Goal: Task Accomplishment & Management: Manage account settings

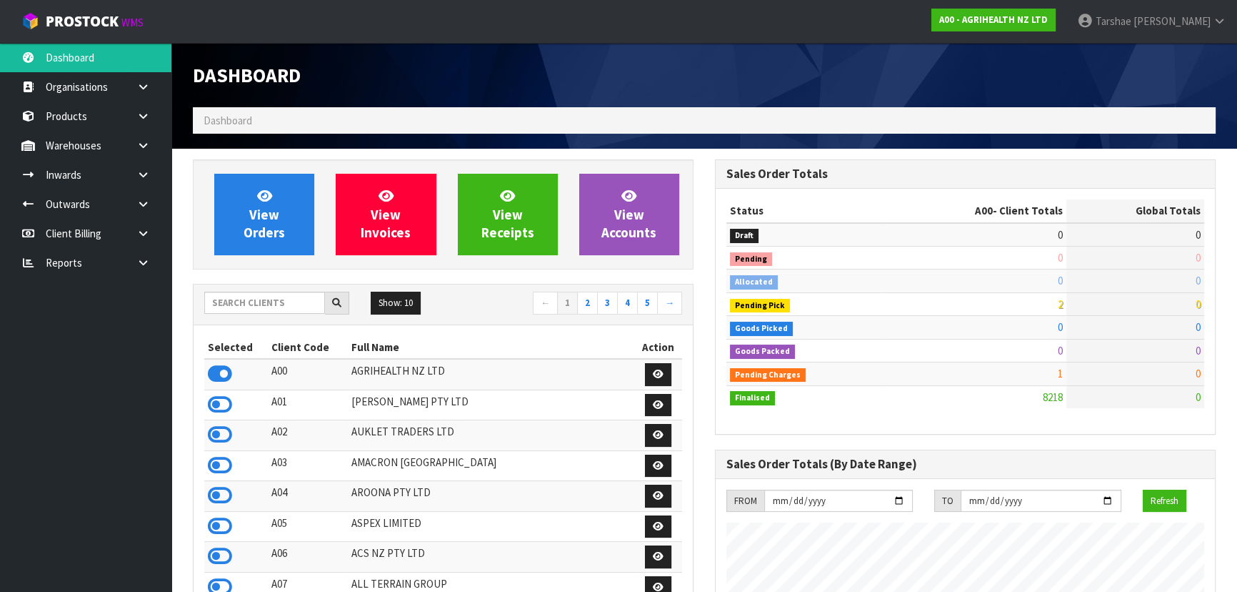
scroll to position [1080, 522]
click at [307, 303] on input "text" at bounding box center [264, 303] width 121 height 22
type input "G04"
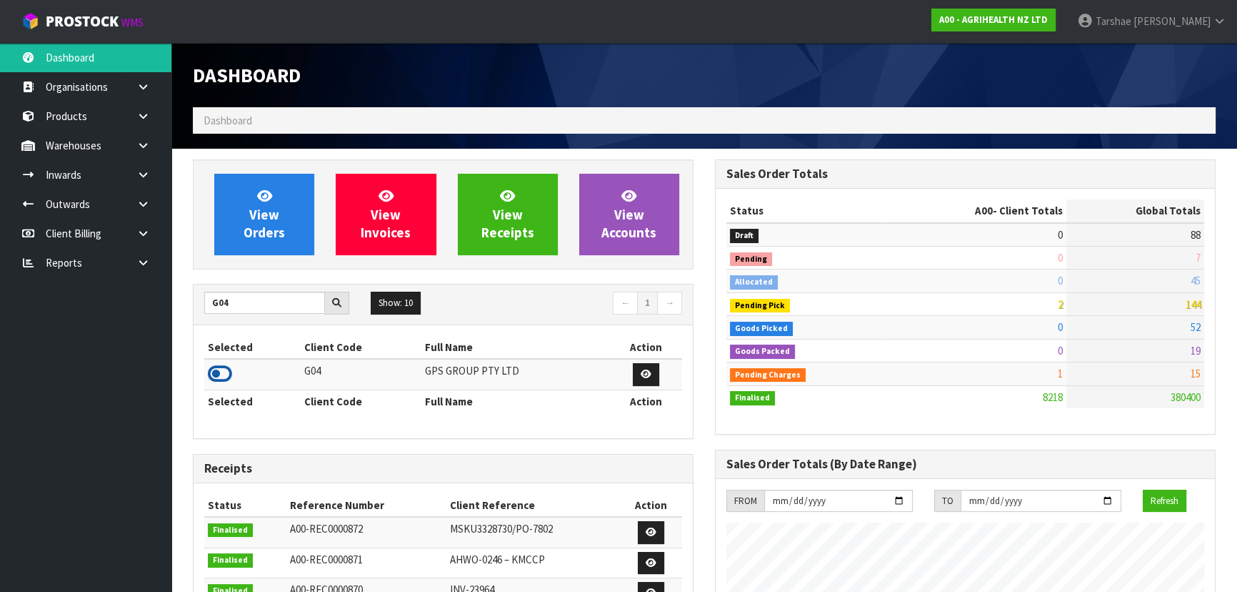
click at [216, 373] on icon at bounding box center [220, 373] width 24 height 21
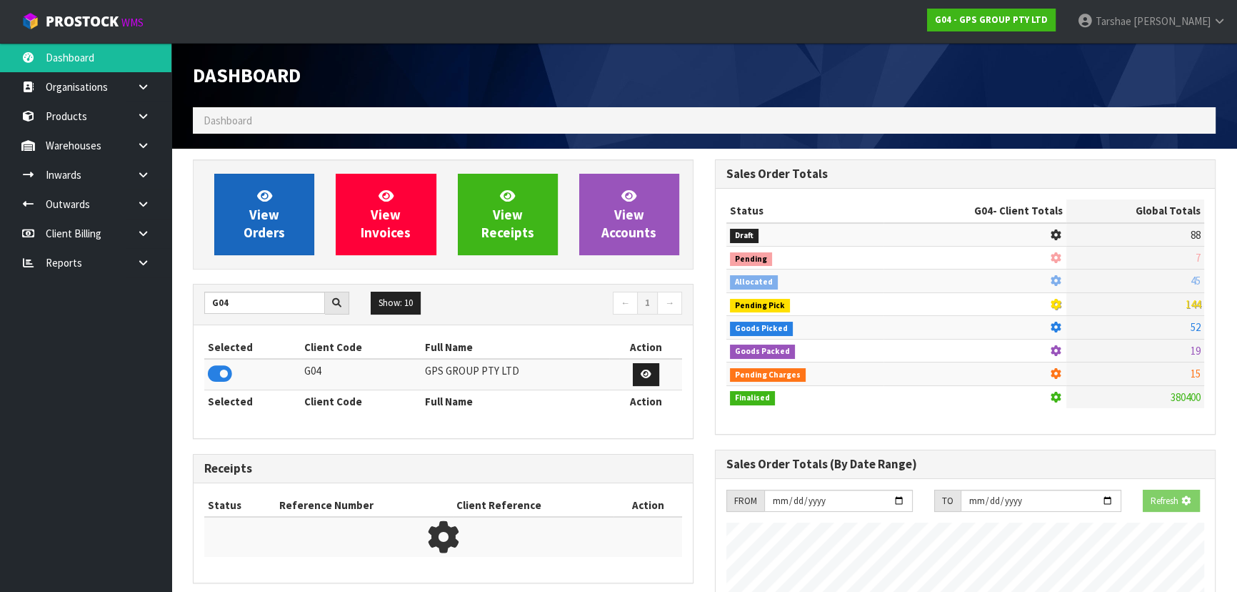
scroll to position [895, 522]
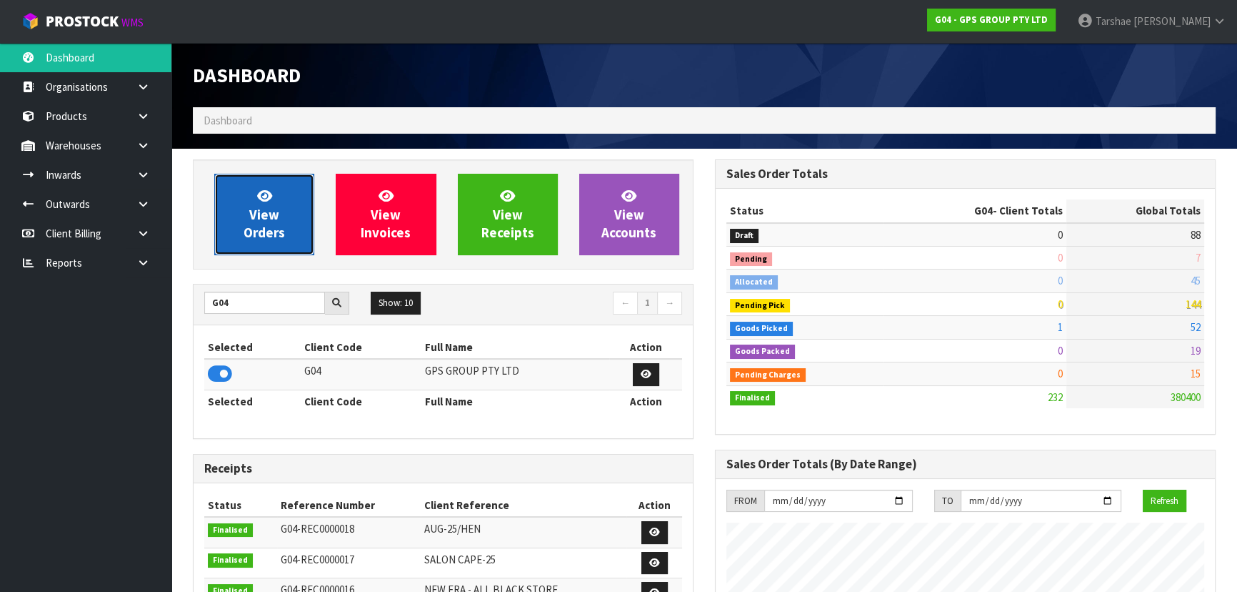
click at [302, 212] on link "View Orders" at bounding box center [264, 214] width 100 height 81
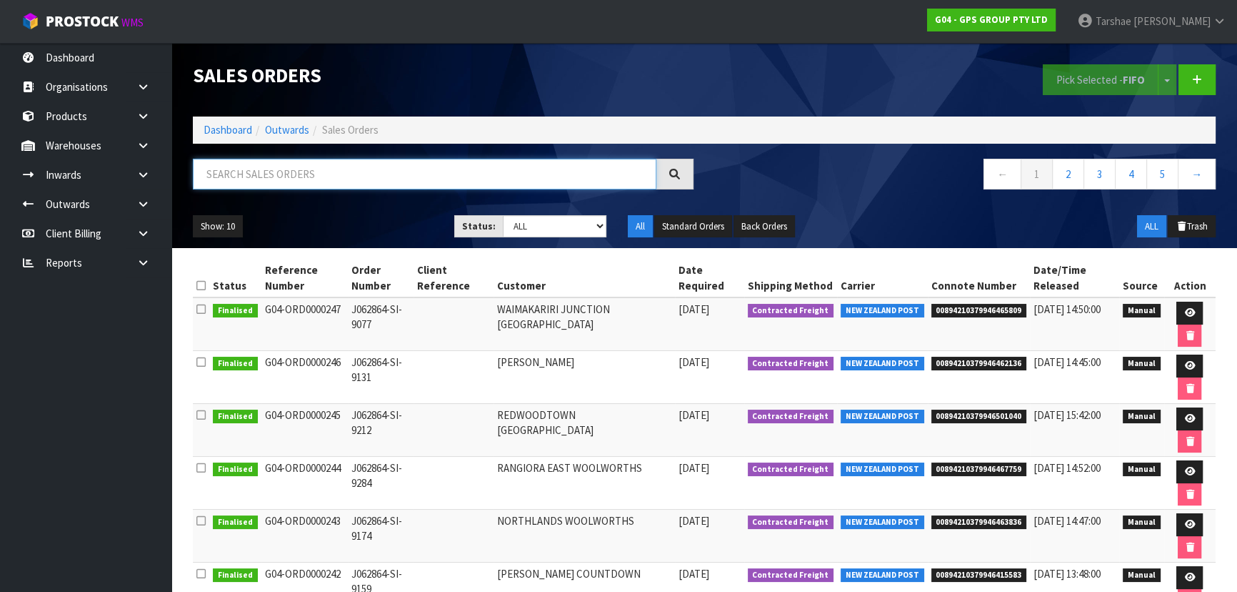
click at [317, 178] on input "text" at bounding box center [425, 174] width 464 height 31
click at [1186, 308] on icon at bounding box center [1190, 312] width 11 height 9
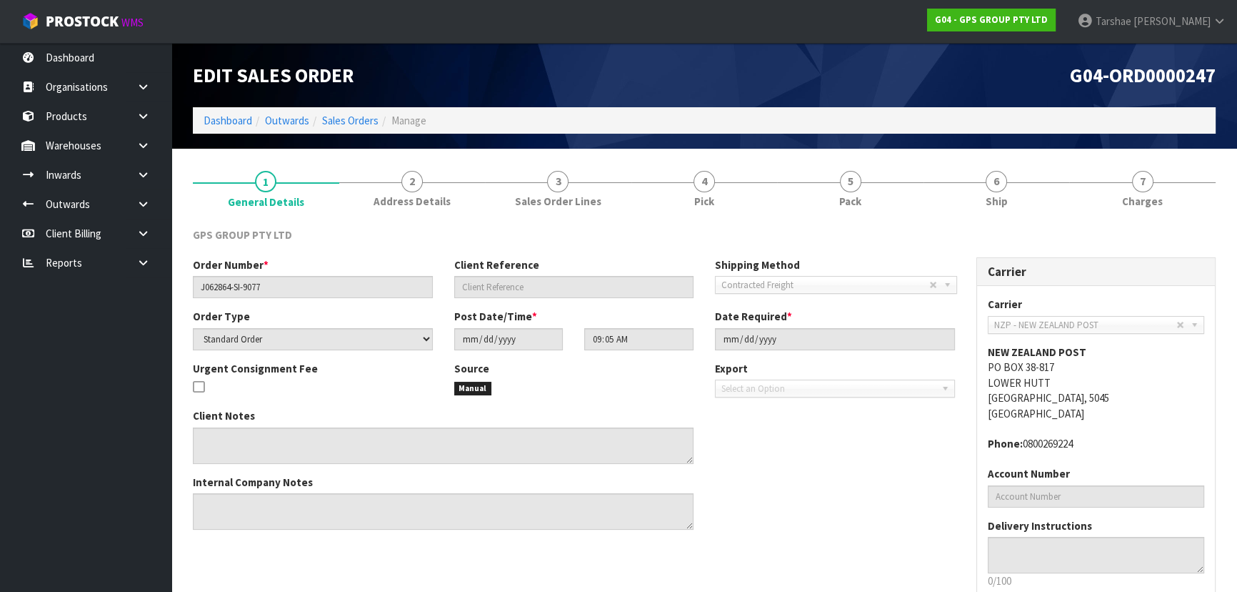
click at [972, 196] on link "6 Ship" at bounding box center [997, 187] width 146 height 56
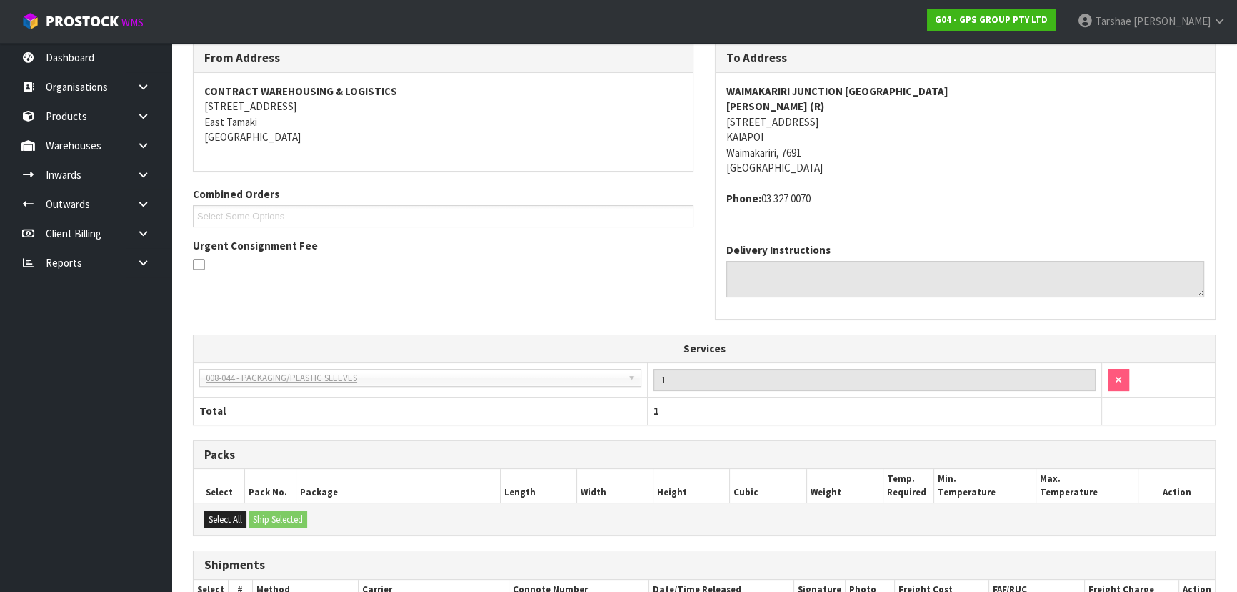
scroll to position [76, 0]
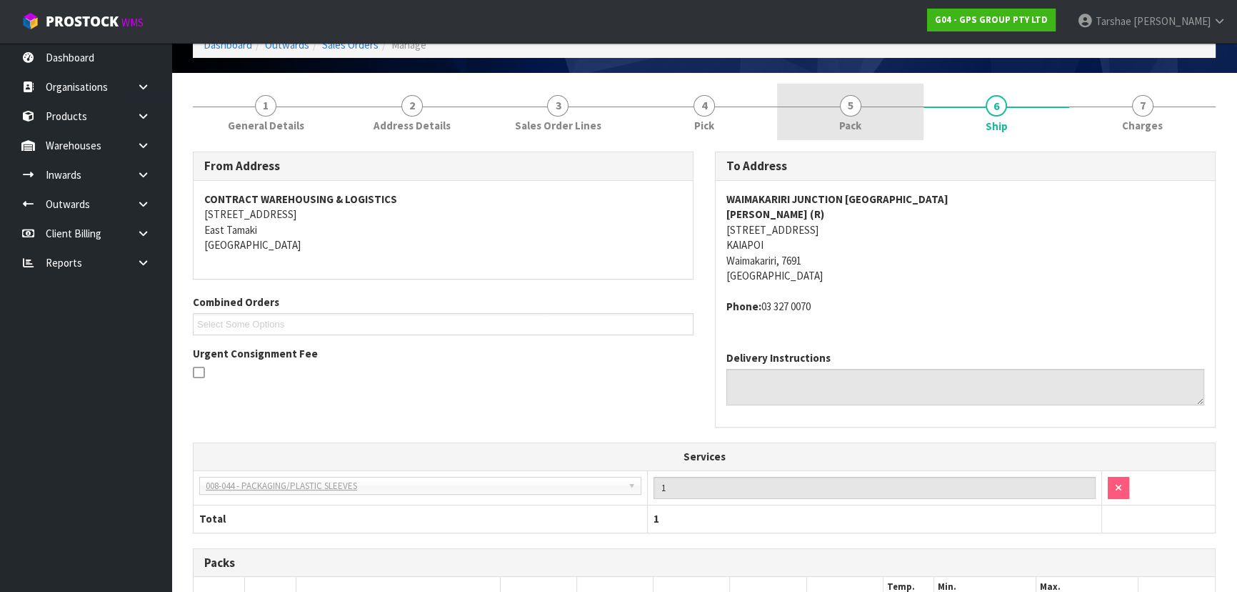
click at [865, 111] on link "5 Pack" at bounding box center [850, 112] width 146 height 56
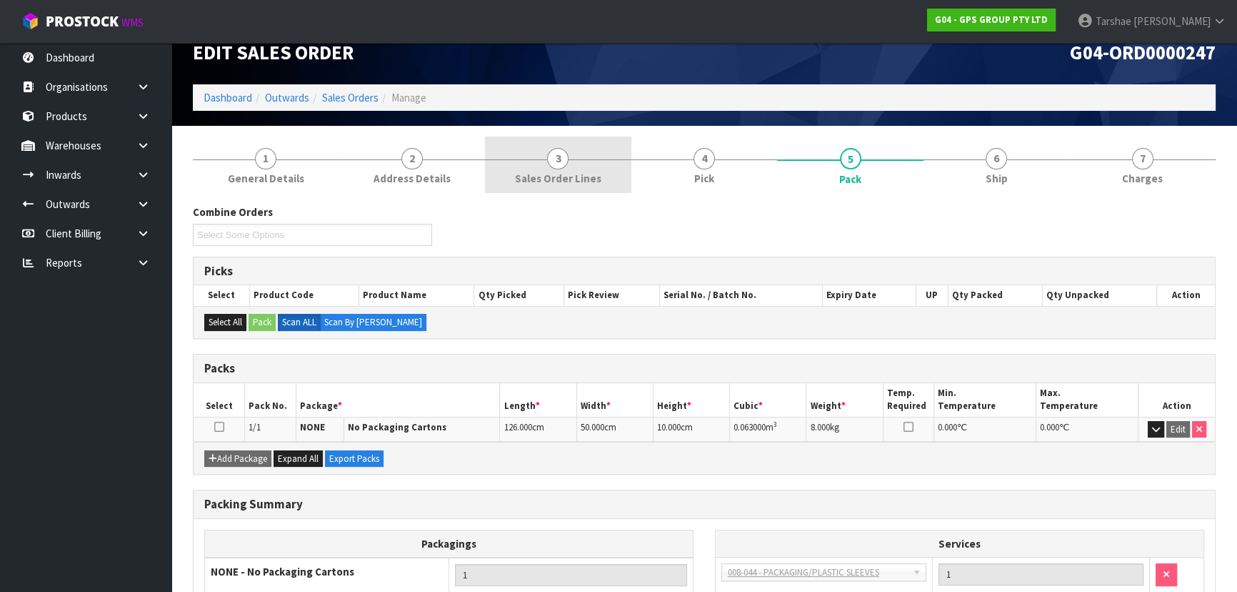
scroll to position [12, 0]
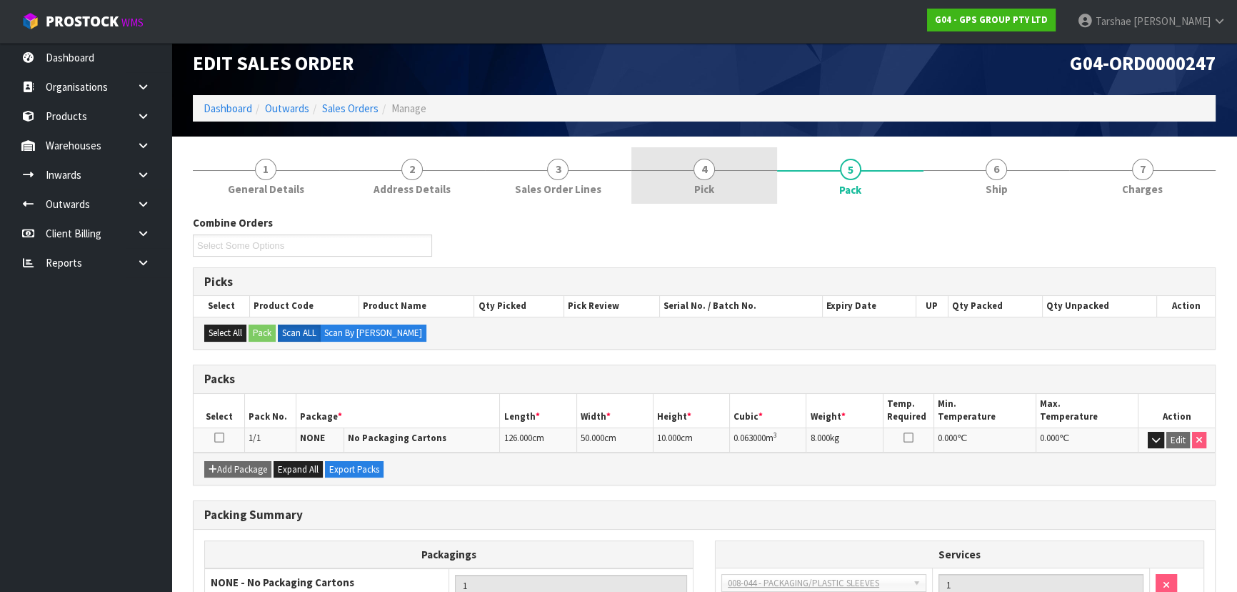
click at [685, 177] on link "4 Pick" at bounding box center [705, 175] width 146 height 56
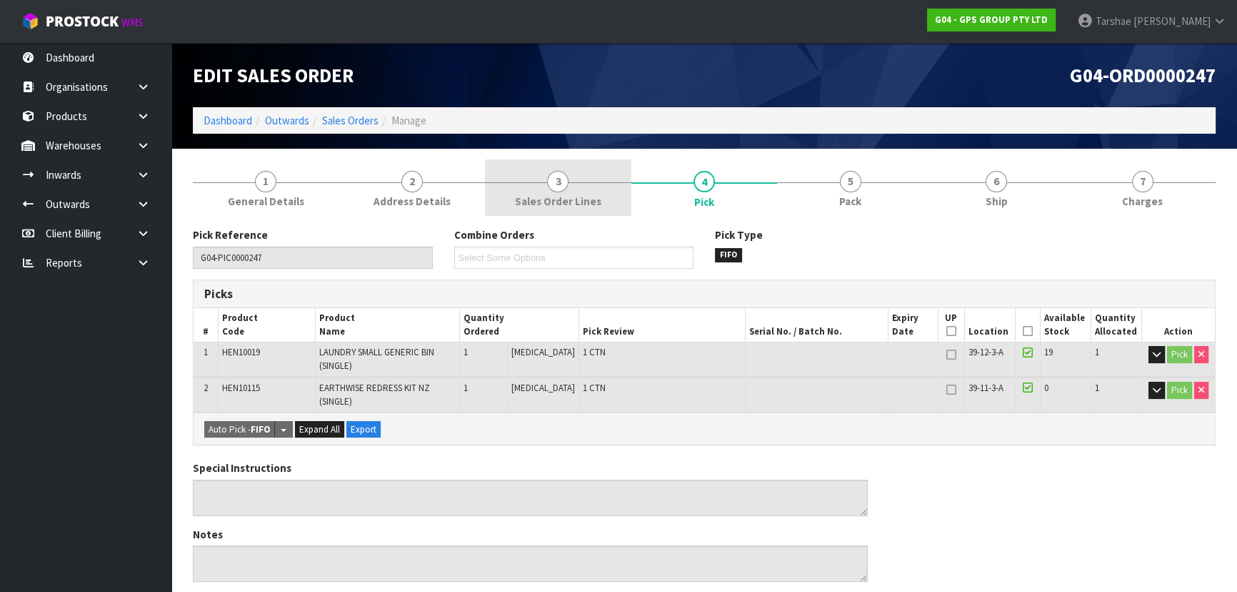
click at [545, 174] on link "3 Sales Order Lines" at bounding box center [558, 187] width 146 height 56
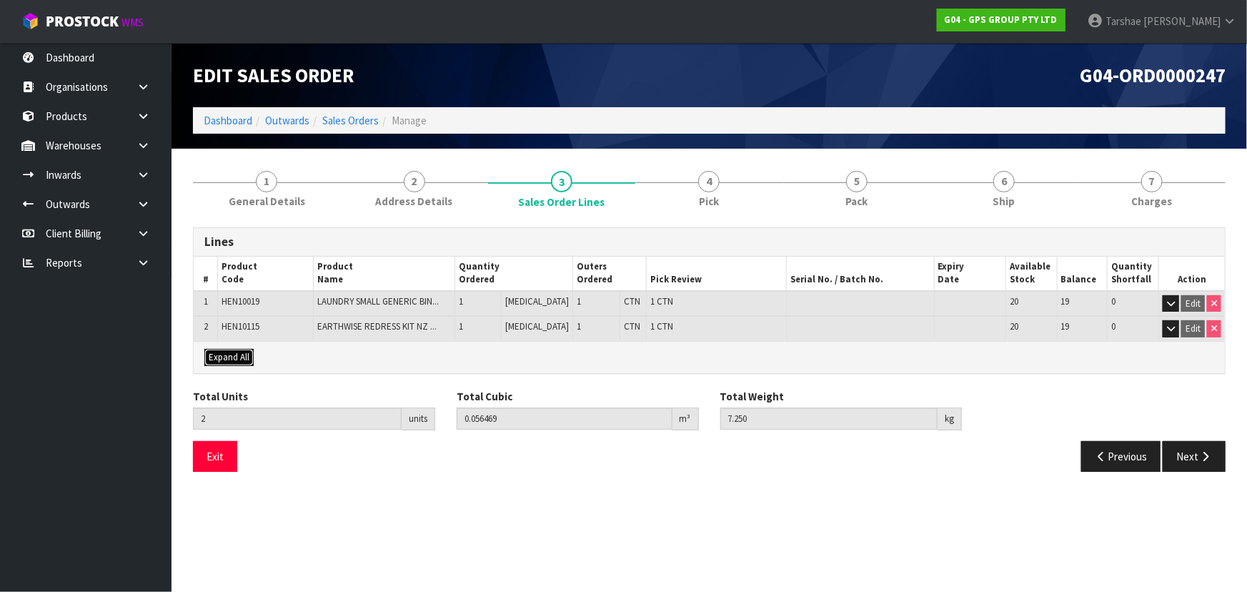
click at [236, 352] on span "Expand All" at bounding box center [229, 357] width 41 height 12
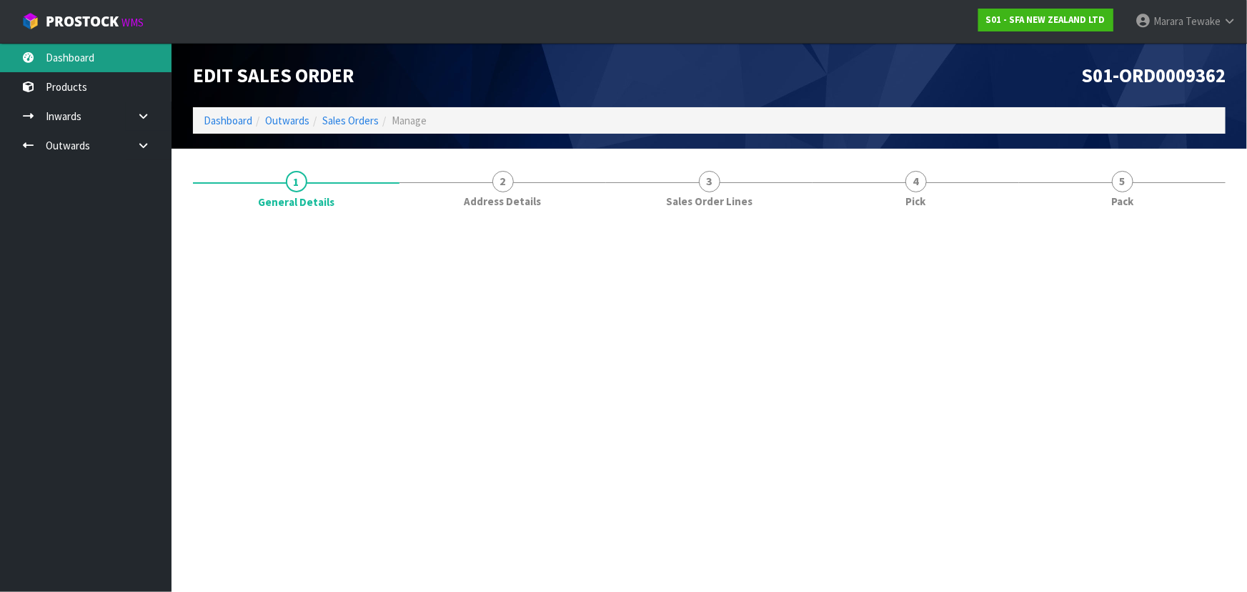
click at [102, 59] on link "Dashboard" at bounding box center [85, 57] width 171 height 29
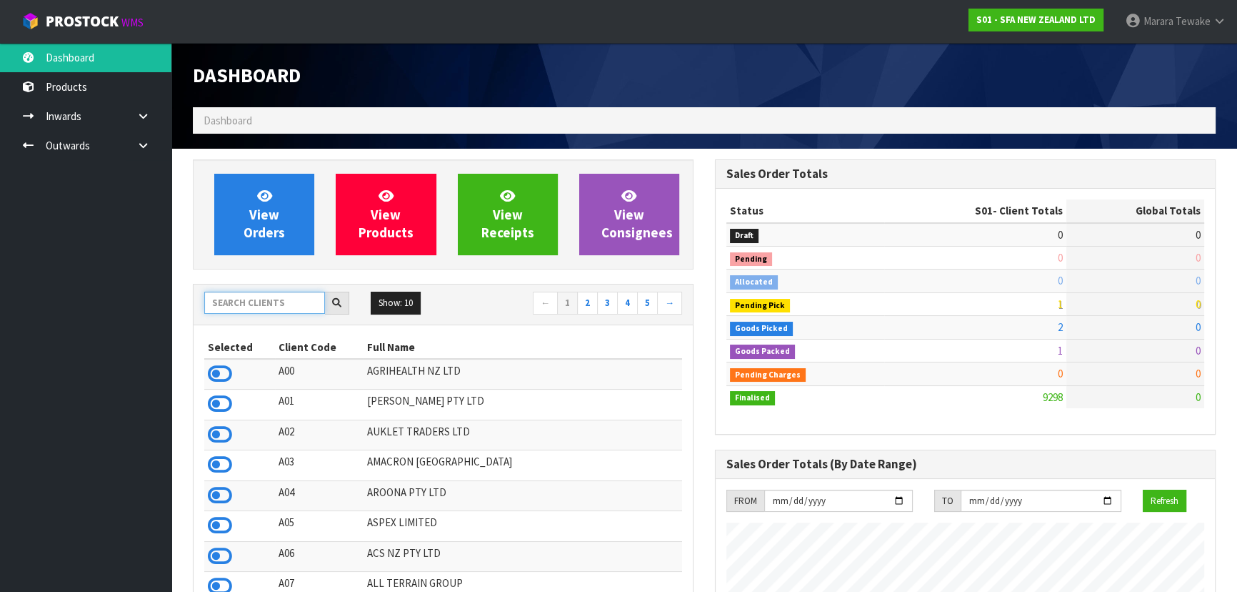
scroll to position [1080, 522]
click at [279, 293] on input "text" at bounding box center [264, 303] width 121 height 22
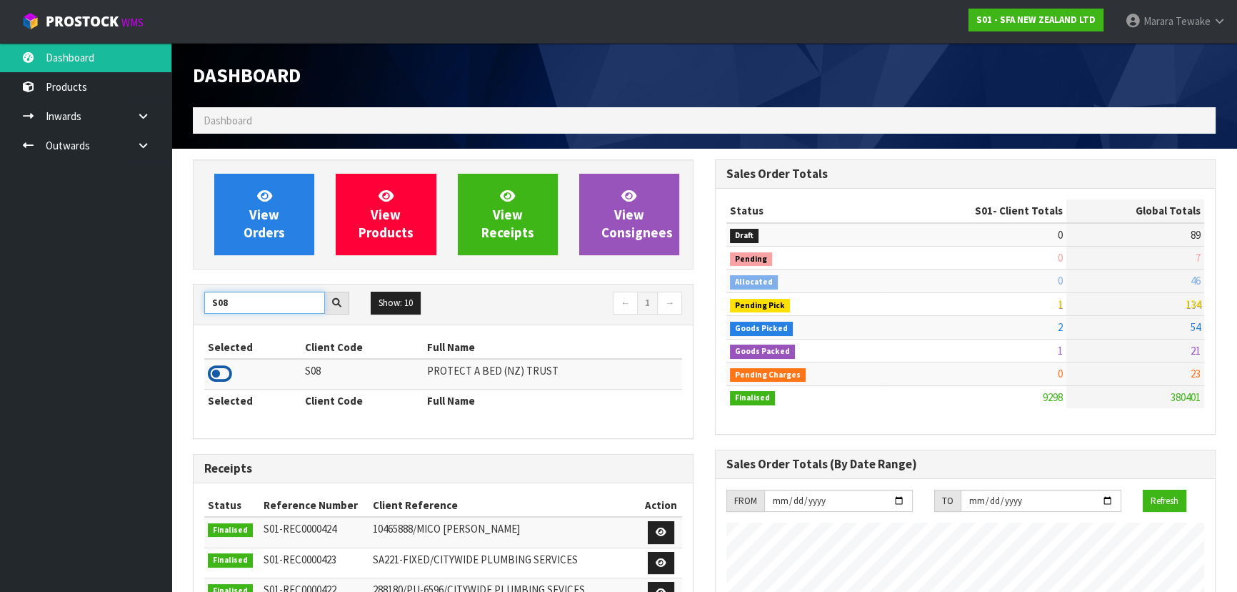
type input "S08"
drag, startPoint x: 226, startPoint y: 372, endPoint x: 225, endPoint y: 342, distance: 30.0
click at [224, 370] on icon at bounding box center [220, 373] width 24 height 21
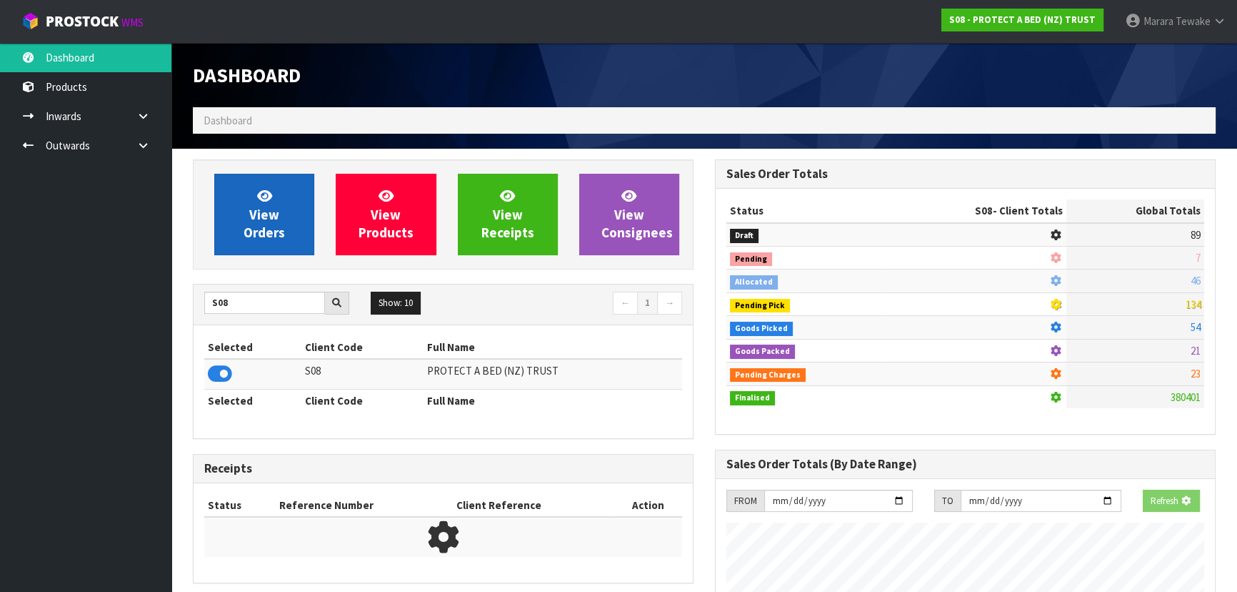
scroll to position [890, 522]
drag, startPoint x: 292, startPoint y: 159, endPoint x: 282, endPoint y: 169, distance: 13.7
click at [290, 159] on div "View Orders View Products View Receipts View Consignees" at bounding box center [443, 214] width 501 height 110
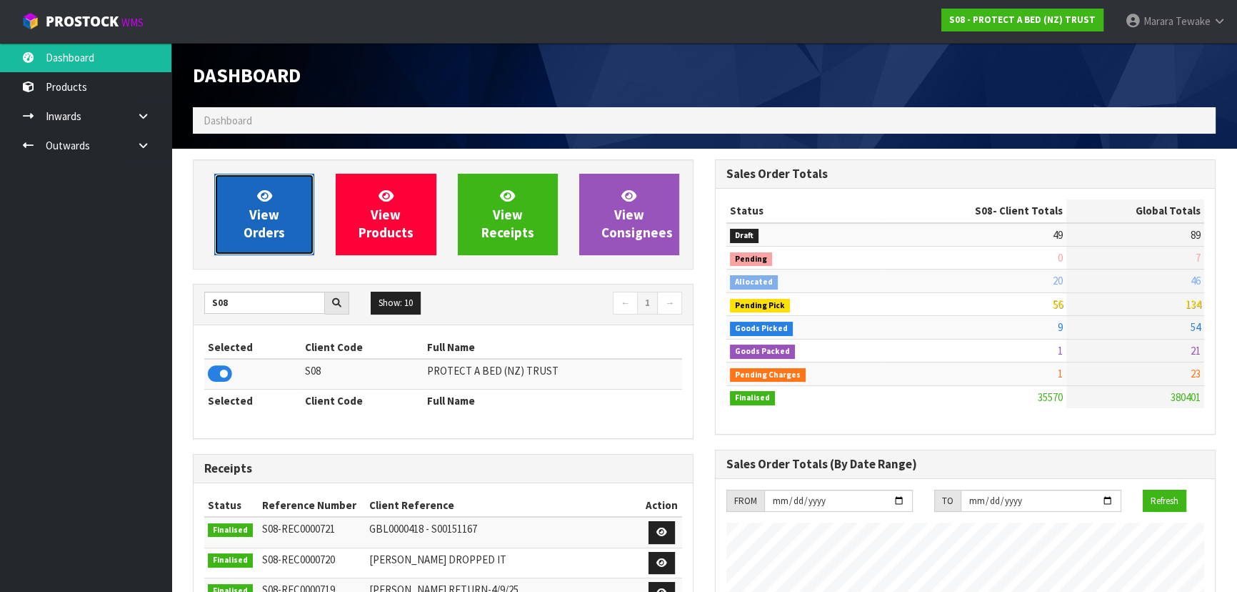
click at [272, 190] on link "View Orders" at bounding box center [264, 214] width 100 height 81
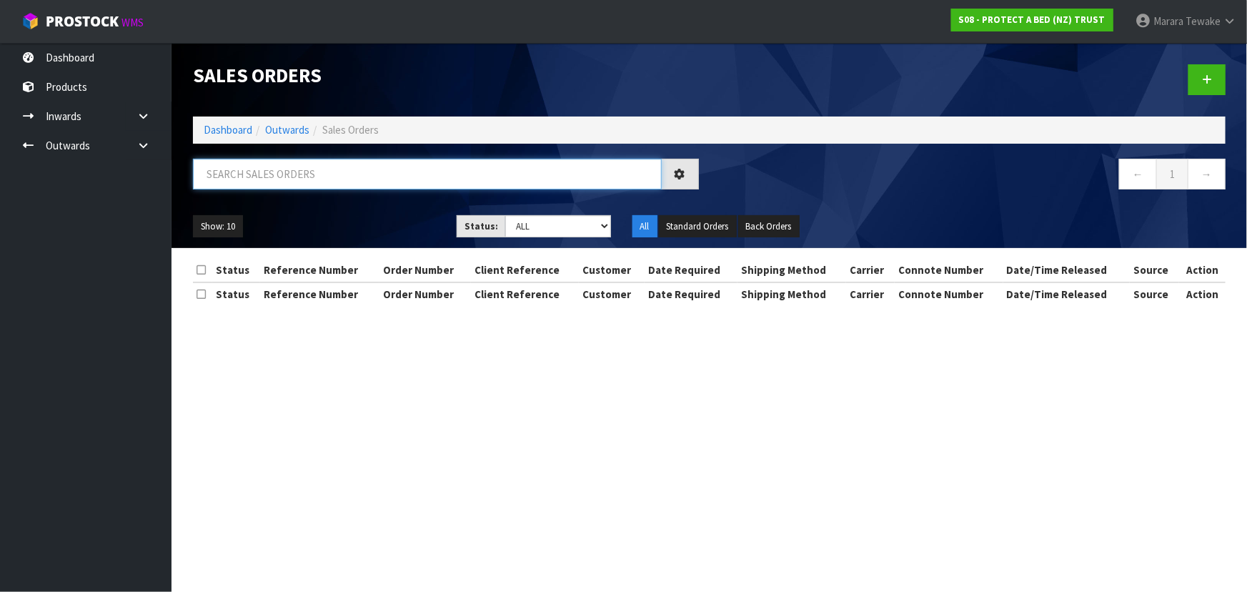
drag, startPoint x: 272, startPoint y: 181, endPoint x: 262, endPoint y: 176, distance: 10.2
click at [269, 179] on input "text" at bounding box center [427, 174] width 469 height 31
type input "JOB-0411383"
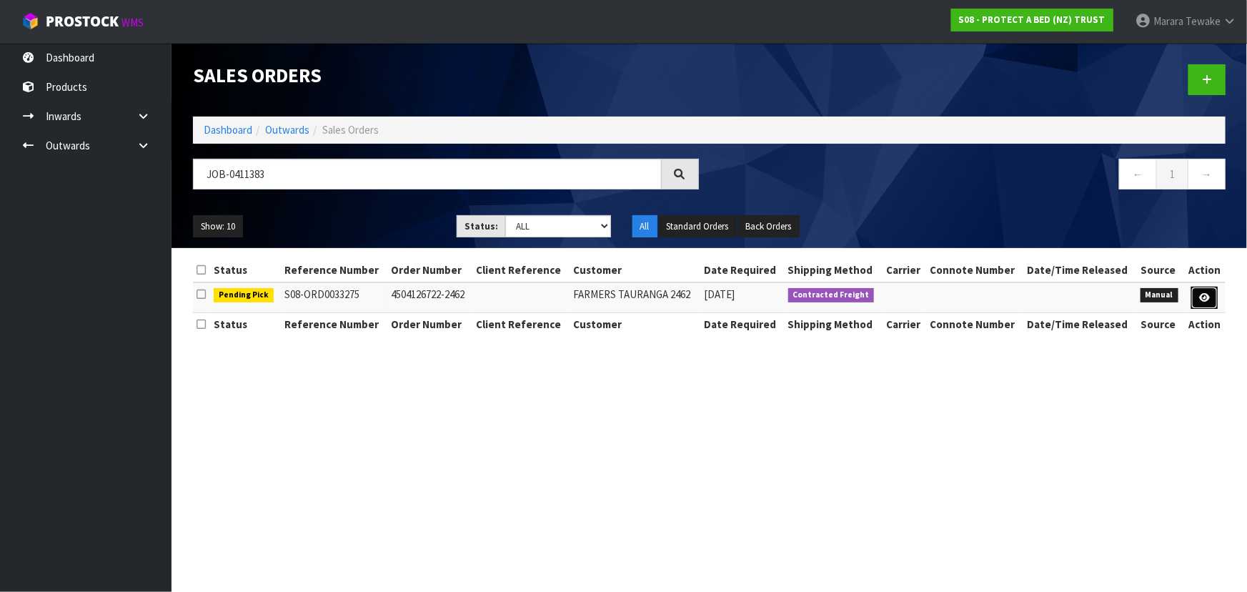
click at [1213, 291] on link at bounding box center [1204, 298] width 26 height 23
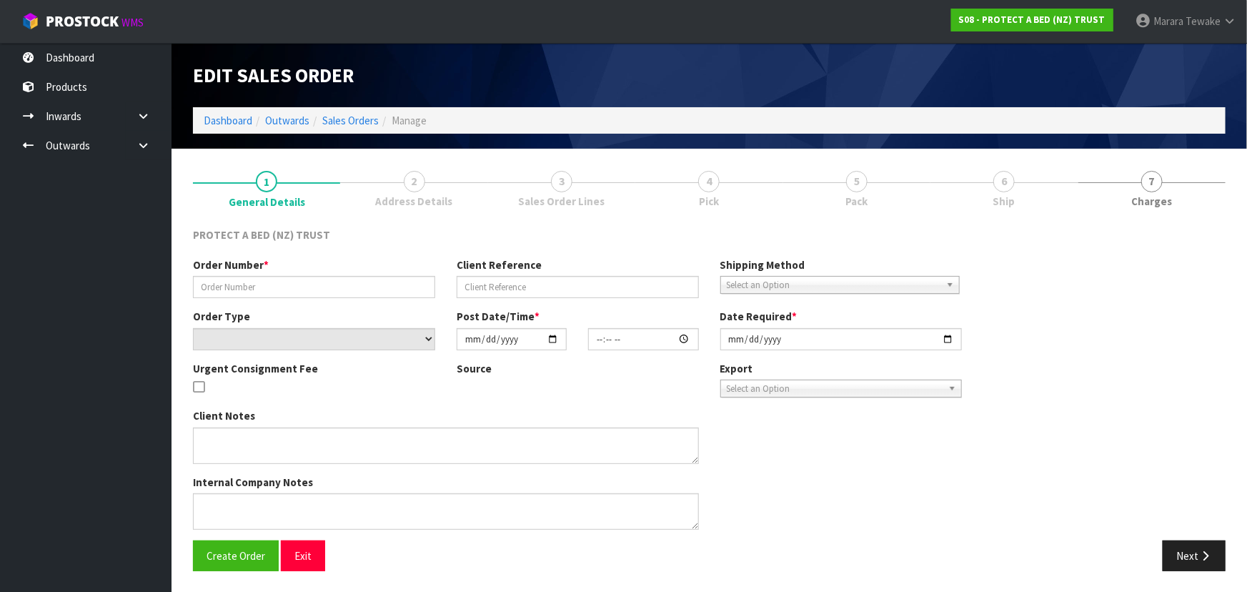
type input "4504126722-2462"
select select "number:0"
type input "[DATE]"
type input "09:10:00.000"
type input "[DATE]"
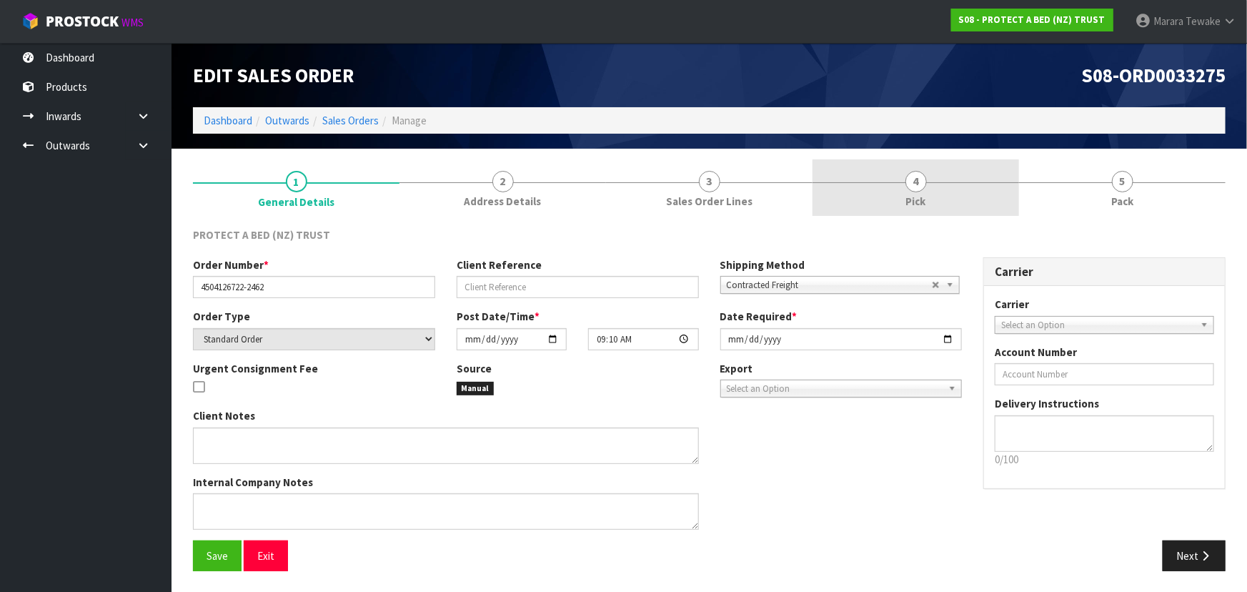
click at [952, 195] on link "4 Pick" at bounding box center [915, 187] width 206 height 56
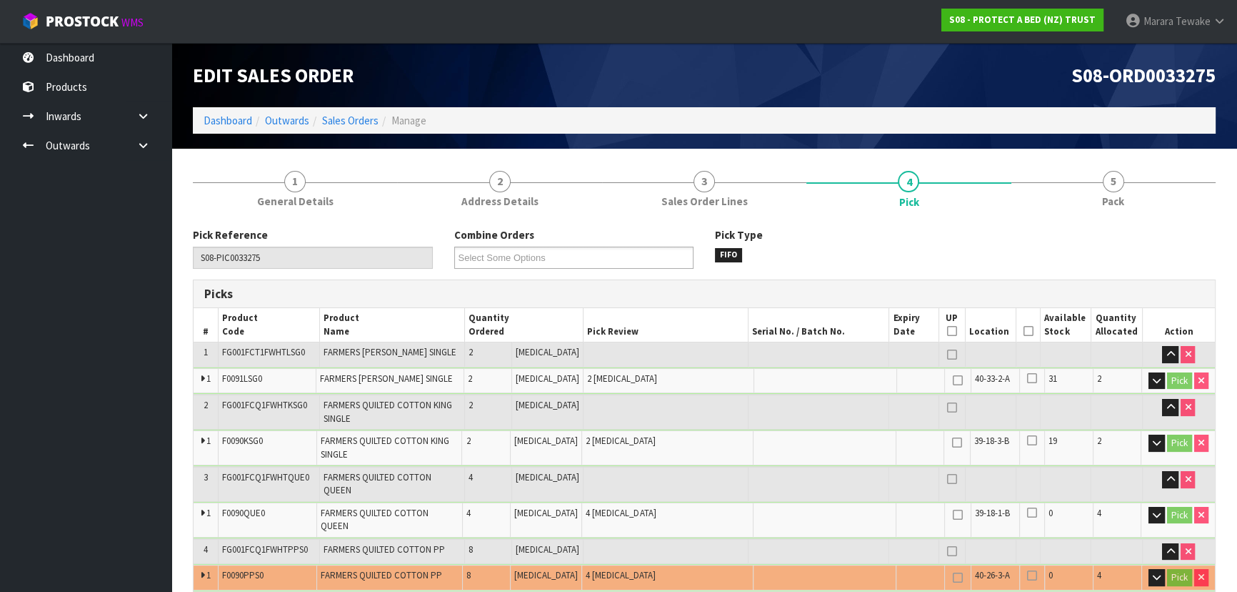
click at [1024, 331] on icon at bounding box center [1029, 331] width 10 height 1
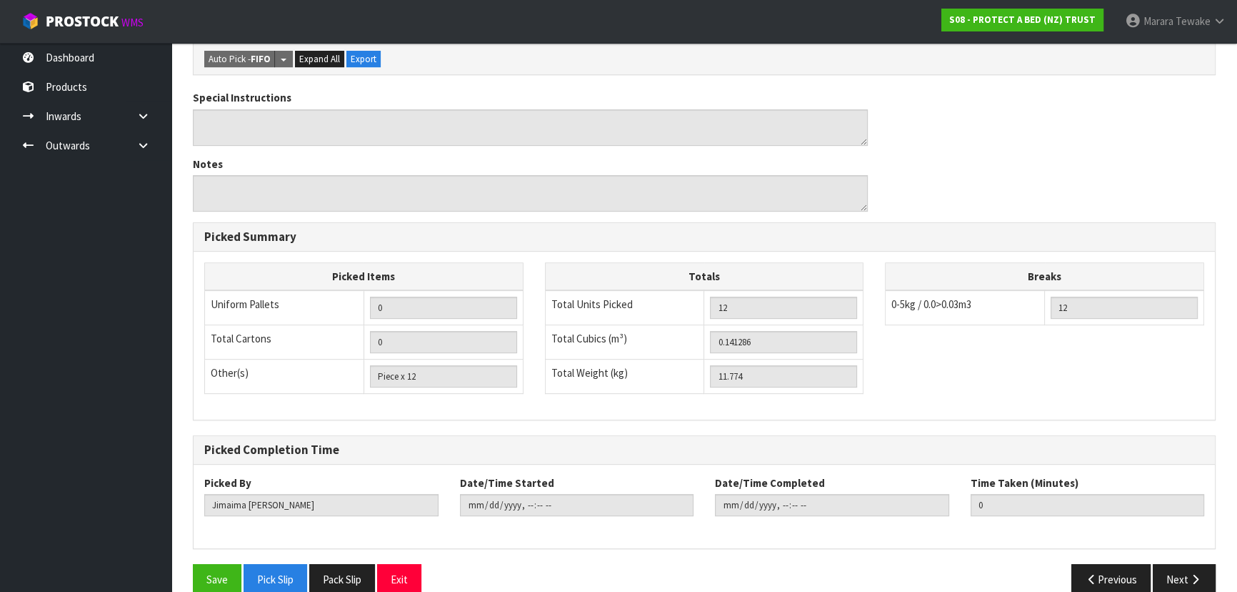
scroll to position [600, 0]
drag, startPoint x: 404, startPoint y: 559, endPoint x: 372, endPoint y: 496, distance: 70.6
click at [404, 564] on button "Exit" at bounding box center [399, 579] width 44 height 31
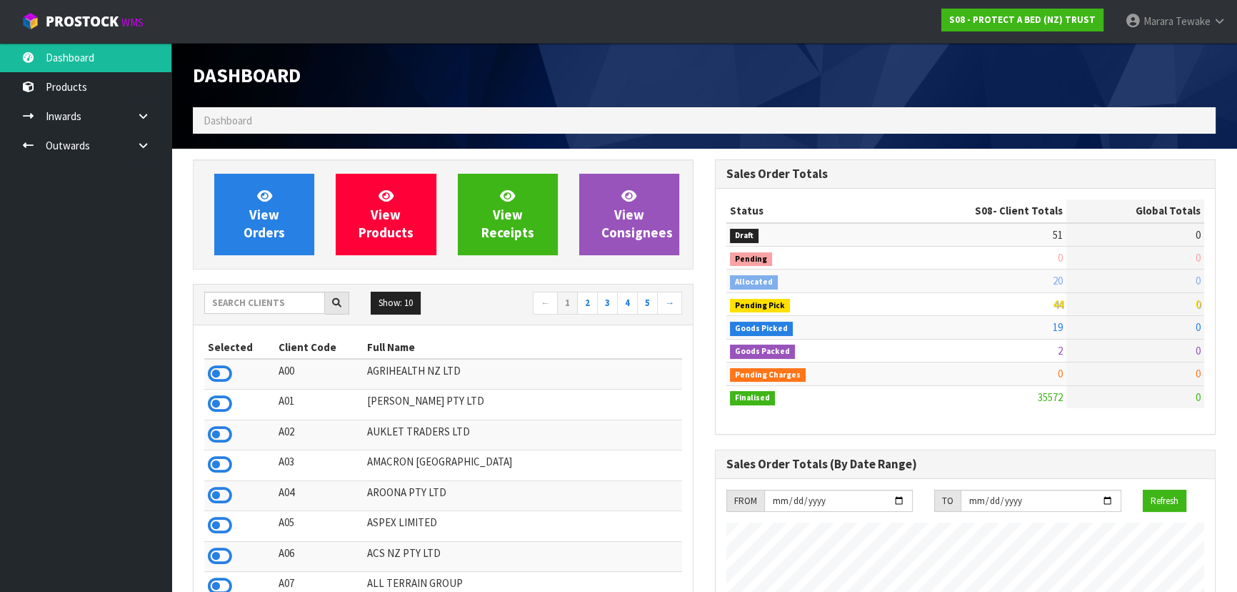
scroll to position [1080, 522]
drag, startPoint x: 254, startPoint y: 302, endPoint x: 210, endPoint y: 284, distance: 47.8
click at [254, 302] on input "text" at bounding box center [264, 303] width 121 height 22
type input "NEOGEN"
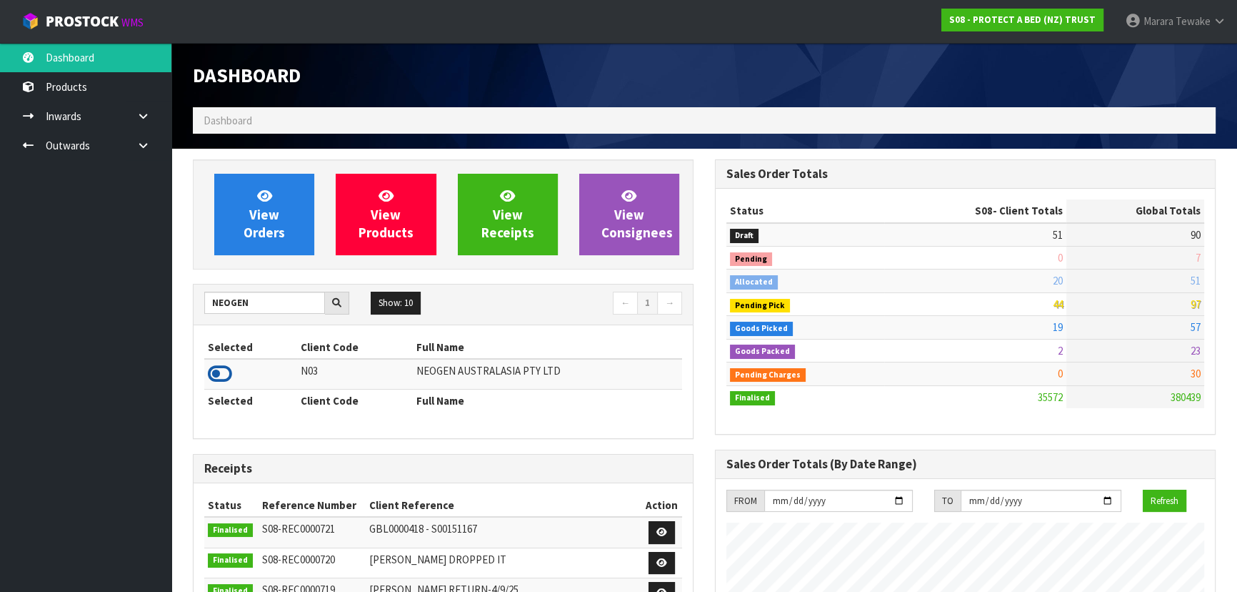
click at [224, 372] on icon at bounding box center [220, 373] width 24 height 21
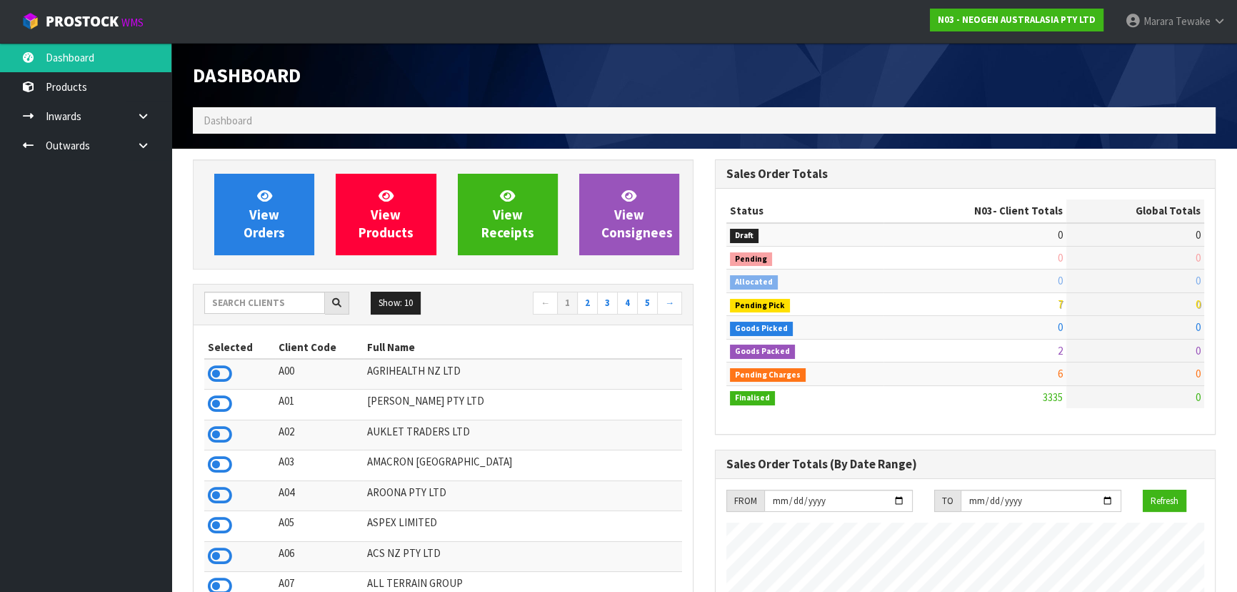
scroll to position [1080, 522]
click at [250, 307] on input "text" at bounding box center [264, 303] width 121 height 22
type input "N03"
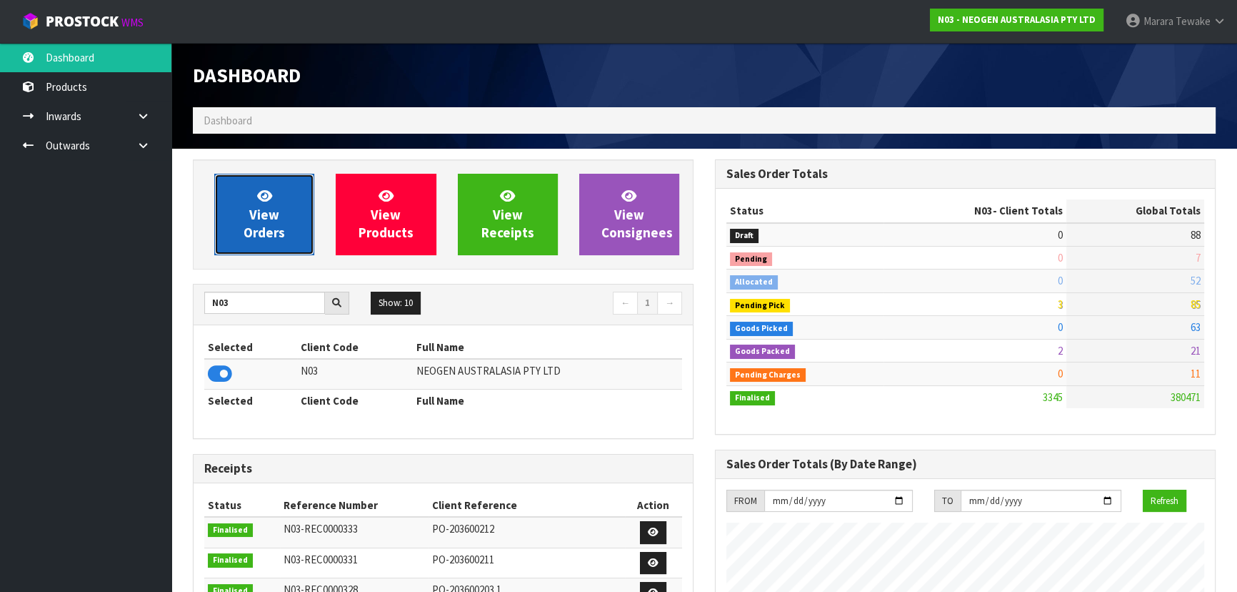
click at [257, 242] on link "View Orders" at bounding box center [264, 214] width 100 height 81
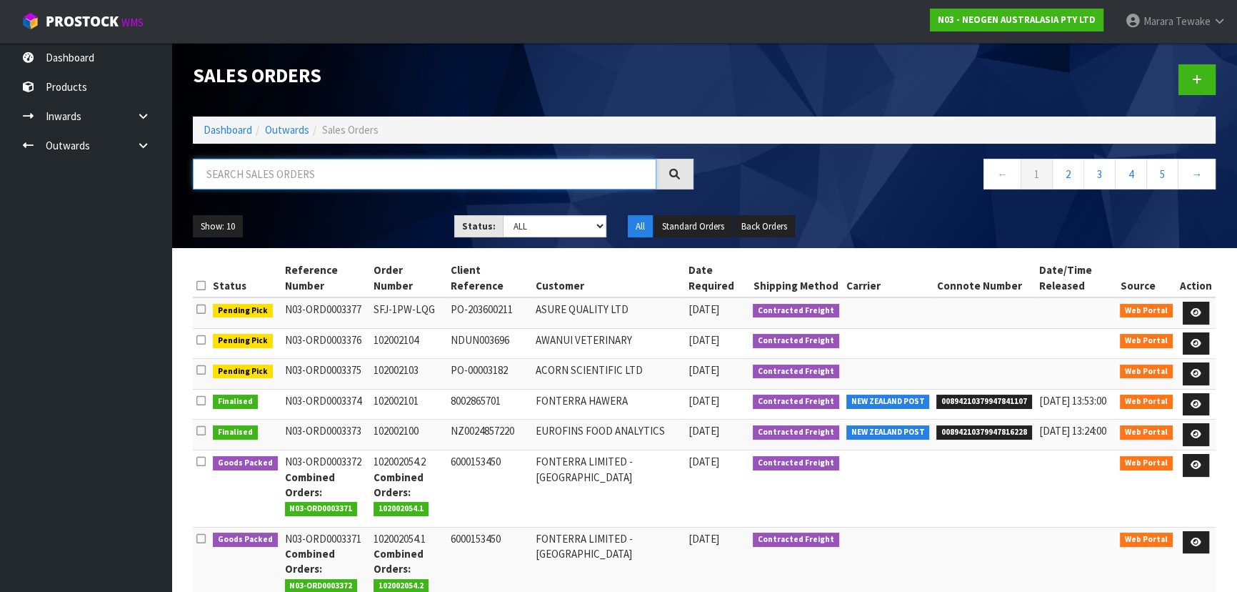
click at [277, 176] on input "text" at bounding box center [425, 174] width 464 height 31
type input "JOB-0411691"
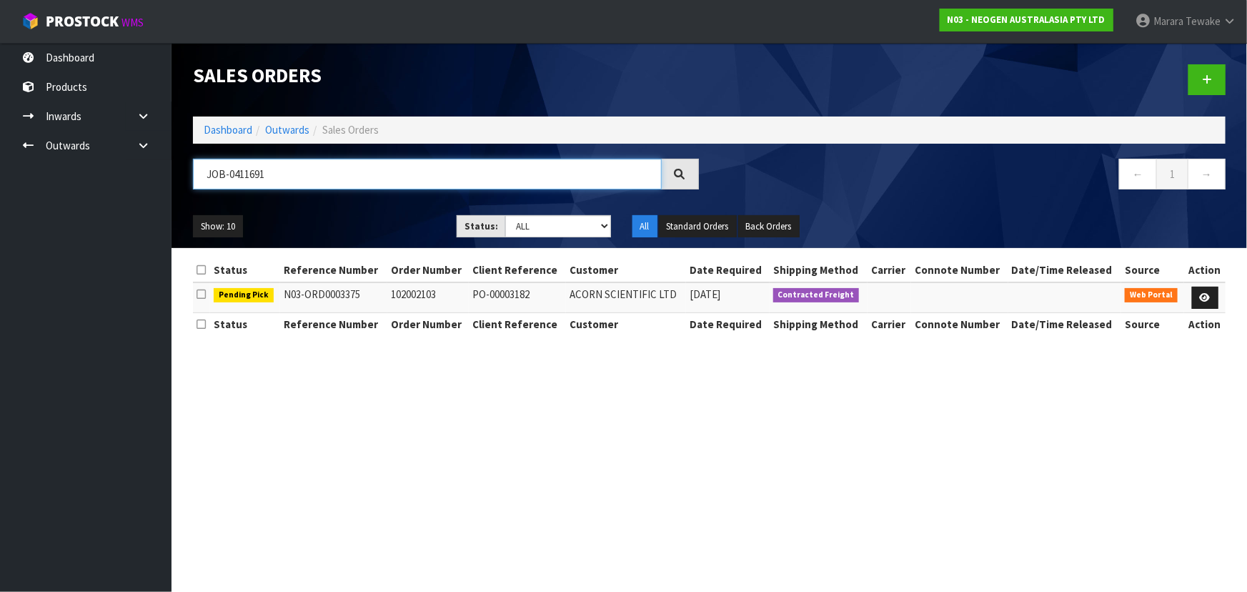
click at [359, 170] on input "JOB-0411691" at bounding box center [427, 174] width 469 height 31
type input "JOB-0411694"
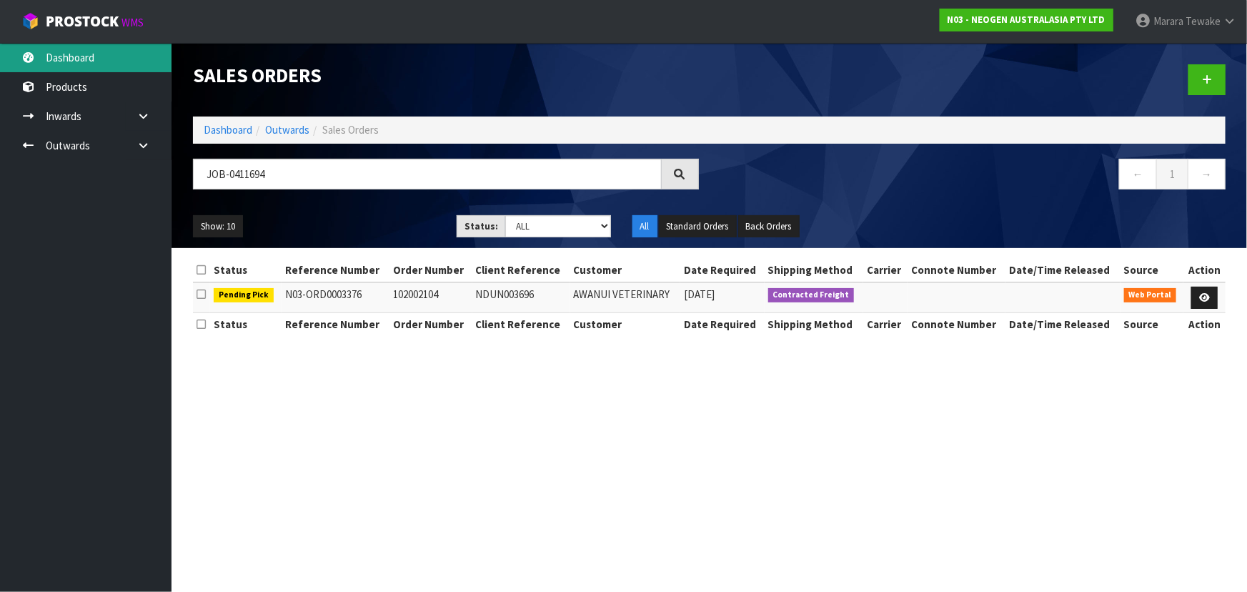
click at [94, 53] on link "Dashboard" at bounding box center [85, 57] width 171 height 29
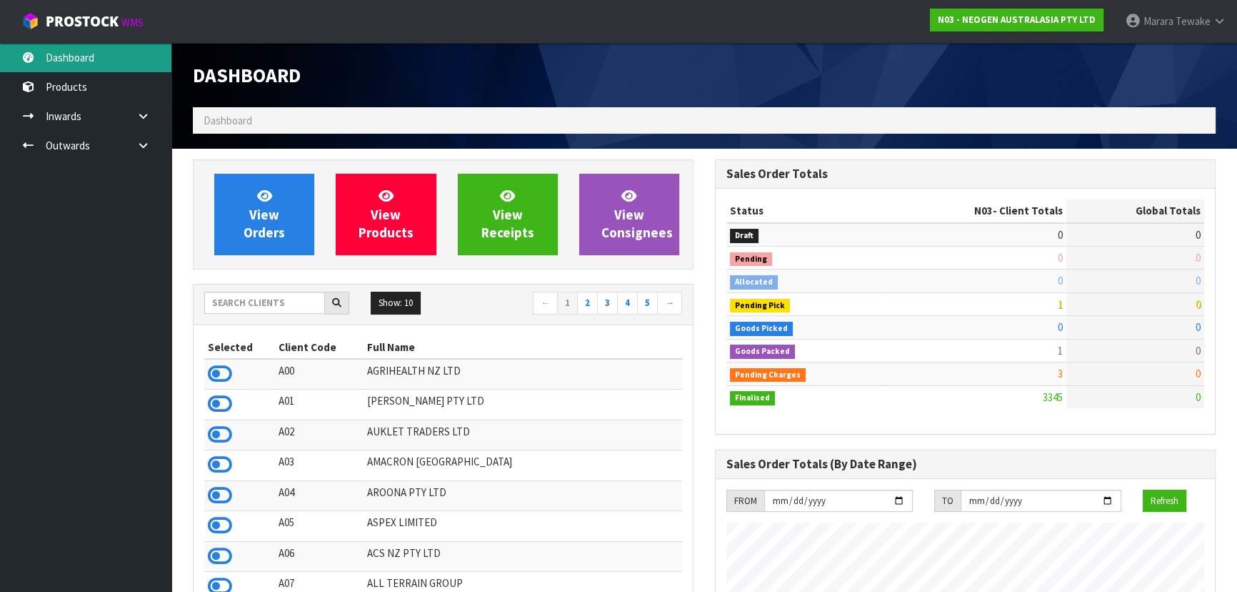
scroll to position [1080, 522]
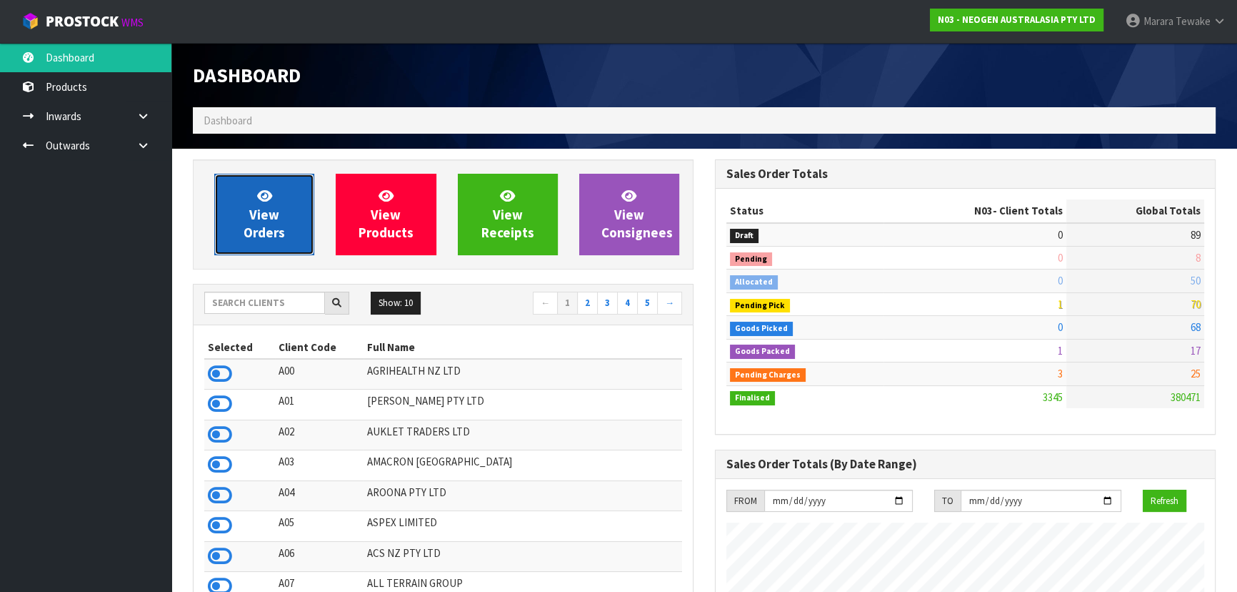
click at [293, 232] on link "View Orders" at bounding box center [264, 214] width 100 height 81
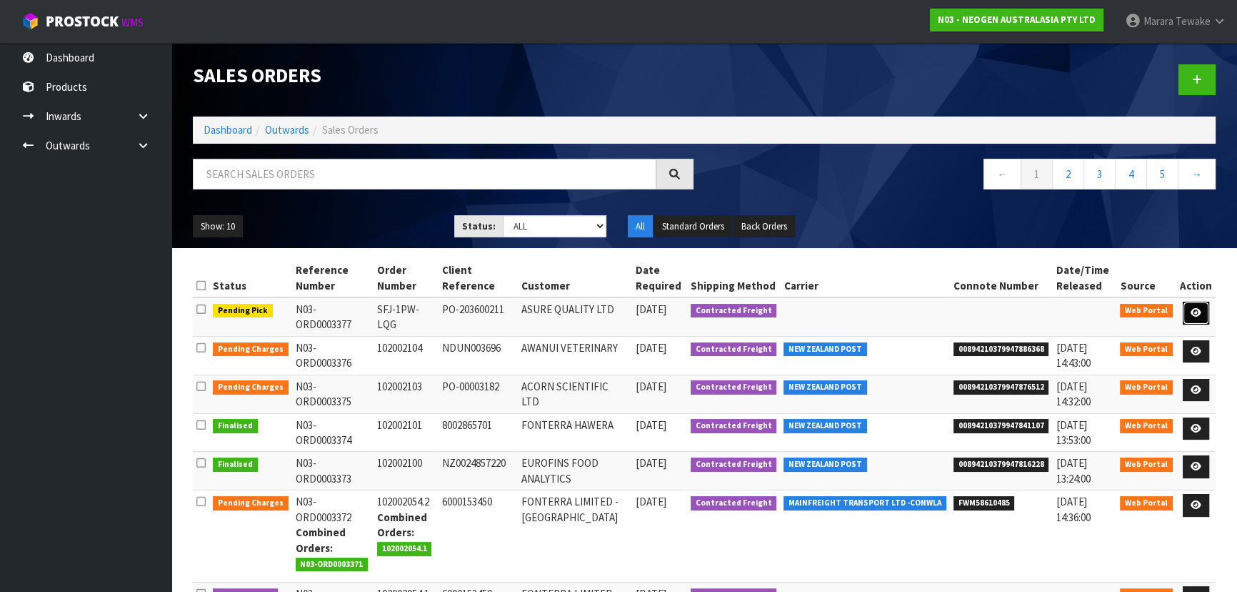
click at [1193, 312] on icon at bounding box center [1196, 312] width 11 height 9
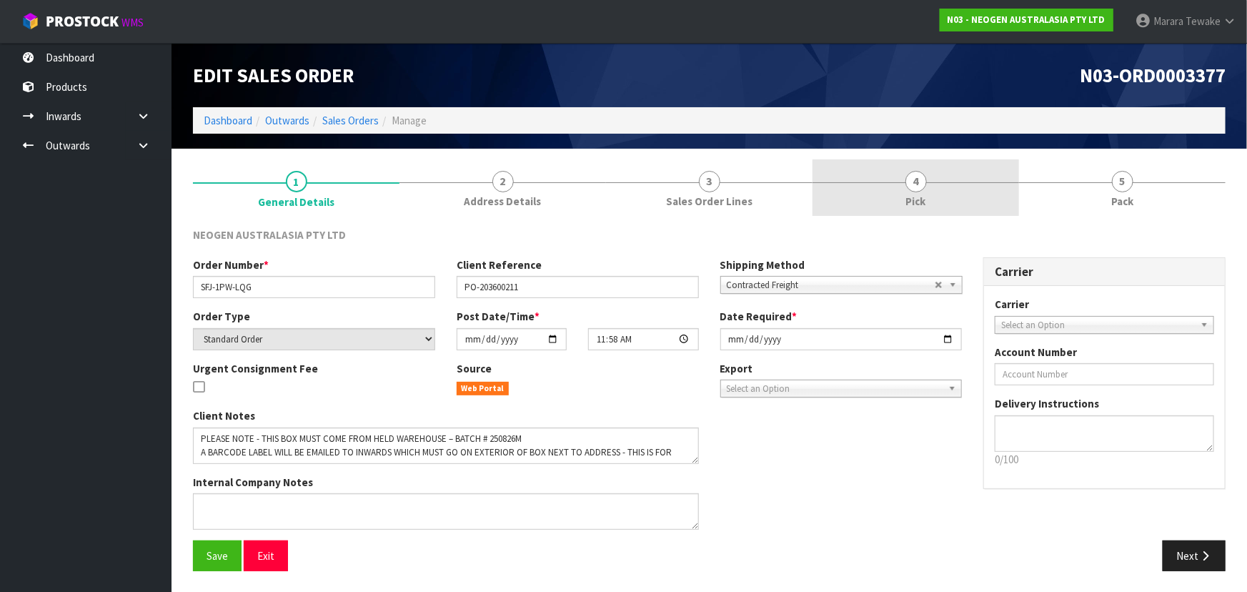
click at [952, 182] on link "4 Pick" at bounding box center [915, 187] width 206 height 56
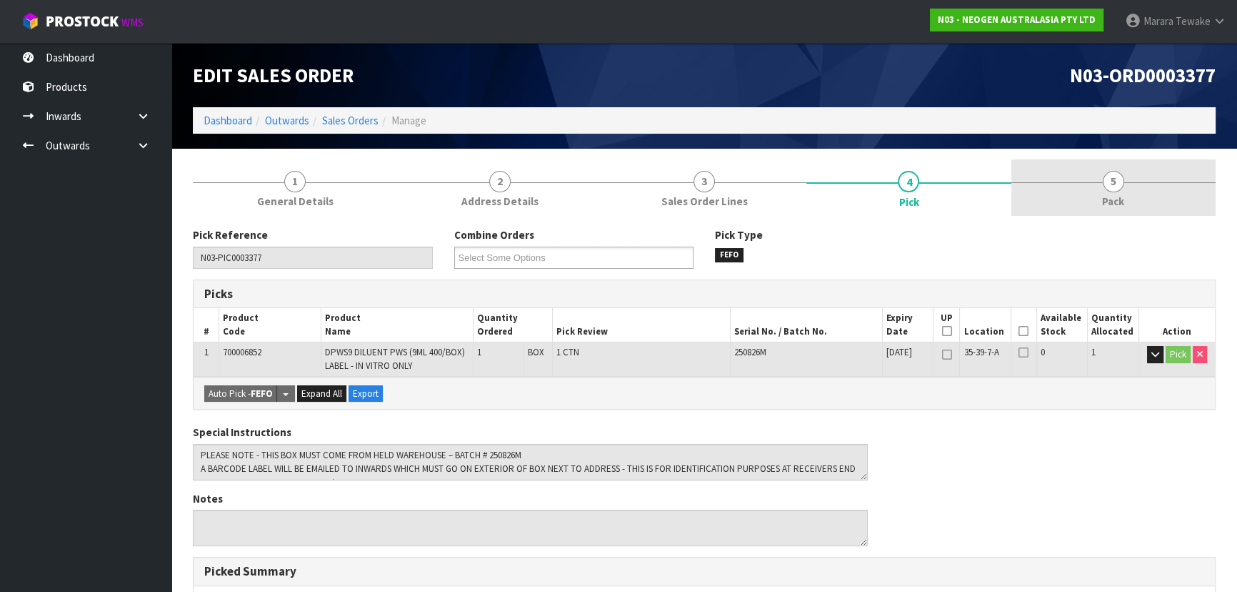
drag, startPoint x: 1114, startPoint y: 168, endPoint x: 1110, endPoint y: 174, distance: 7.4
click at [1114, 167] on link "5 Pack" at bounding box center [1114, 187] width 204 height 56
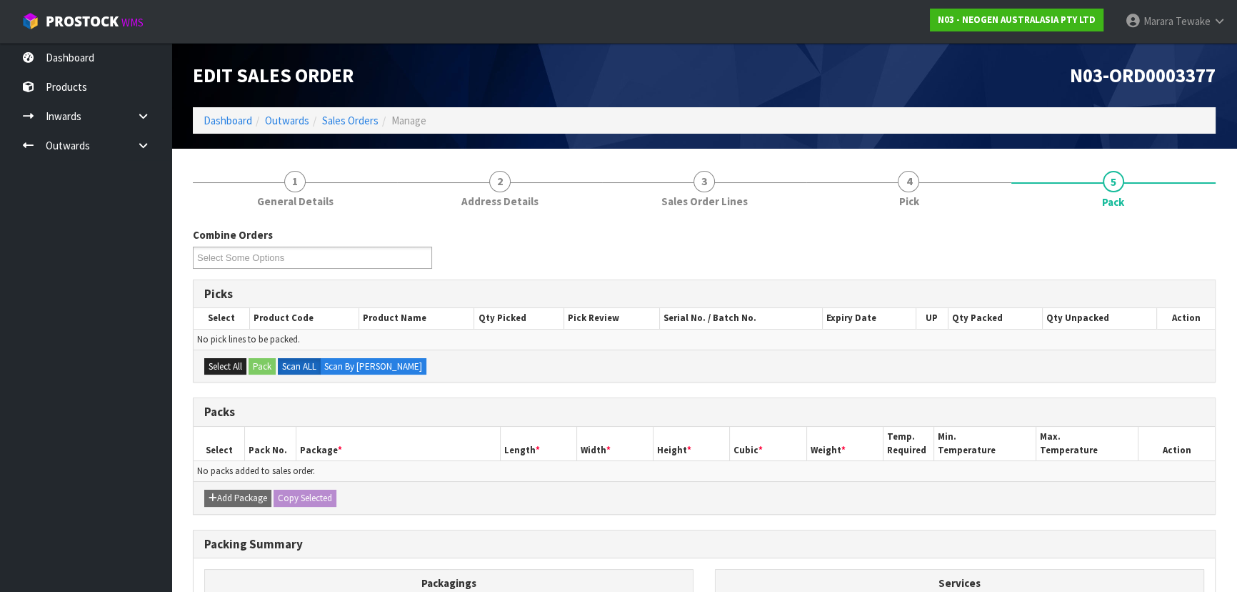
click at [927, 224] on div "Combine Orders N03-ORD0003371 N03-ORD0003377 Select Some Options Picks Select P…" at bounding box center [704, 492] width 1023 height 552
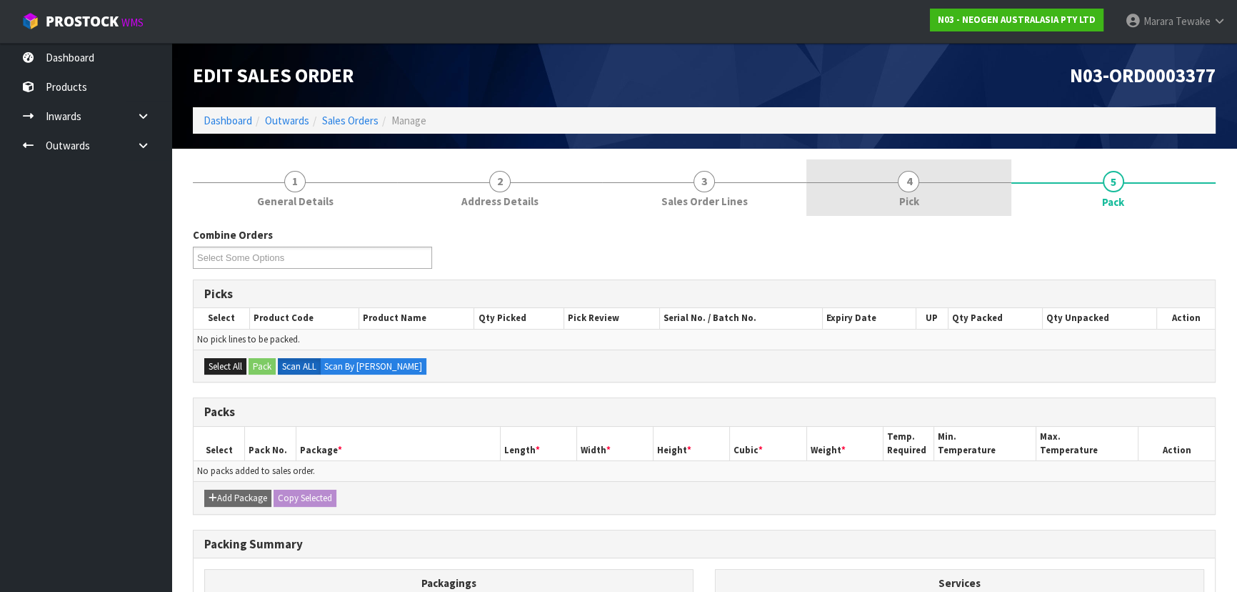
click at [920, 198] on link "4 Pick" at bounding box center [909, 187] width 204 height 56
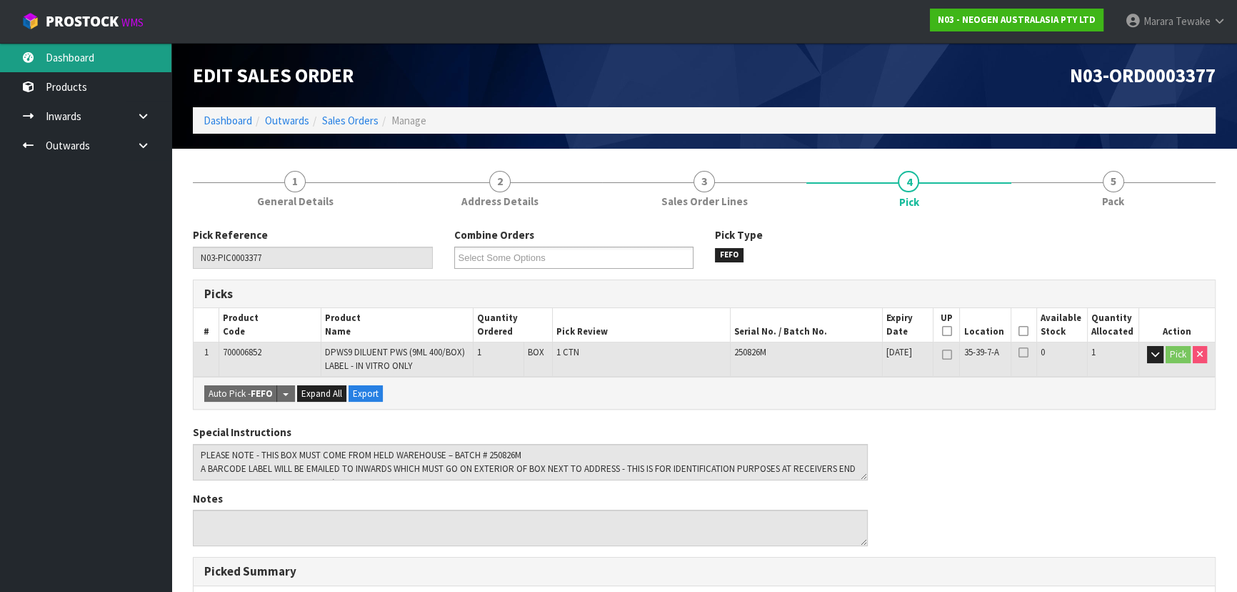
click at [107, 70] on link "Dashboard" at bounding box center [85, 57] width 171 height 29
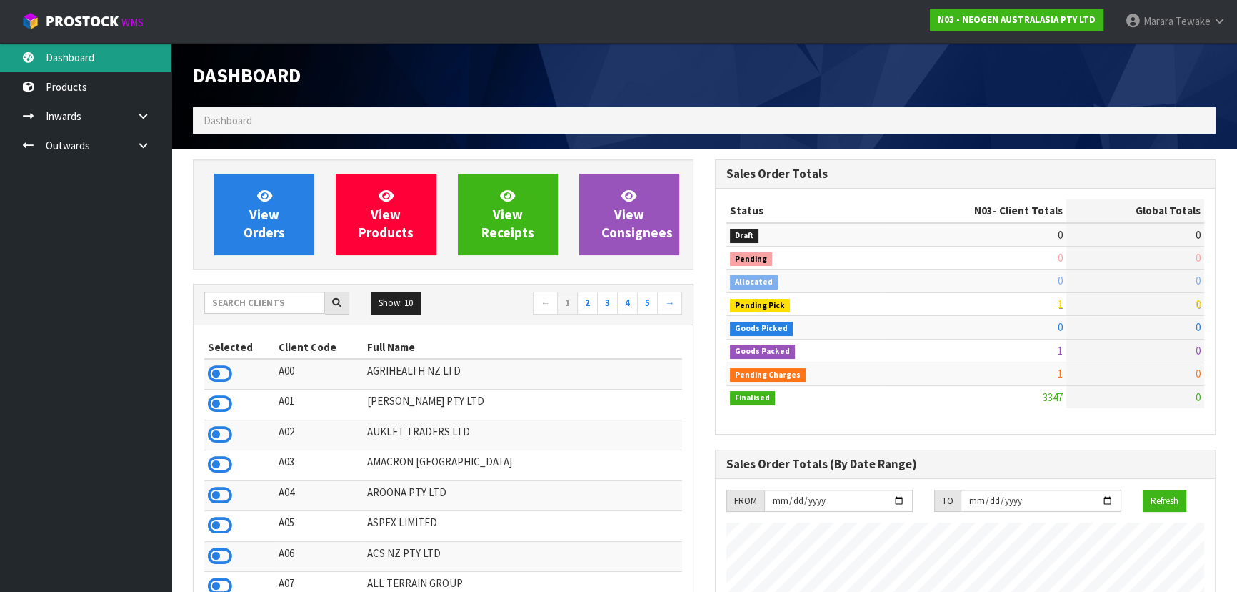
scroll to position [1080, 522]
click at [285, 301] on input "text" at bounding box center [264, 303] width 121 height 22
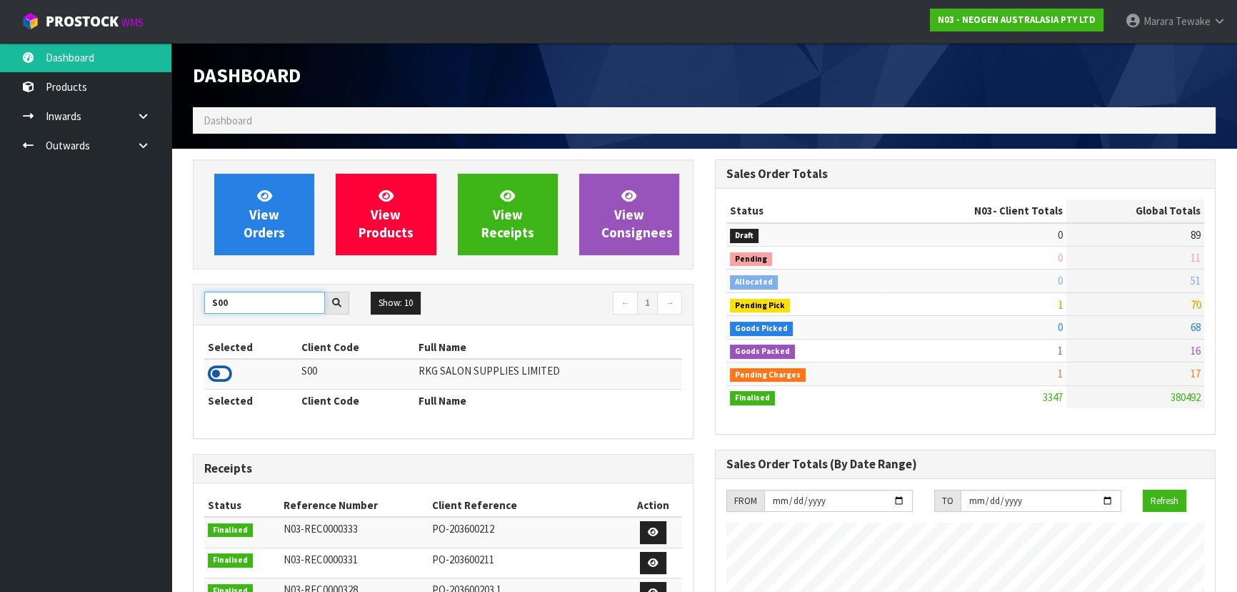
type input "S00"
click at [222, 373] on icon at bounding box center [220, 373] width 24 height 21
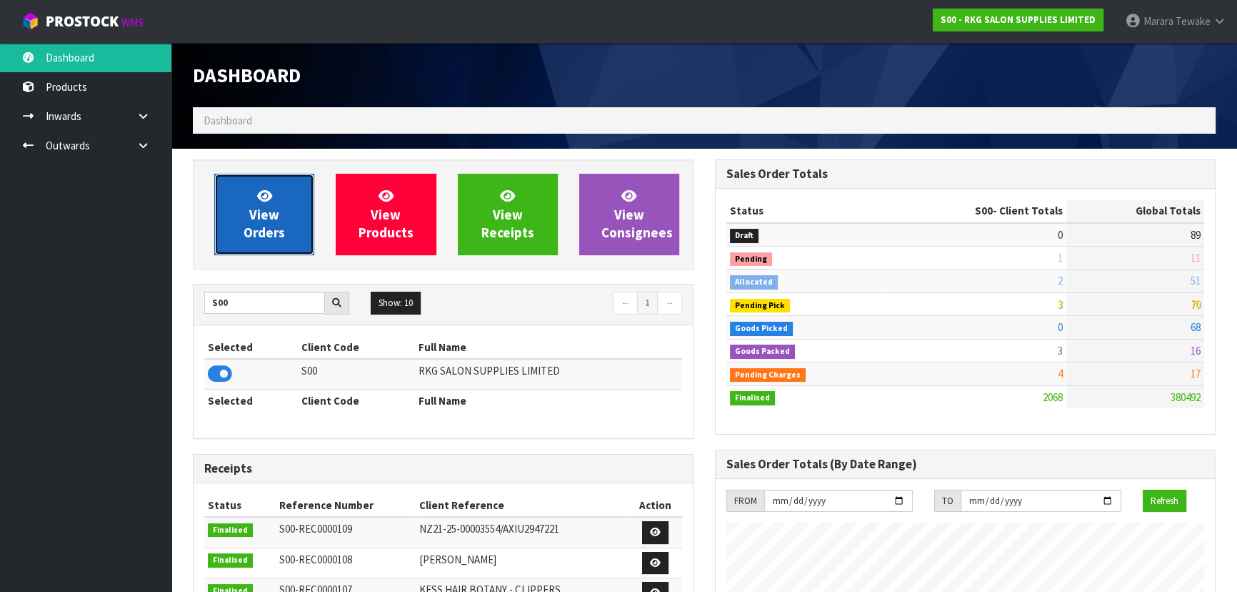
click at [231, 228] on link "View Orders" at bounding box center [264, 214] width 100 height 81
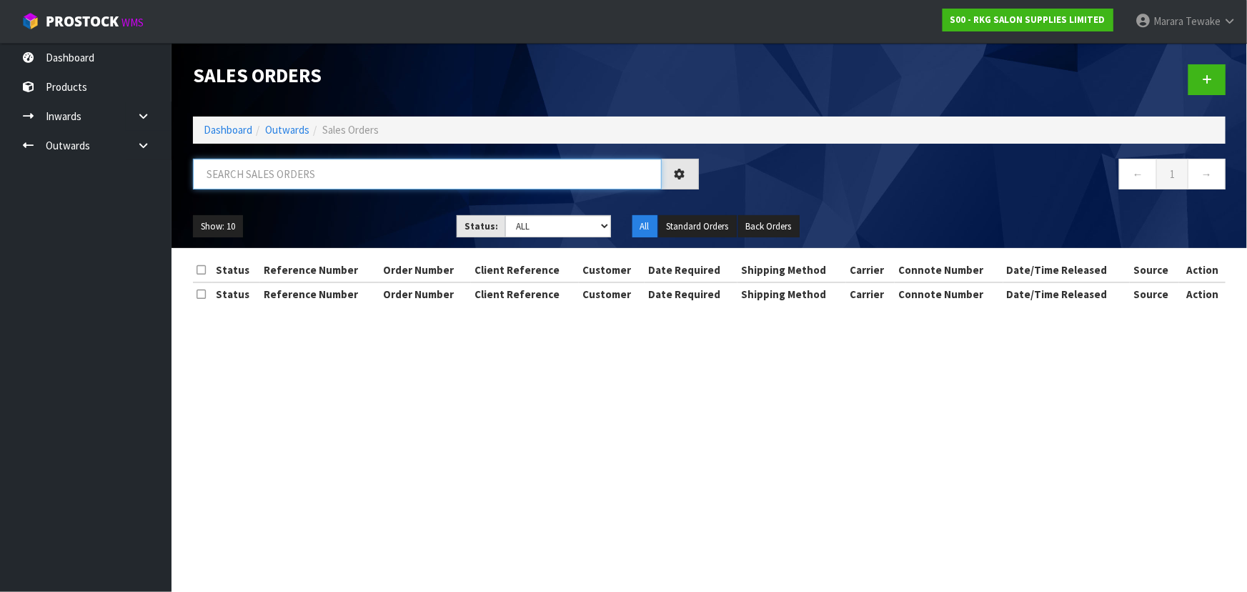
click at [254, 185] on input "text" at bounding box center [427, 174] width 469 height 31
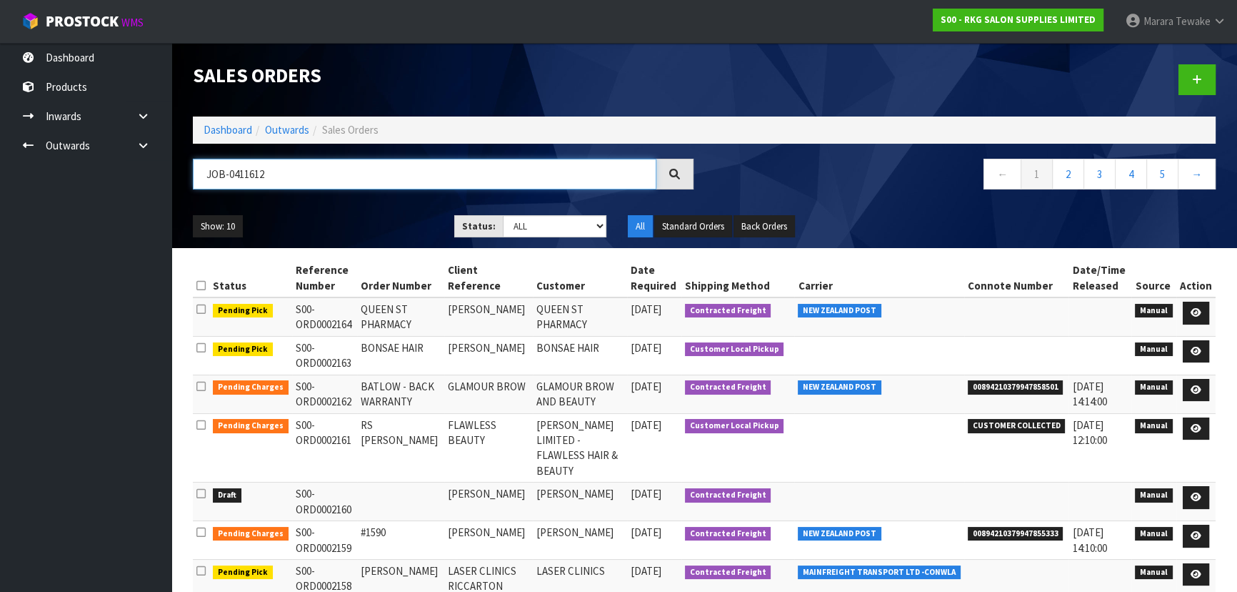
type input "JOB-0411612"
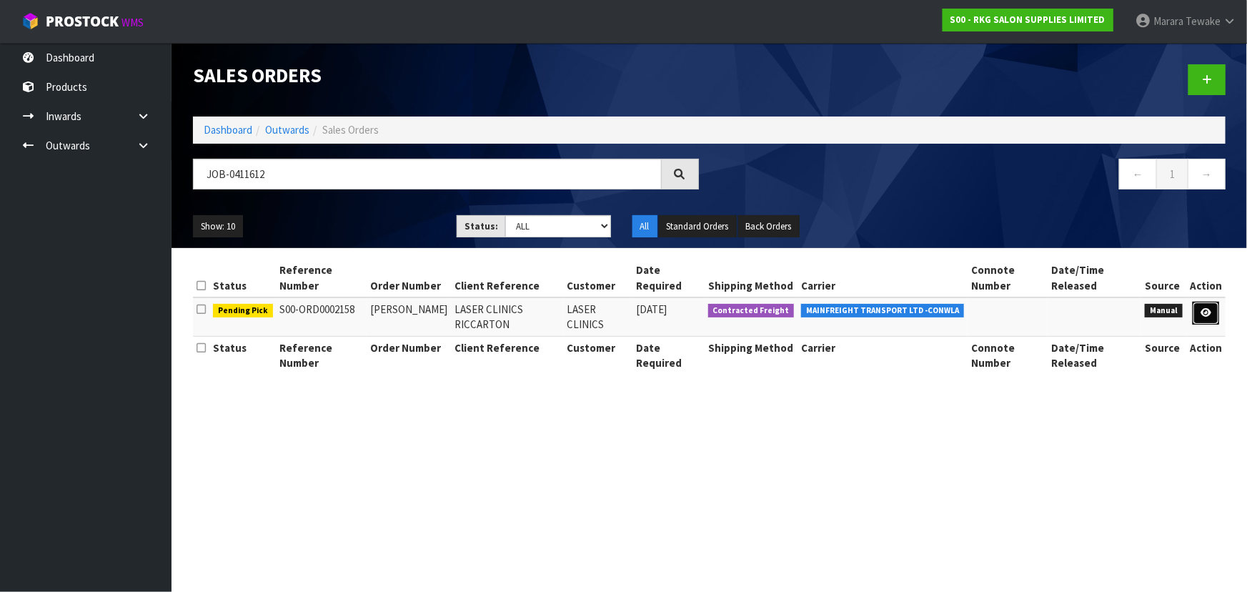
click at [1203, 312] on icon at bounding box center [1205, 312] width 11 height 9
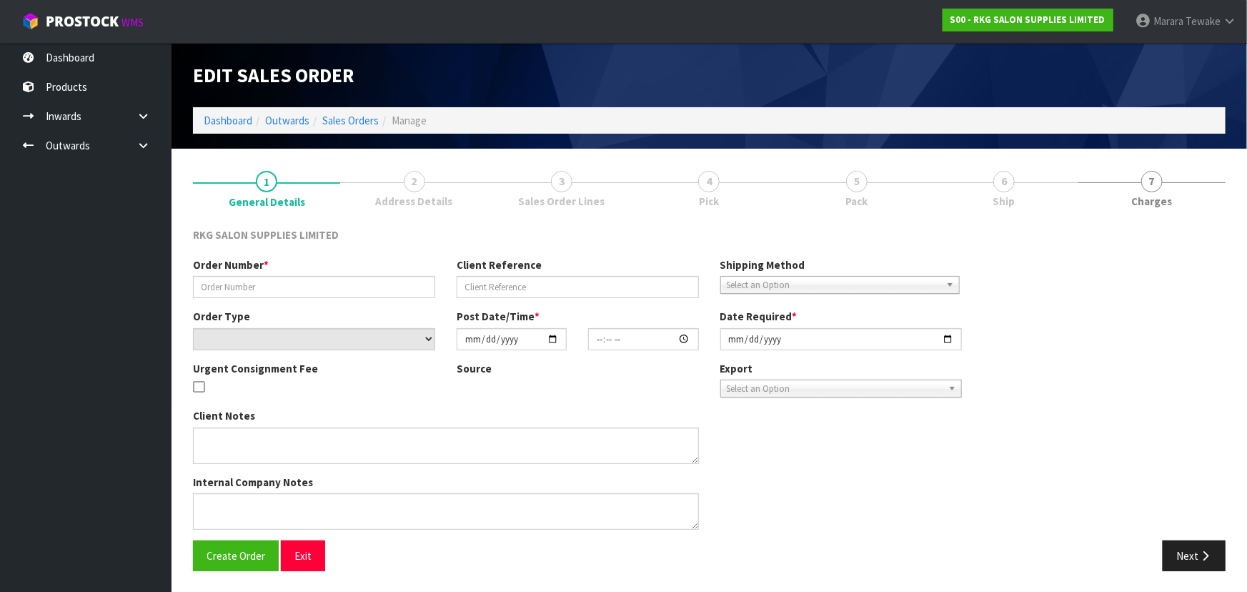
type input "RITA"
type input "LASER CLINICS RICCARTON"
select select "number:0"
type input "2025-09-08"
type input "16:00:00.000"
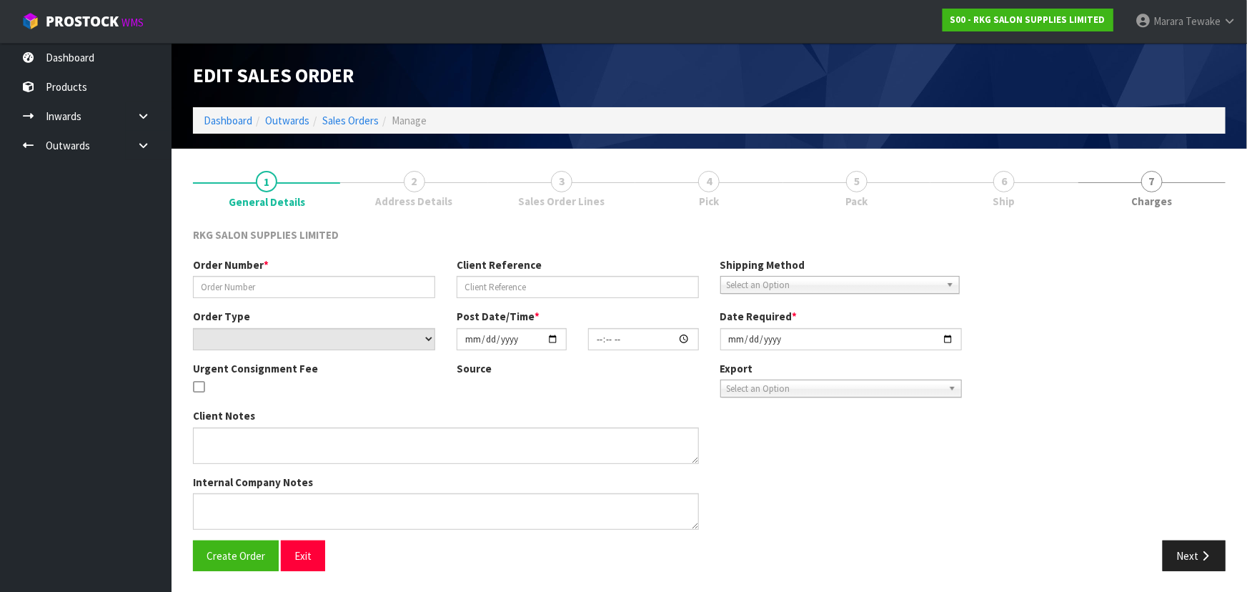
type input "[DATE]"
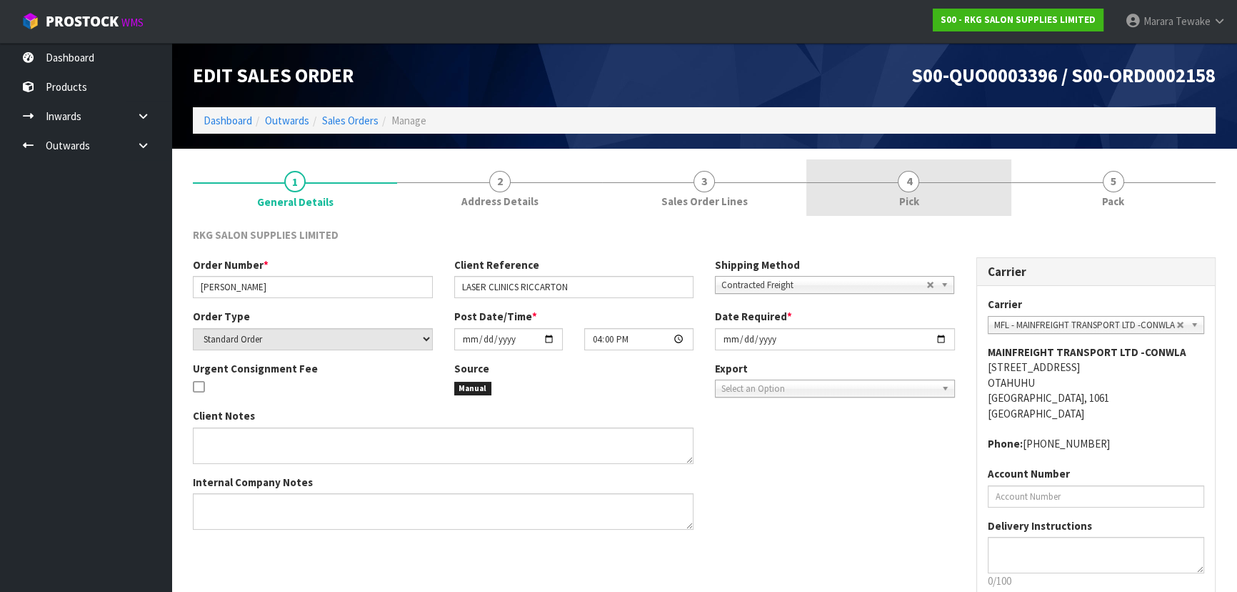
click at [950, 204] on link "4 Pick" at bounding box center [909, 187] width 204 height 56
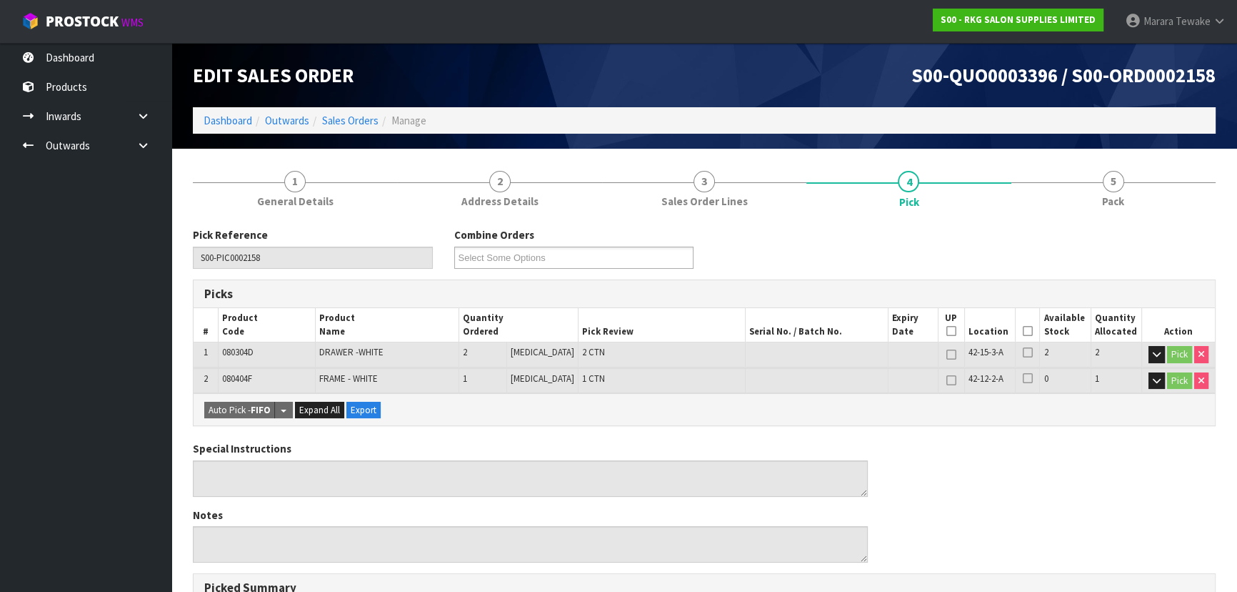
click at [1024, 331] on icon at bounding box center [1028, 331] width 10 height 1
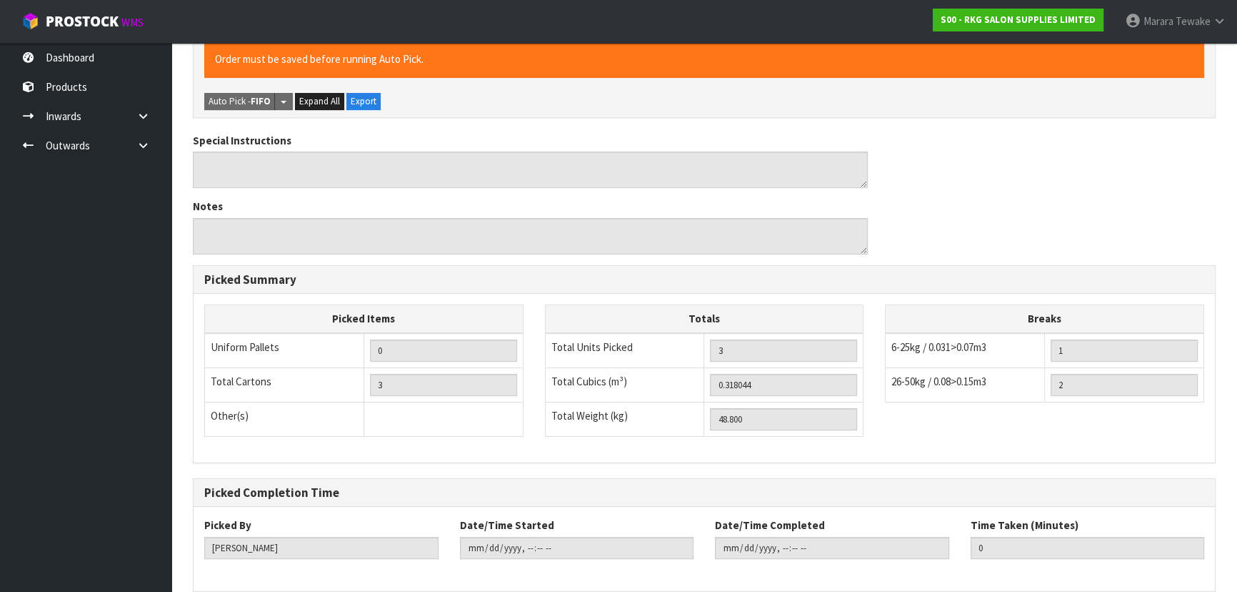
scroll to position [424, 0]
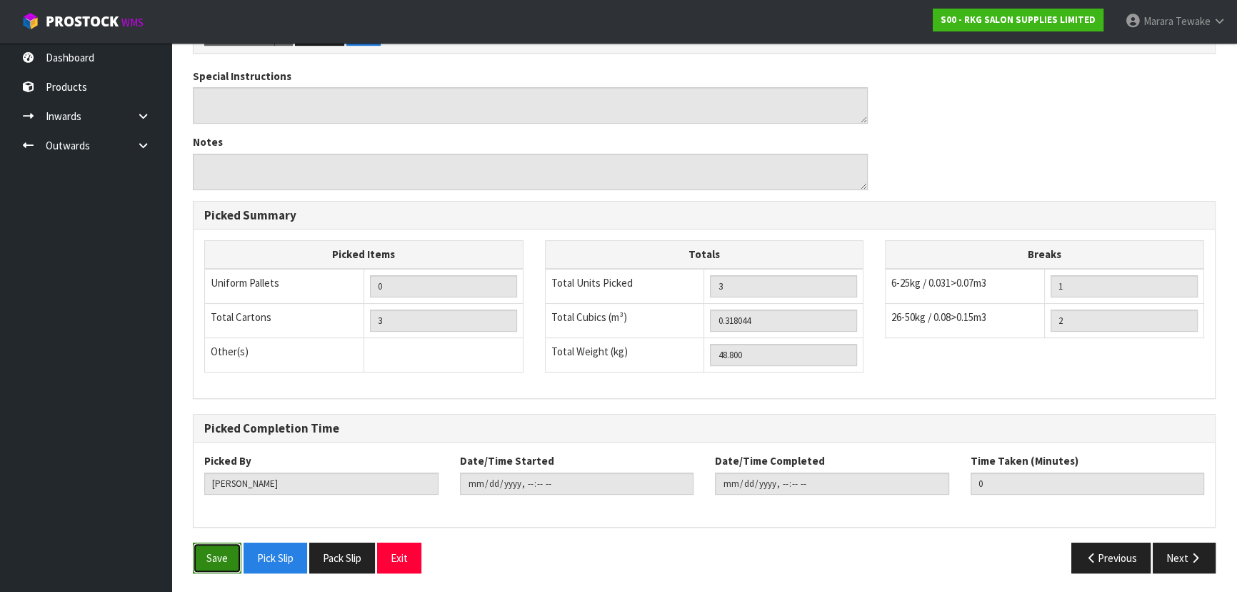
click at [223, 552] on button "Save" at bounding box center [217, 557] width 49 height 31
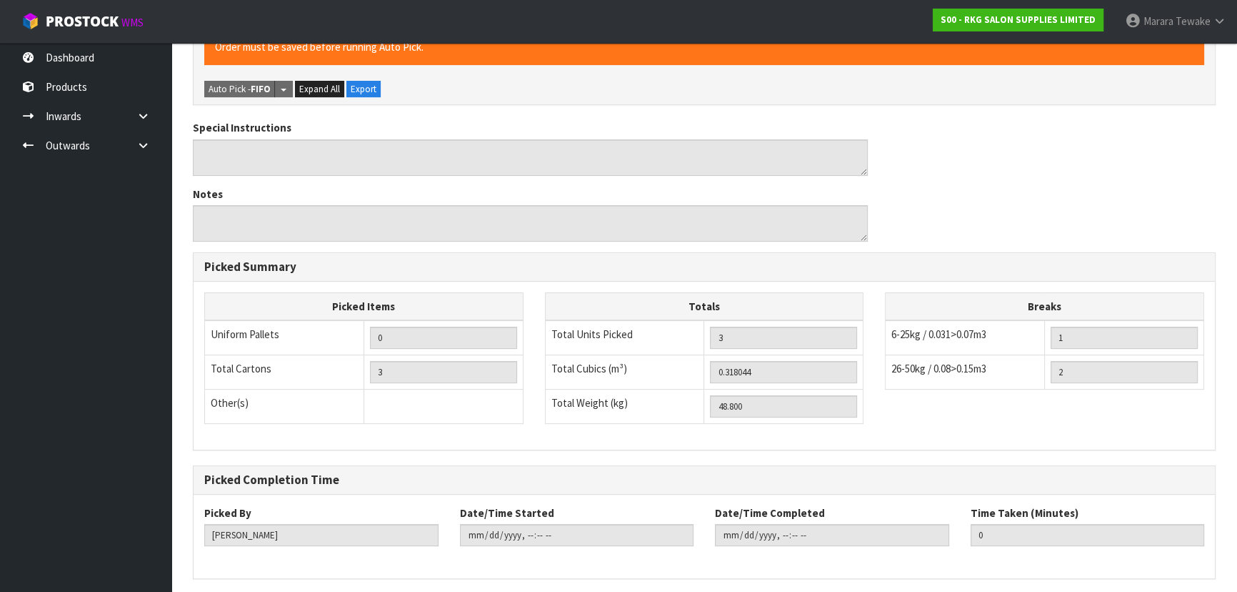
scroll to position [0, 0]
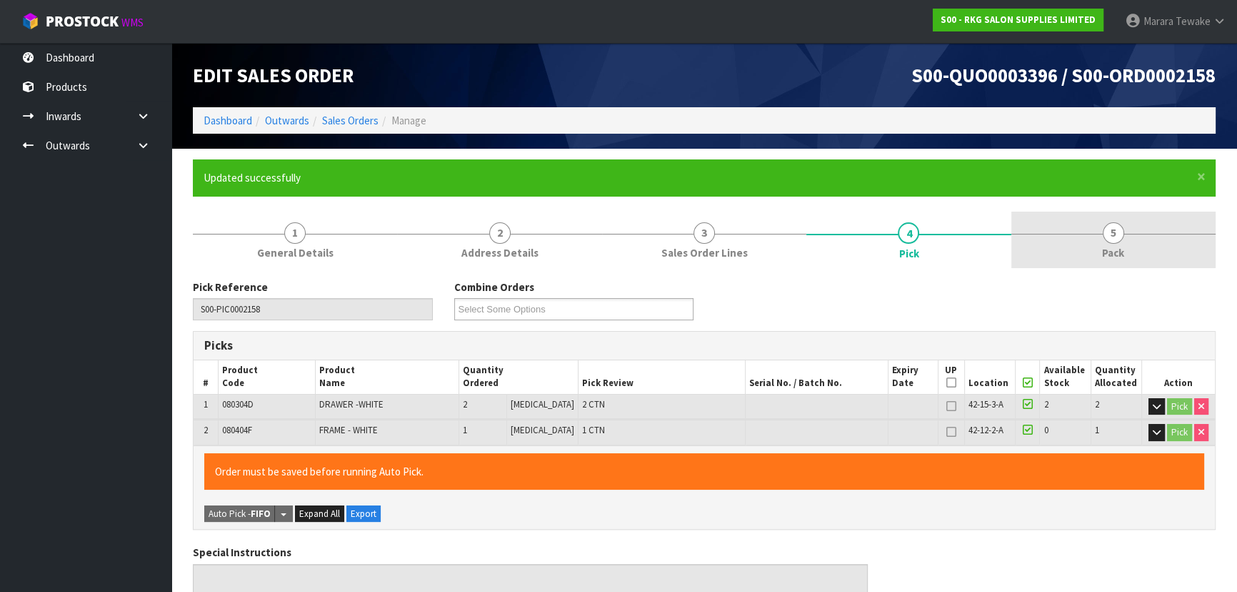
click at [1120, 226] on span "5" at bounding box center [1113, 232] width 21 height 21
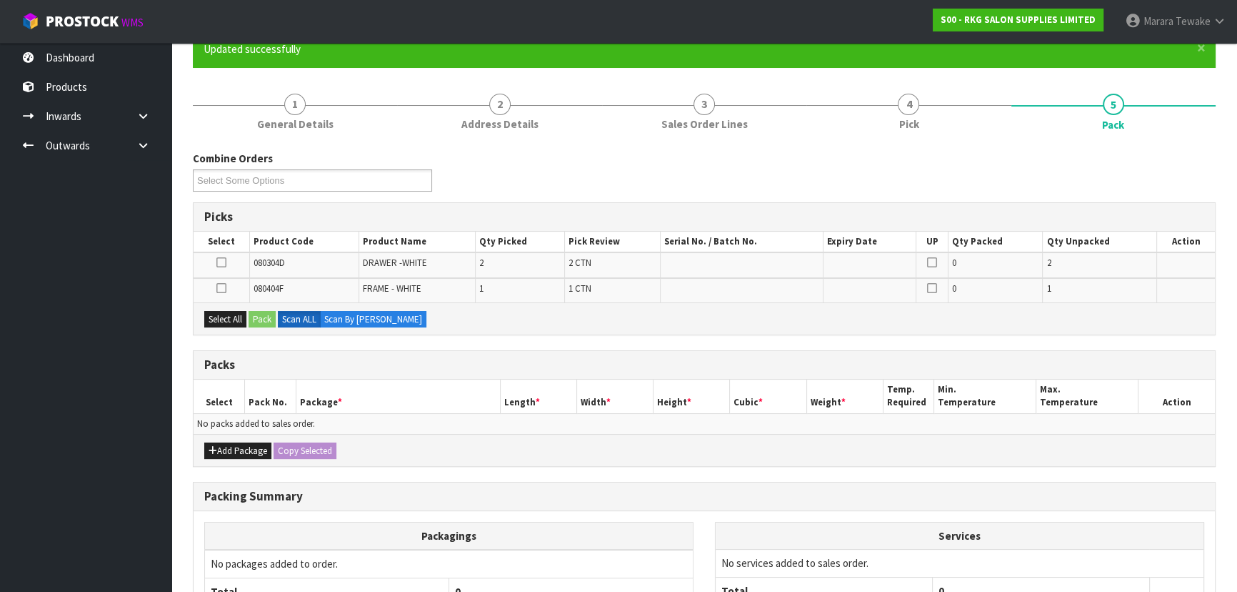
scroll to position [264, 0]
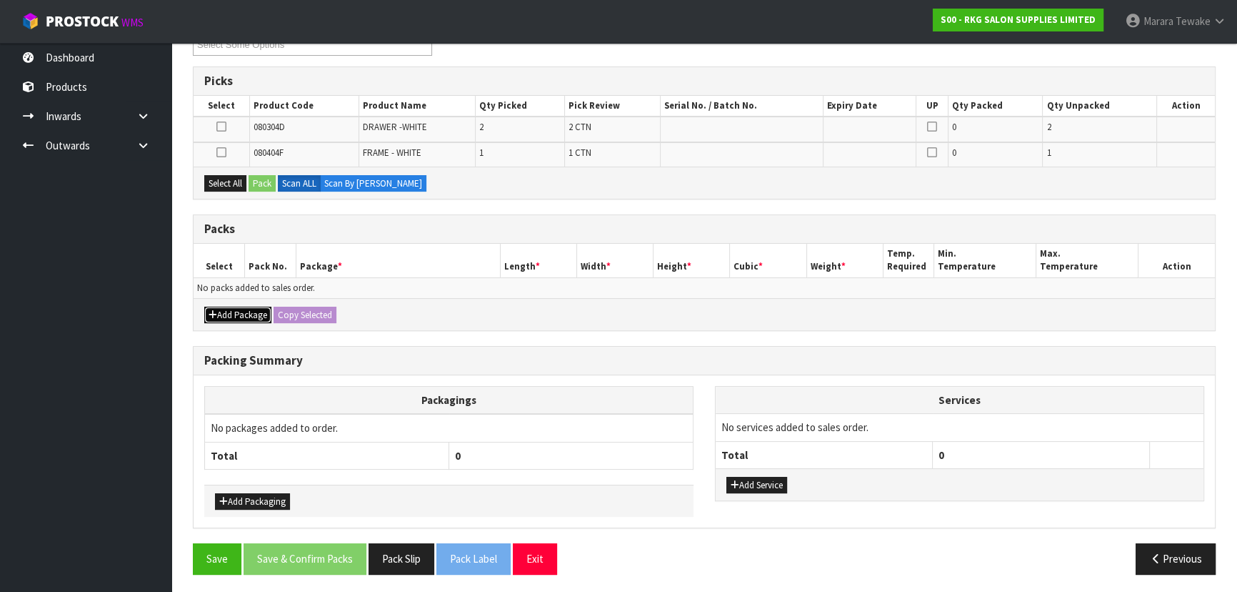
click at [230, 315] on button "Add Package" at bounding box center [237, 315] width 67 height 17
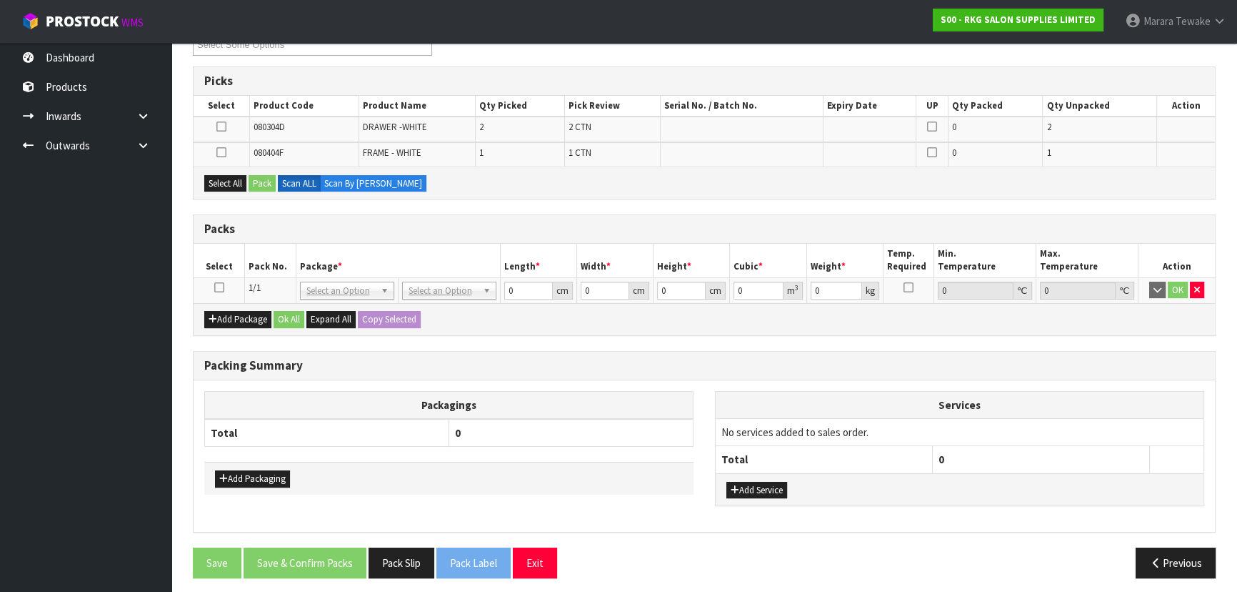
click at [216, 287] on icon at bounding box center [219, 287] width 10 height 1
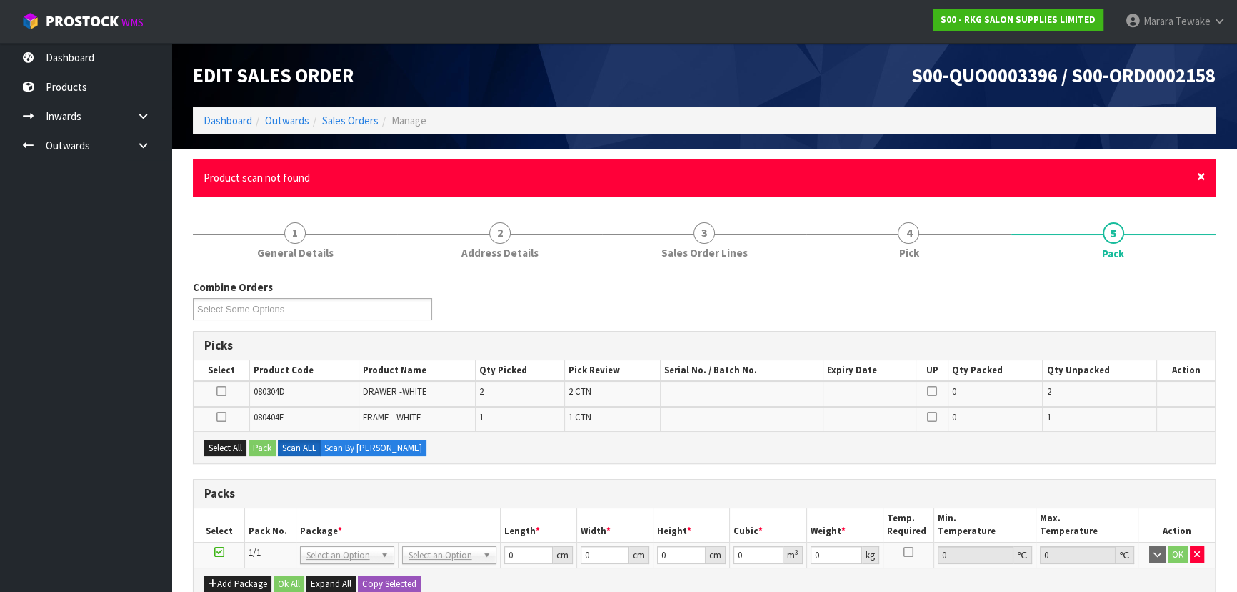
click at [1204, 172] on span "×" at bounding box center [1201, 176] width 9 height 20
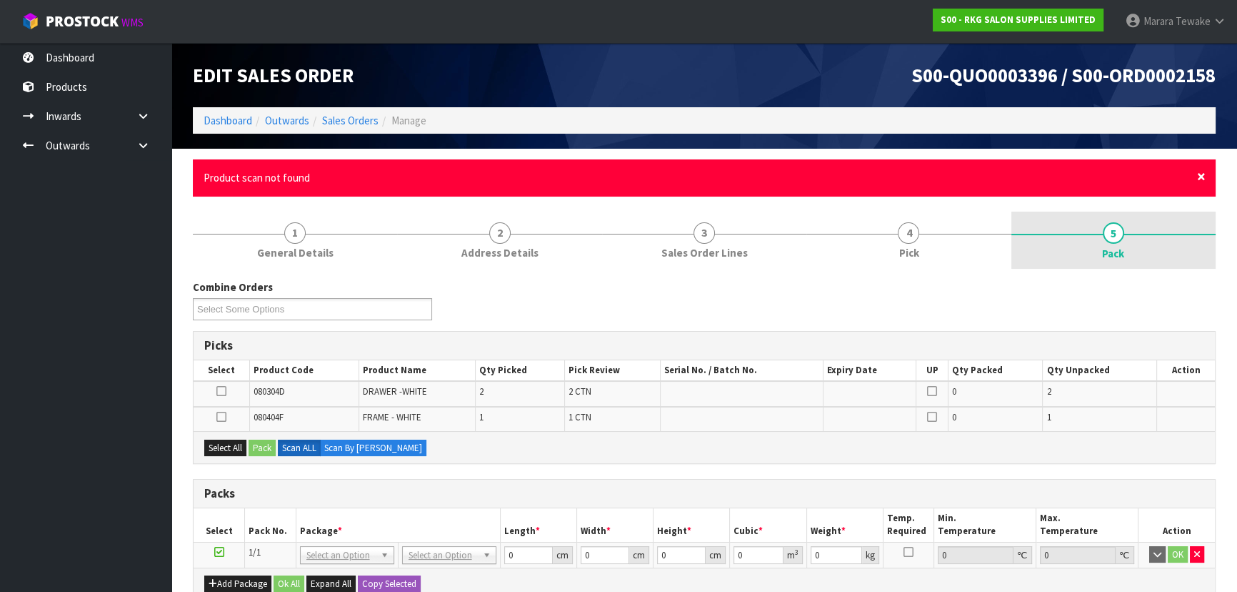
click at [1200, 176] on span "×" at bounding box center [1201, 176] width 9 height 20
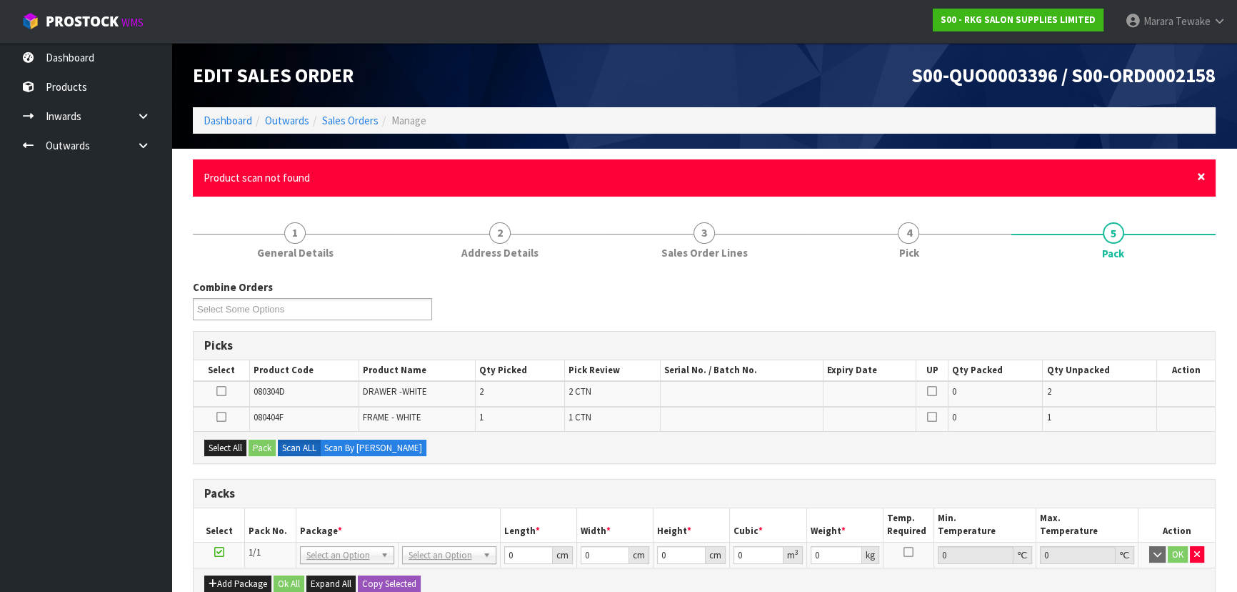
click at [1203, 176] on span "×" at bounding box center [1201, 176] width 9 height 20
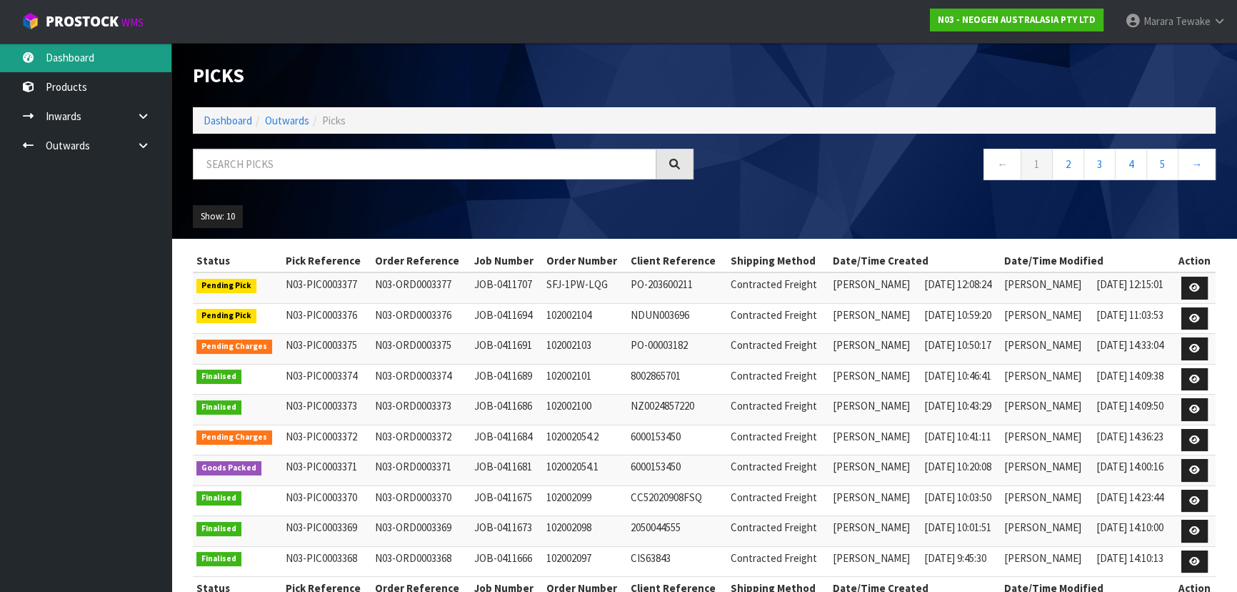
click at [86, 54] on link "Dashboard" at bounding box center [85, 57] width 171 height 29
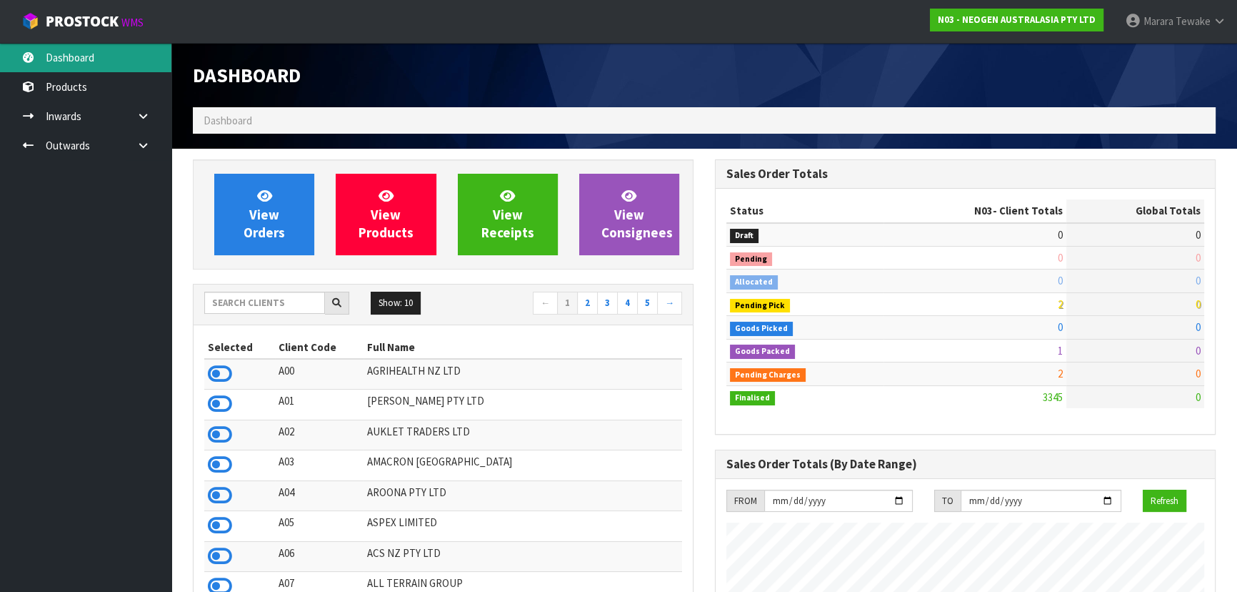
scroll to position [1080, 522]
click at [282, 307] on input "text" at bounding box center [264, 303] width 121 height 22
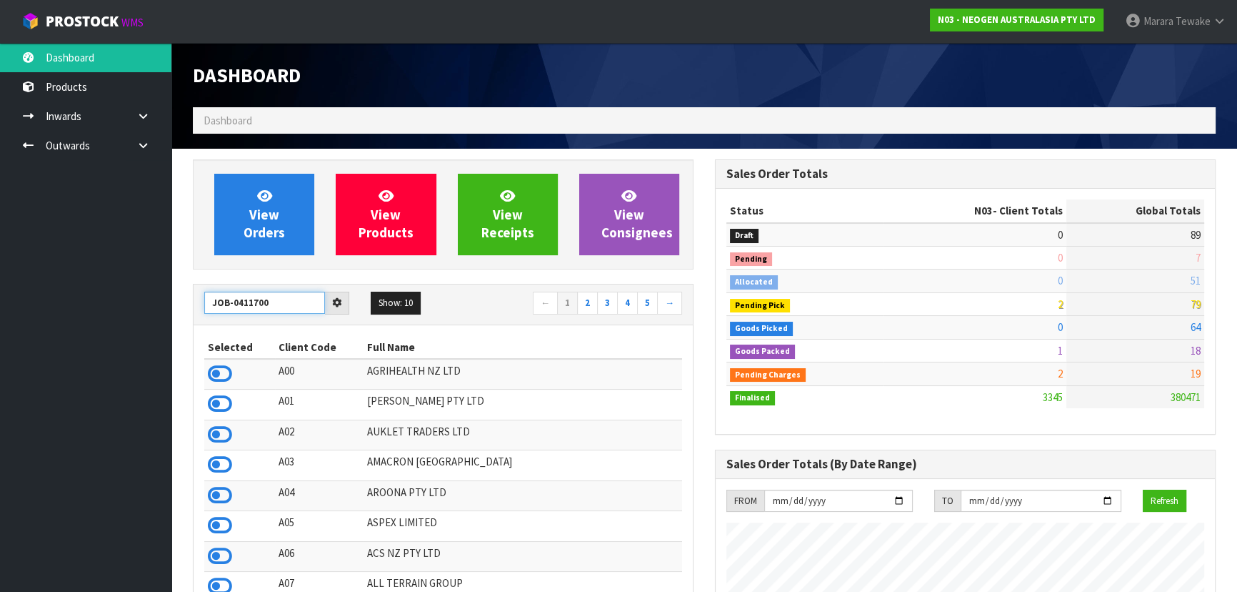
type input "JOB-0411700"
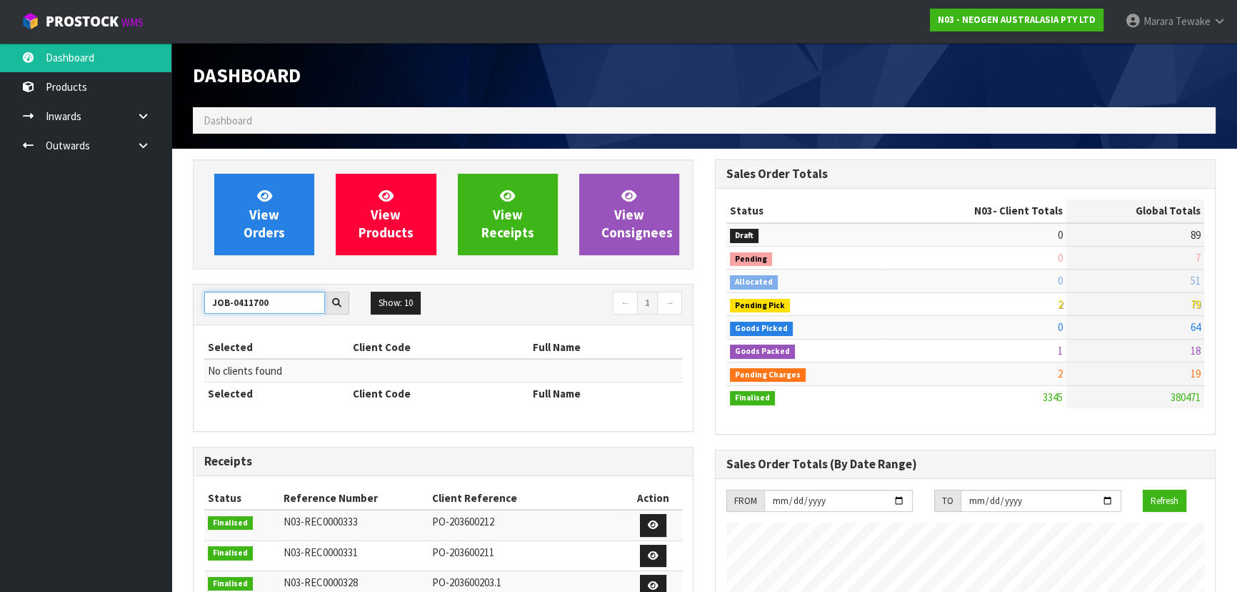
drag, startPoint x: 272, startPoint y: 300, endPoint x: 201, endPoint y: 299, distance: 70.0
click at [201, 299] on div "JOB-0411700" at bounding box center [277, 303] width 166 height 23
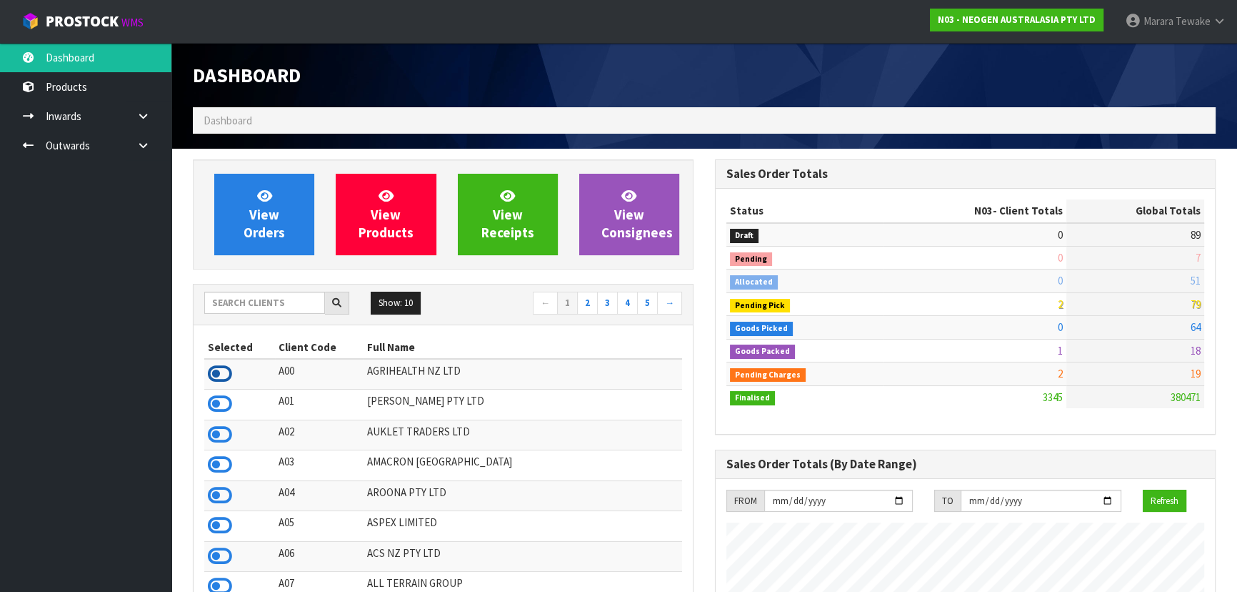
click at [221, 372] on icon at bounding box center [220, 373] width 24 height 21
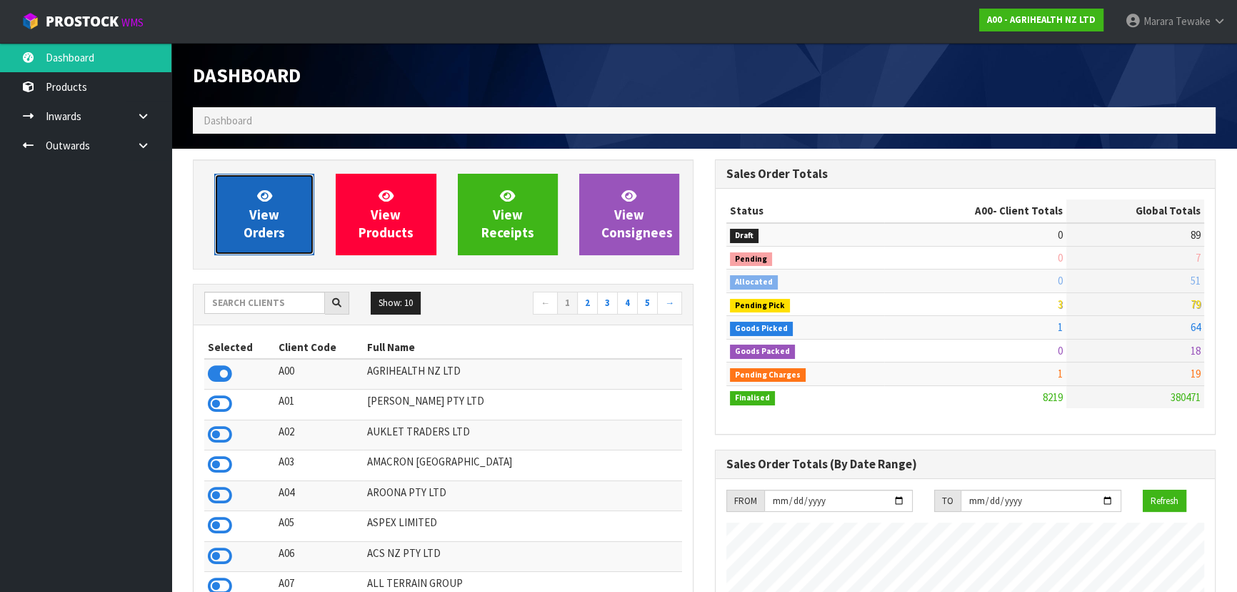
click at [247, 225] on span "View Orders" at bounding box center [264, 214] width 41 height 54
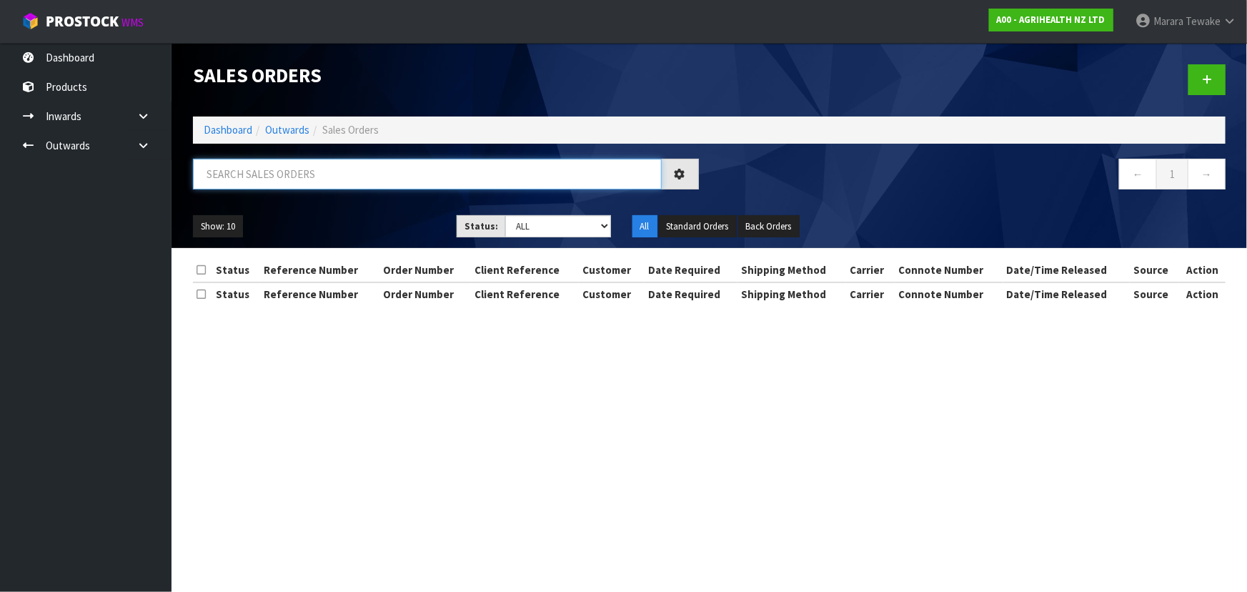
click at [256, 183] on input "text" at bounding box center [427, 174] width 469 height 31
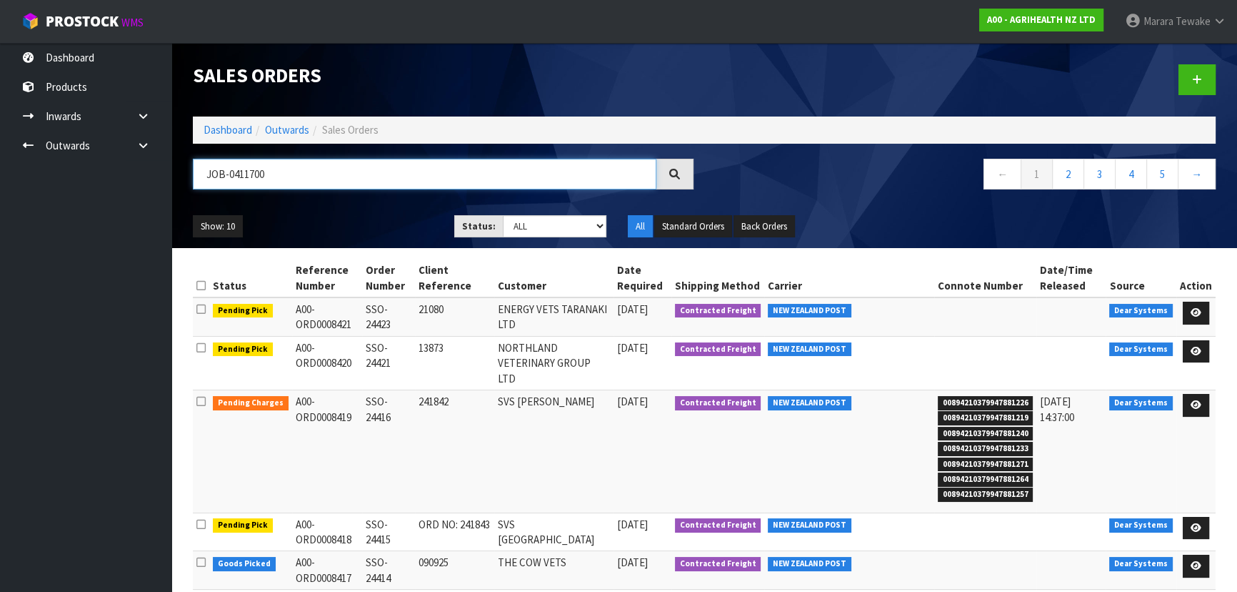
type input "JOB-0411700"
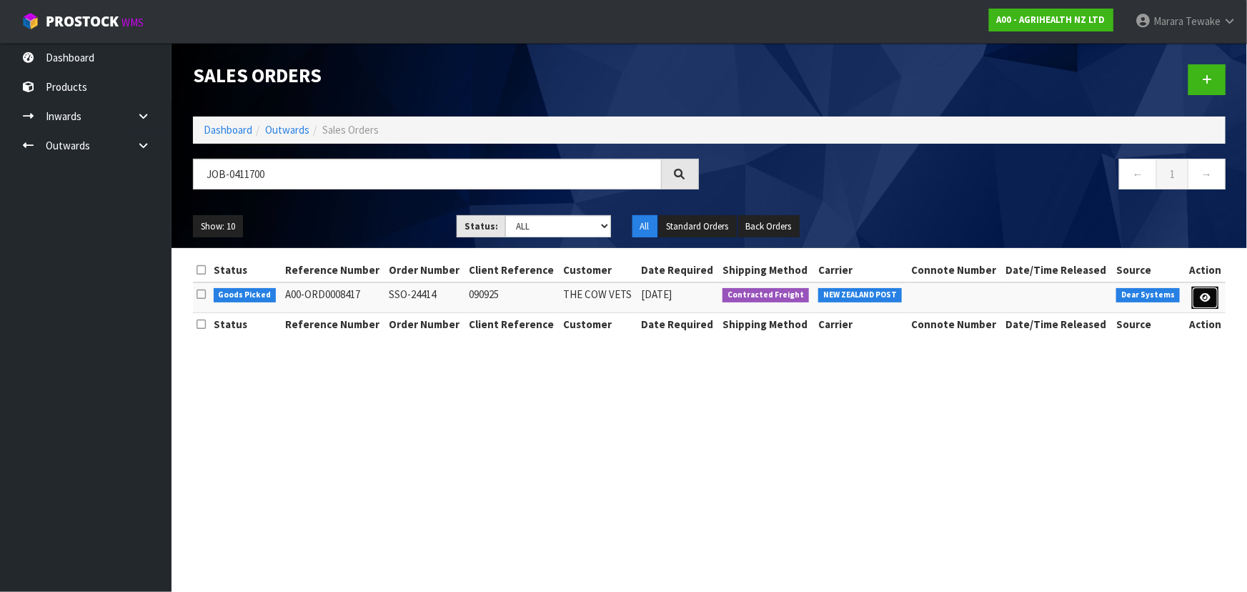
click at [1196, 299] on link at bounding box center [1205, 298] width 26 height 23
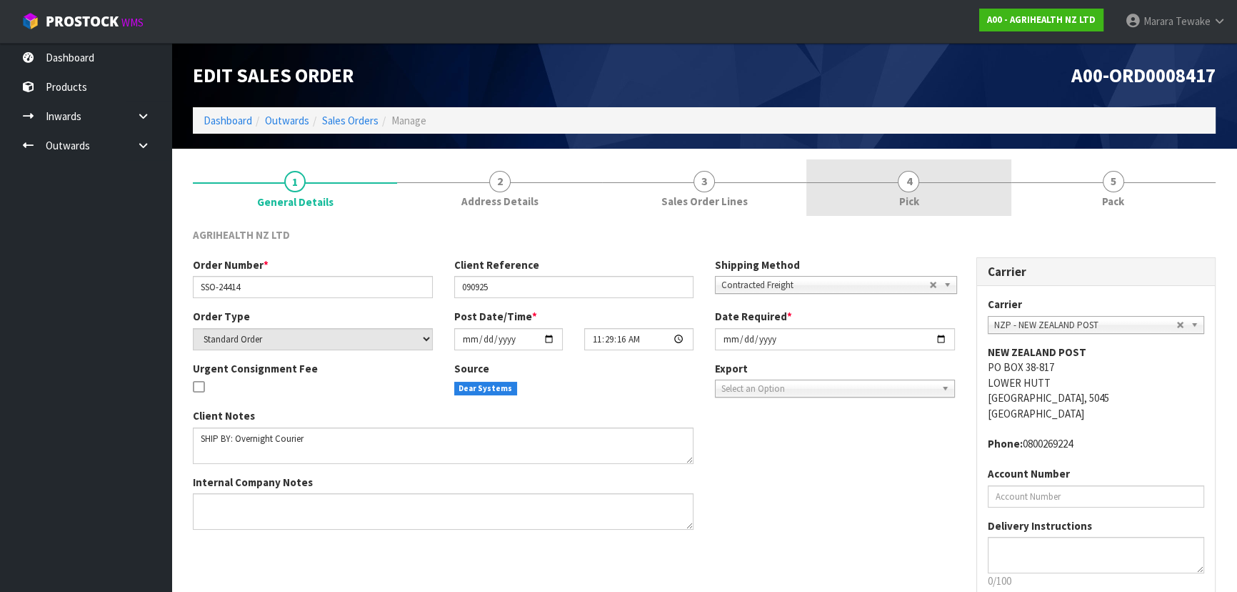
click at [927, 186] on link "4 Pick" at bounding box center [909, 187] width 204 height 56
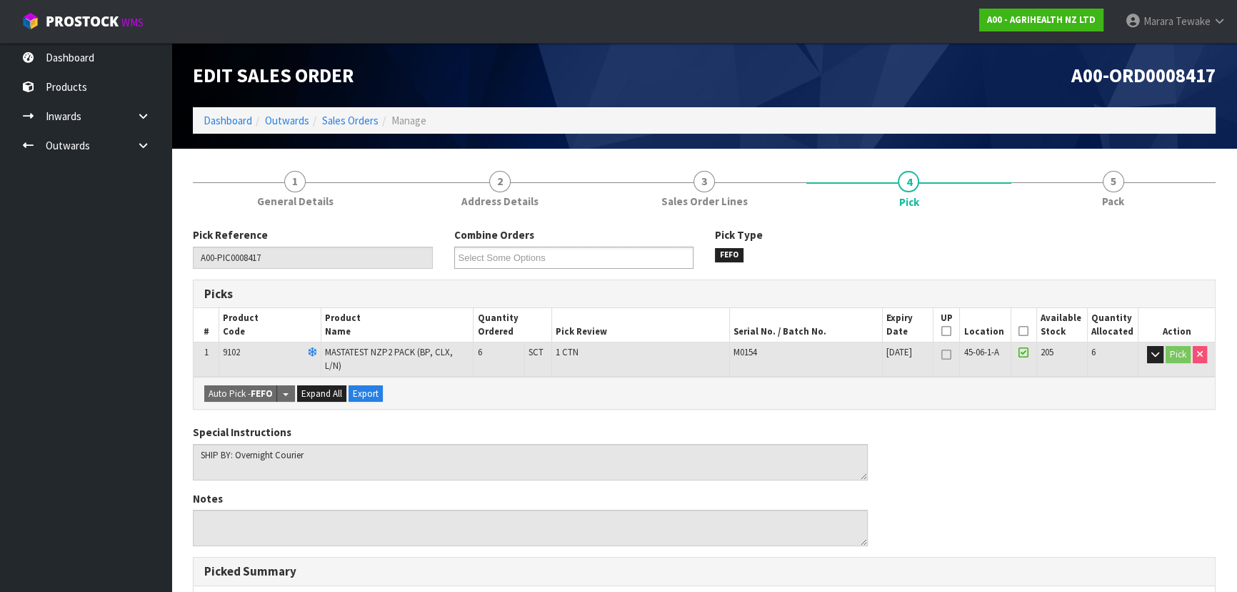
click at [1023, 331] on icon at bounding box center [1024, 331] width 10 height 1
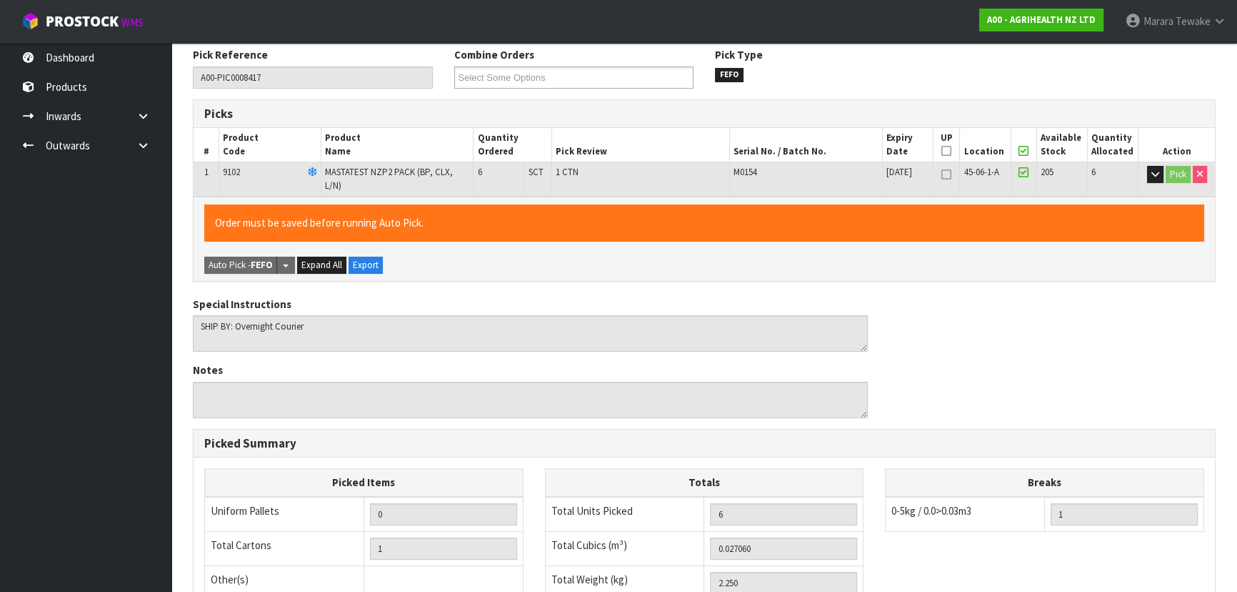
scroll to position [399, 0]
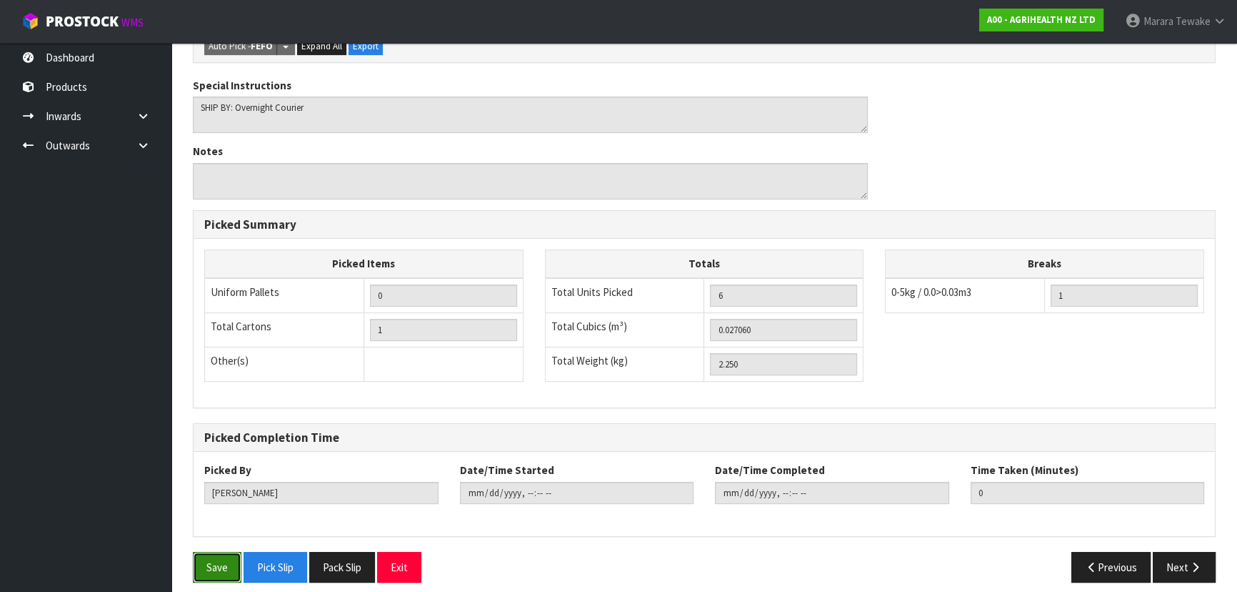
click at [211, 552] on button "Save" at bounding box center [217, 567] width 49 height 31
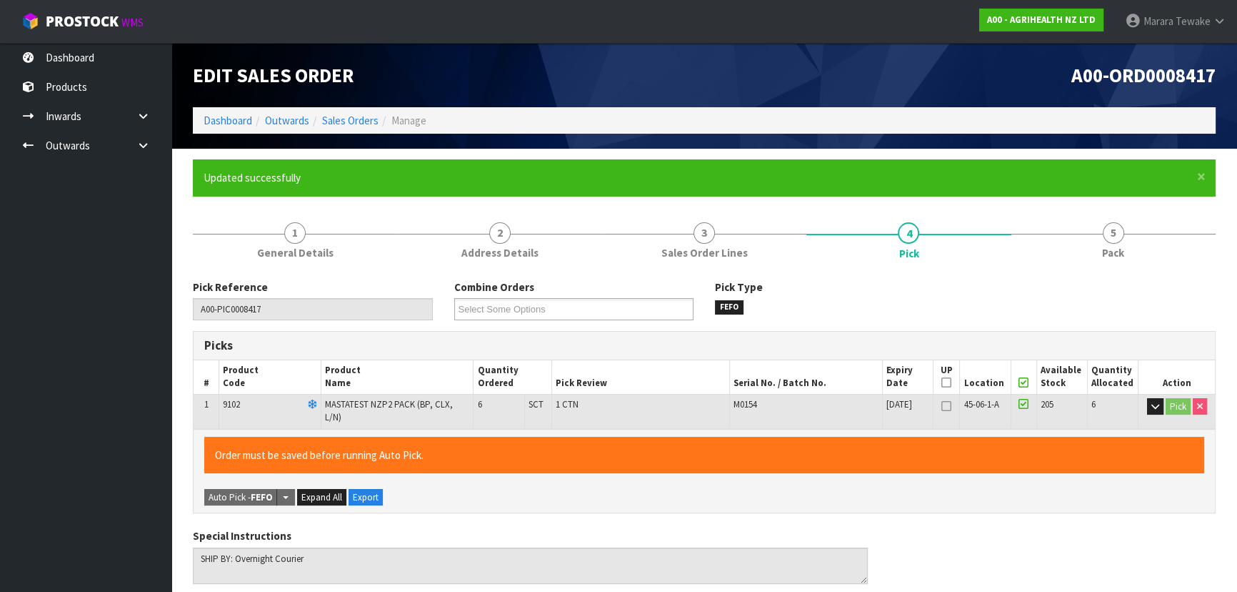
type input "[PERSON_NAME]"
type input "[DATE]T14:39:57"
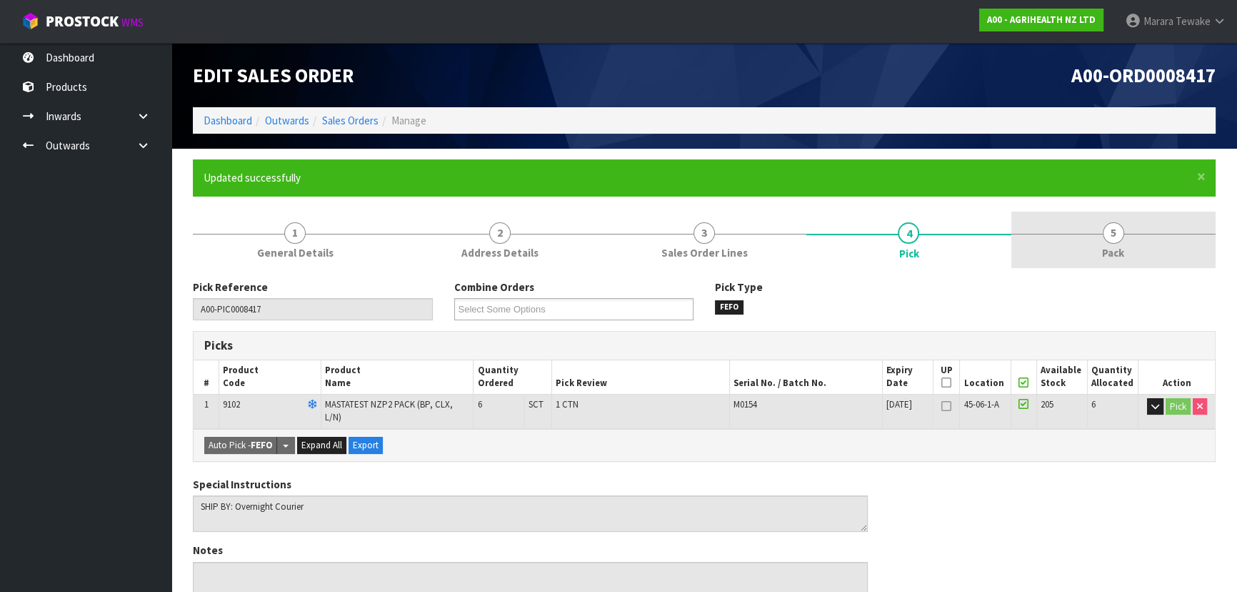
click at [1113, 243] on link "5 Pack" at bounding box center [1114, 239] width 204 height 56
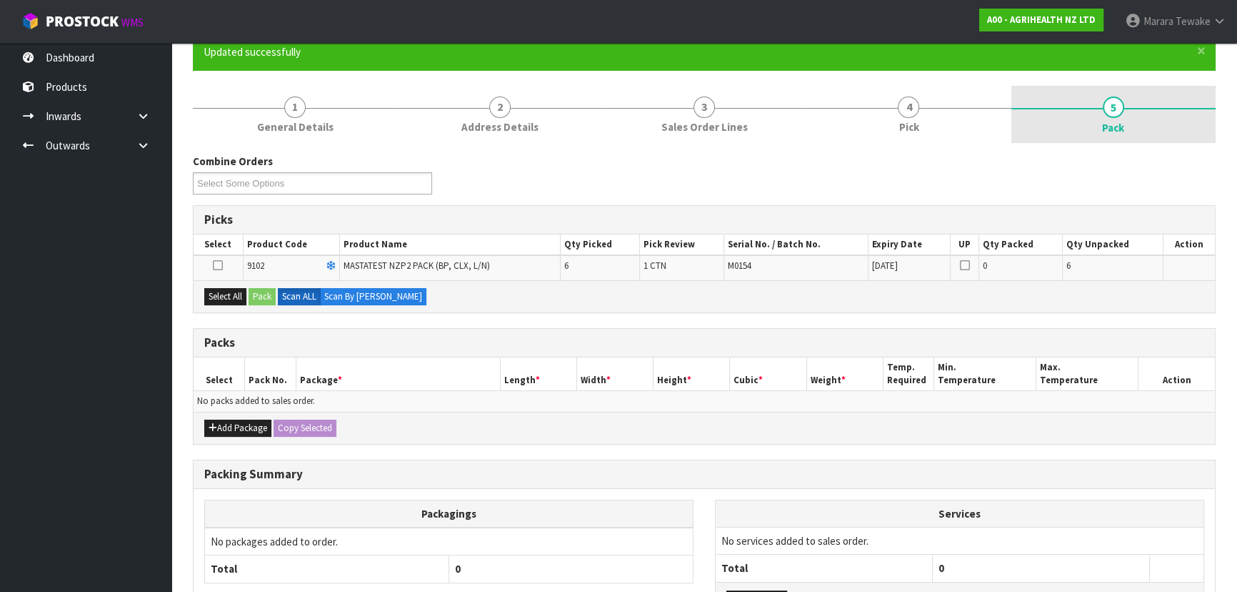
scroll to position [129, 0]
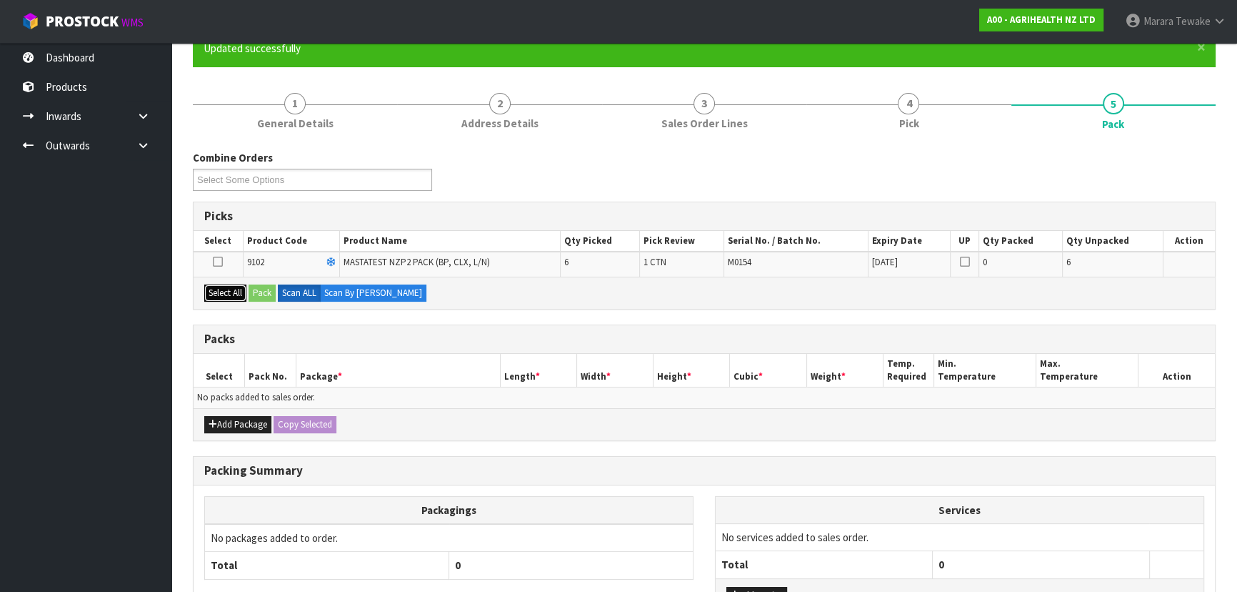
click at [219, 291] on button "Select All" at bounding box center [225, 292] width 42 height 17
click at [260, 290] on button "Pack" at bounding box center [262, 292] width 27 height 17
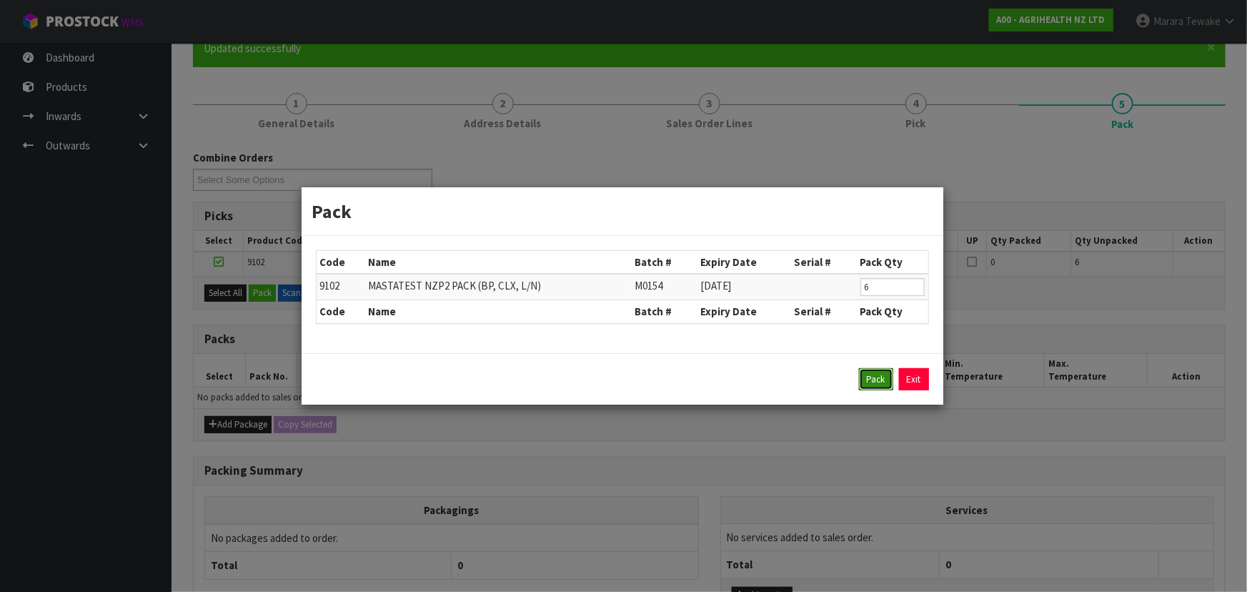
click at [880, 385] on button "Pack" at bounding box center [876, 379] width 34 height 23
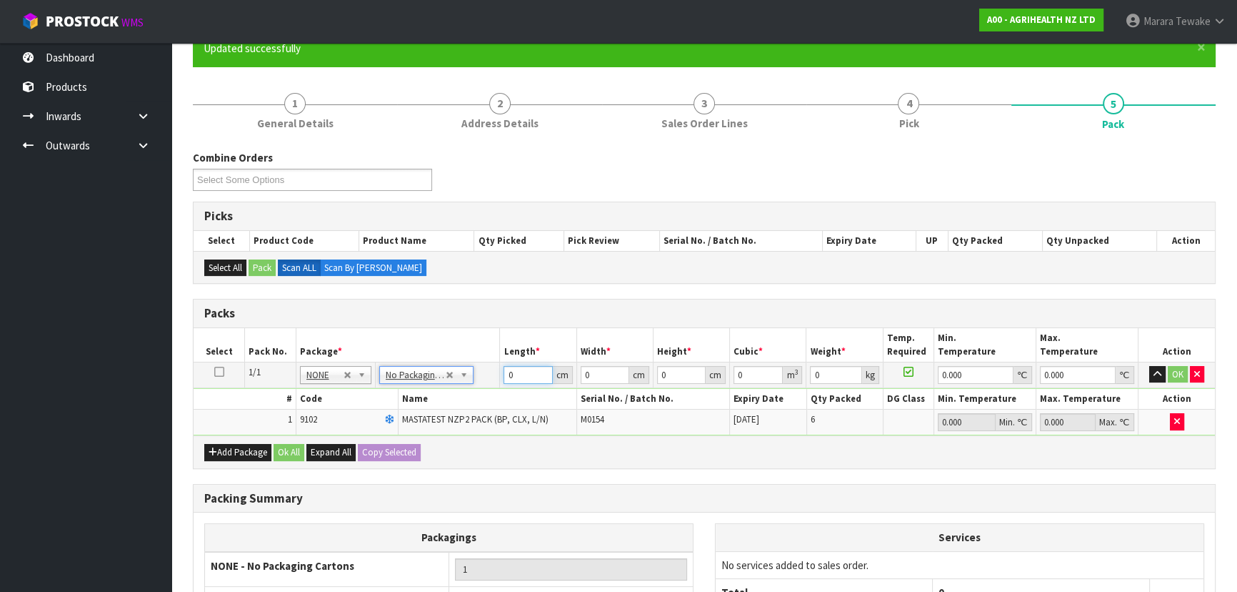
drag, startPoint x: 521, startPoint y: 375, endPoint x: 480, endPoint y: 328, distance: 62.3
click at [487, 343] on table "Select Pack No. Package * Length * Width * Height * Cubic * Weight * Temp. Requ…" at bounding box center [705, 381] width 1022 height 107
type input "60"
type input "41"
type input "1"
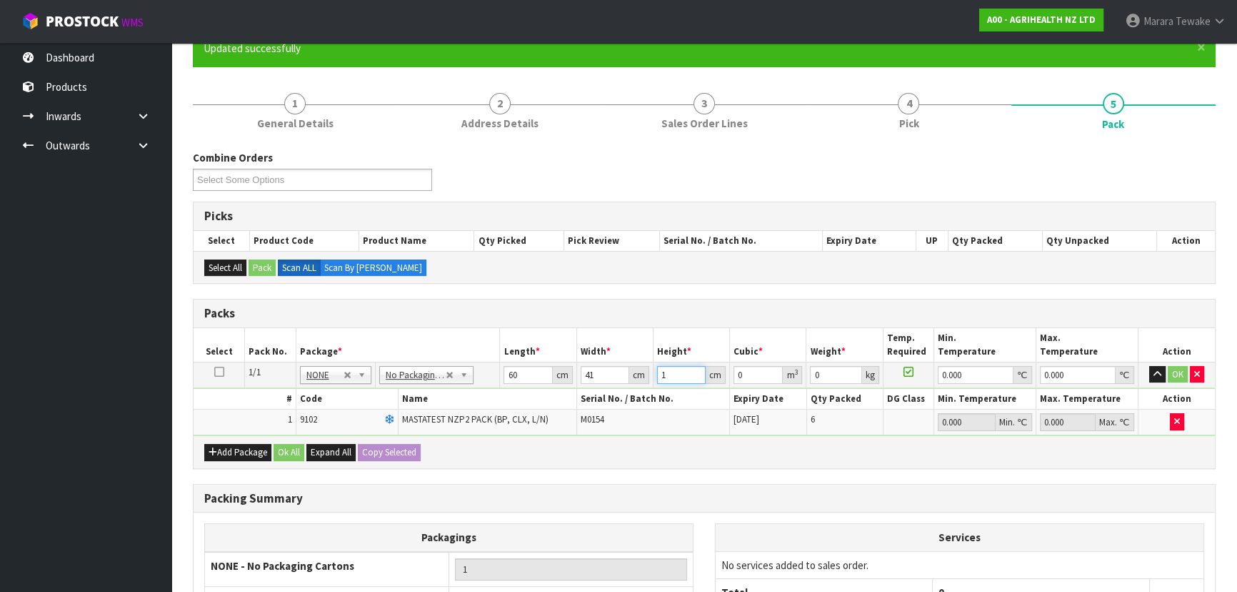
type input "0.00246"
type input "11"
type input "0.02706"
type input "11"
type input "3"
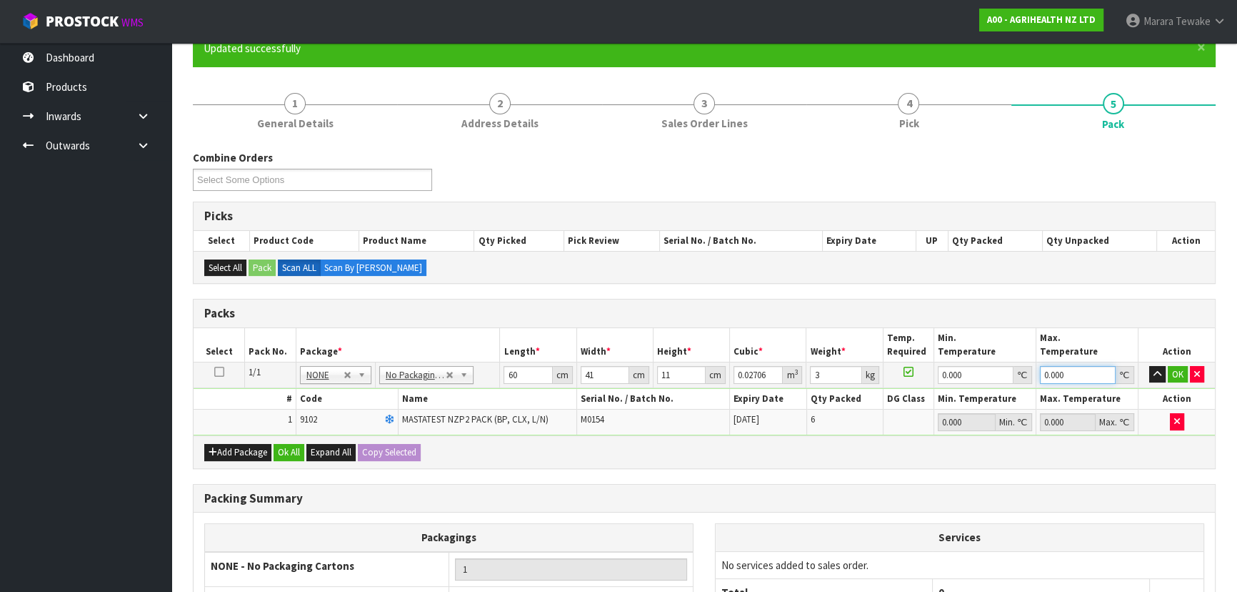
type input "0"
click at [1150, 366] on button "button" at bounding box center [1158, 374] width 16 height 17
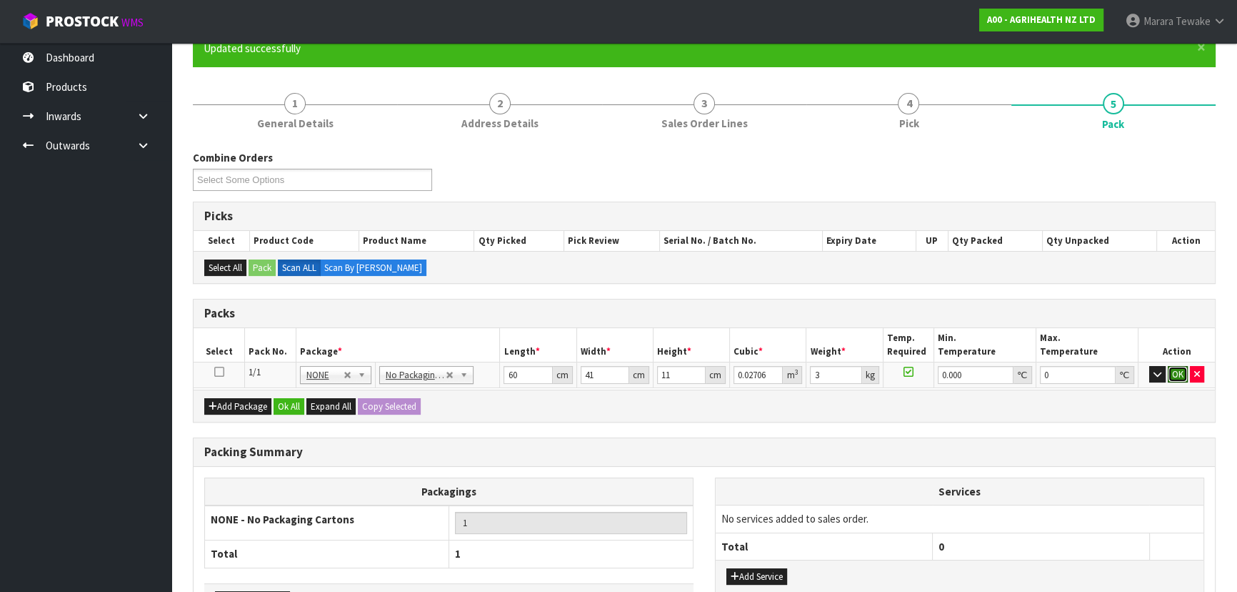
click button "OK" at bounding box center [1178, 374] width 20 height 17
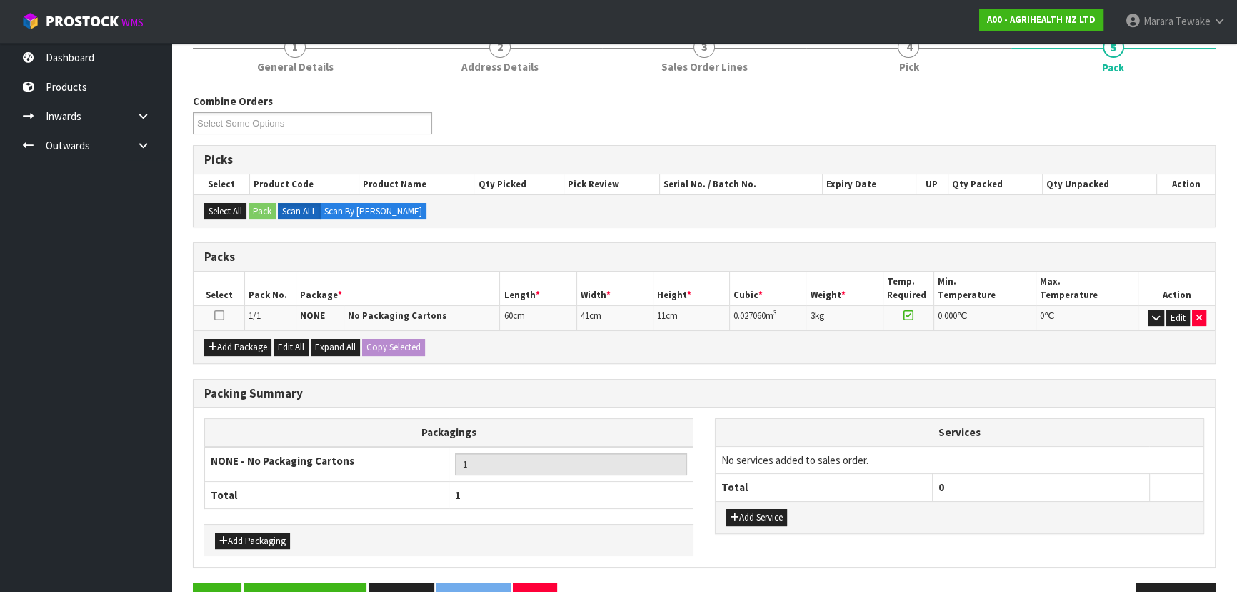
scroll to position [226, 0]
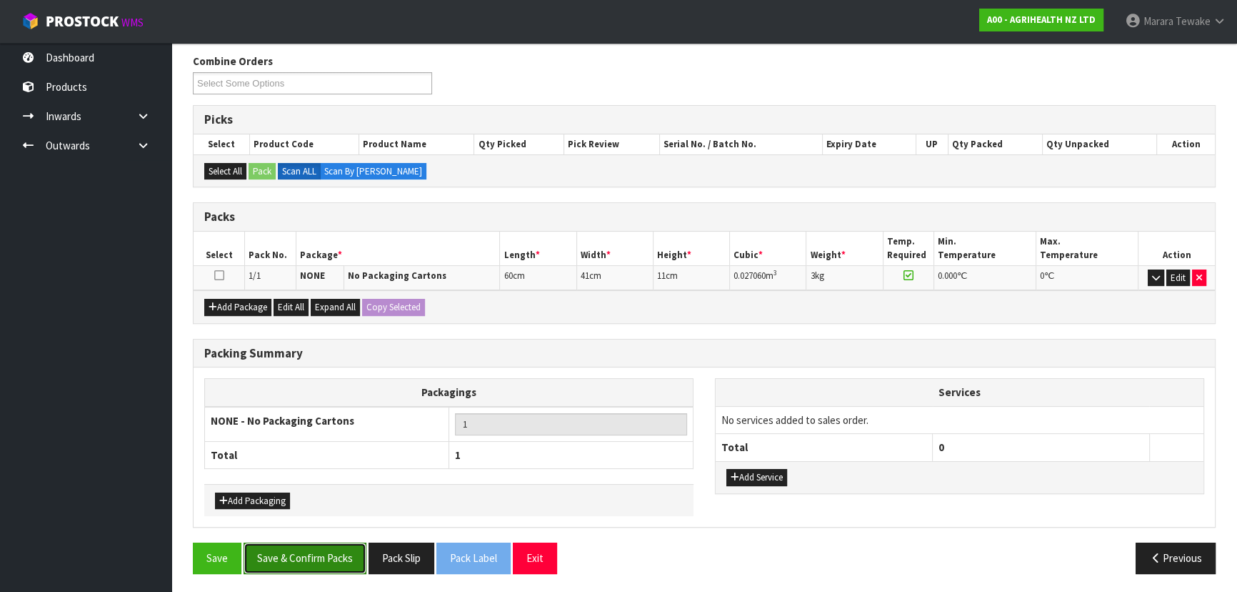
click at [308, 559] on button "Save & Confirm Packs" at bounding box center [305, 557] width 123 height 31
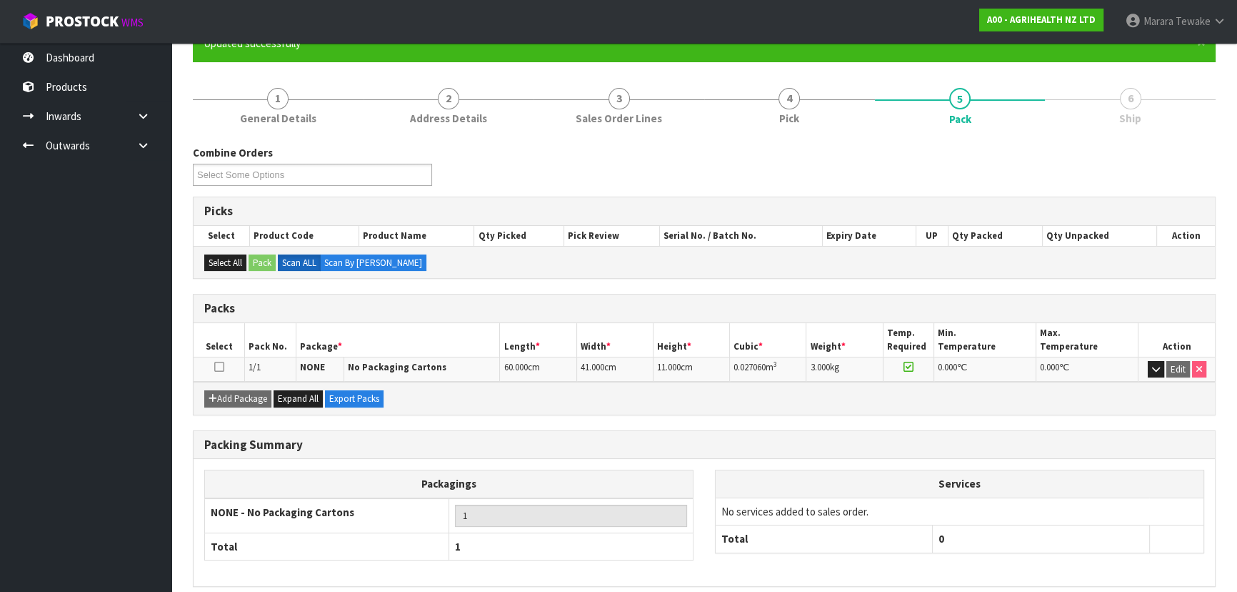
scroll to position [194, 0]
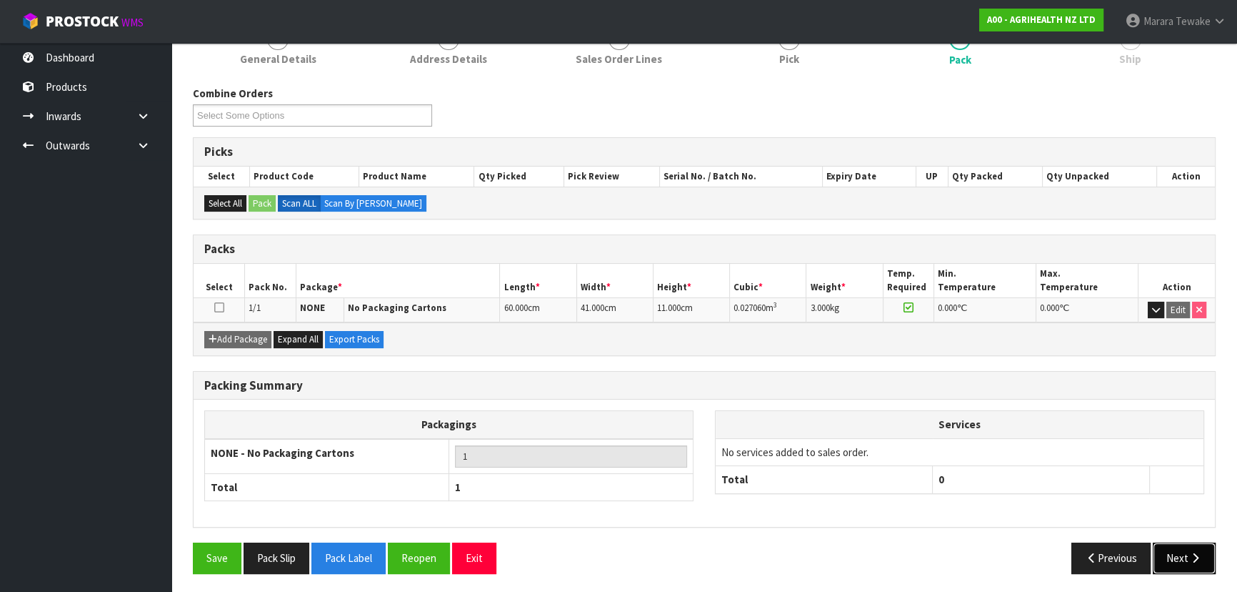
click at [1202, 554] on button "Next" at bounding box center [1184, 557] width 63 height 31
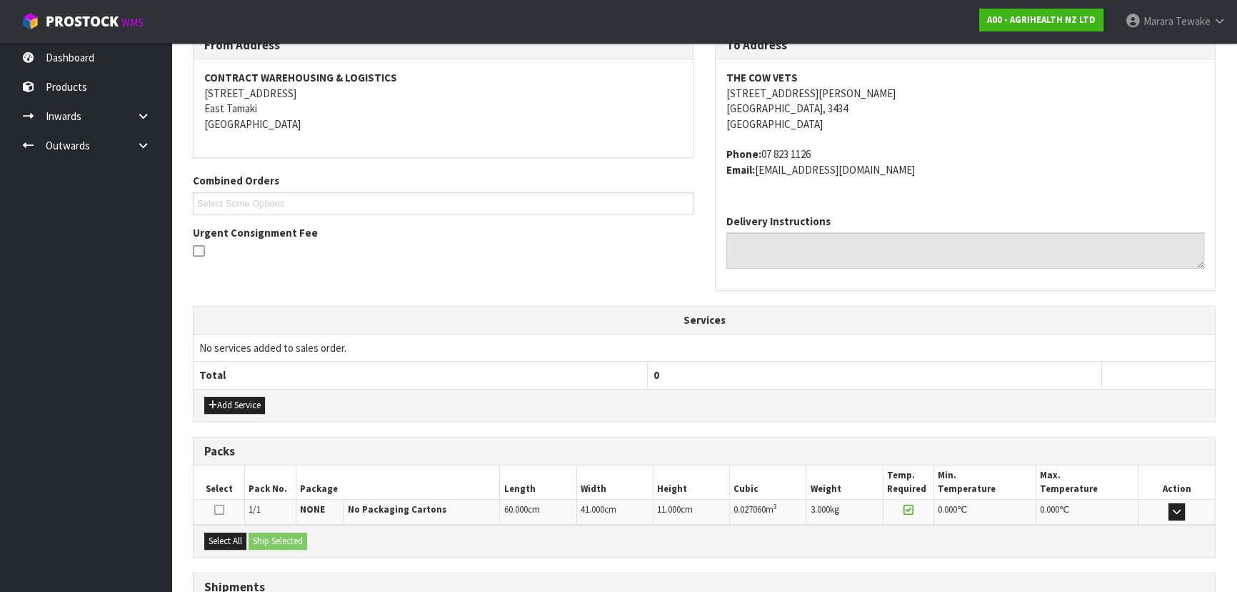
scroll to position [364, 0]
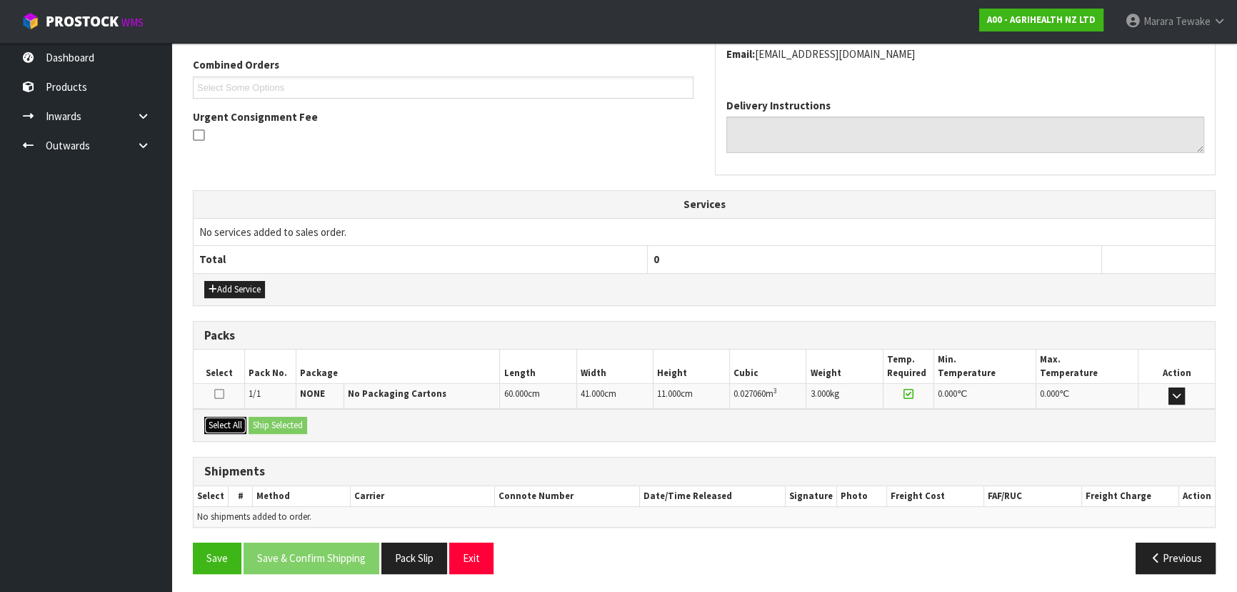
click at [218, 418] on button "Select All" at bounding box center [225, 425] width 42 height 17
click at [264, 417] on button "Ship Selected" at bounding box center [278, 425] width 59 height 17
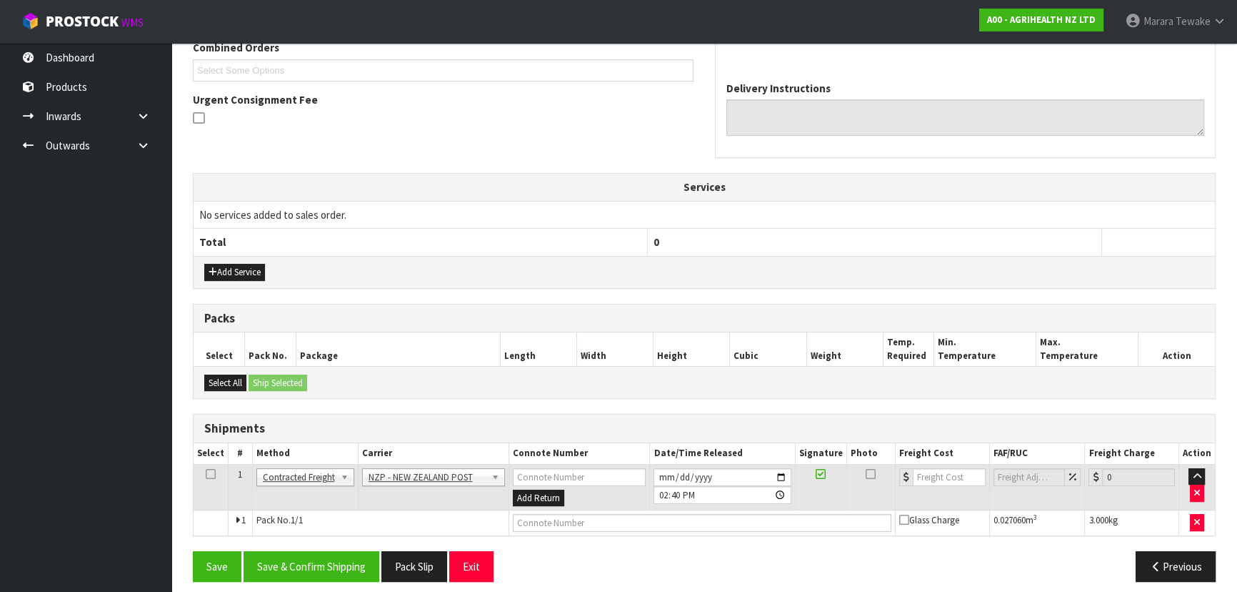
scroll to position [390, 0]
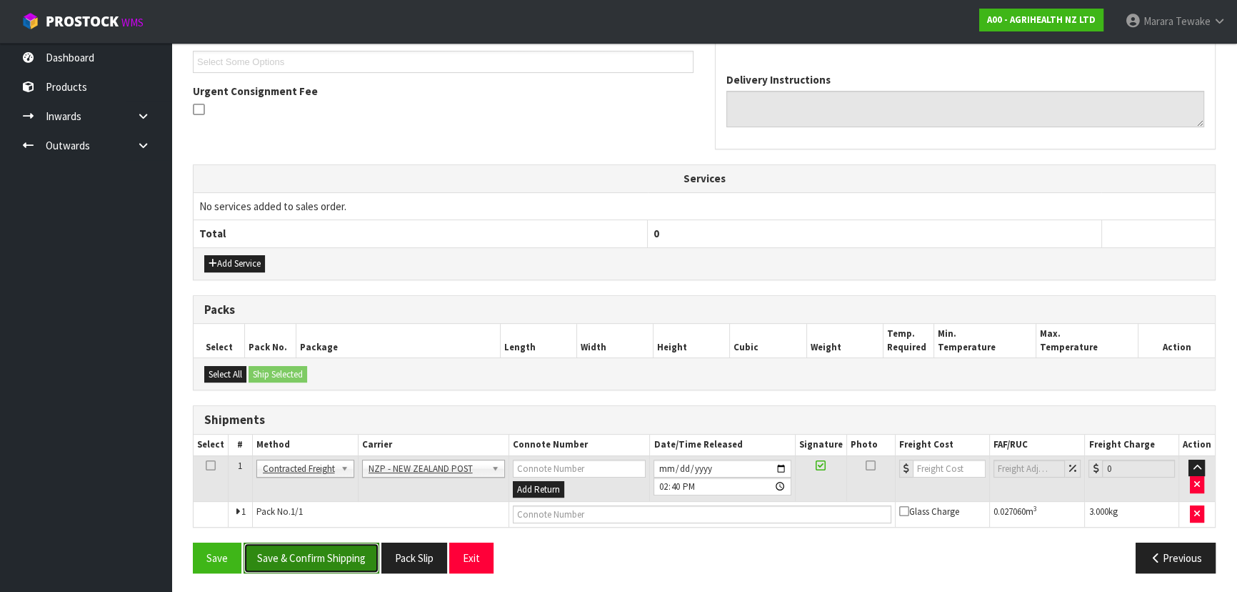
click at [327, 557] on button "Save & Confirm Shipping" at bounding box center [312, 557] width 136 height 31
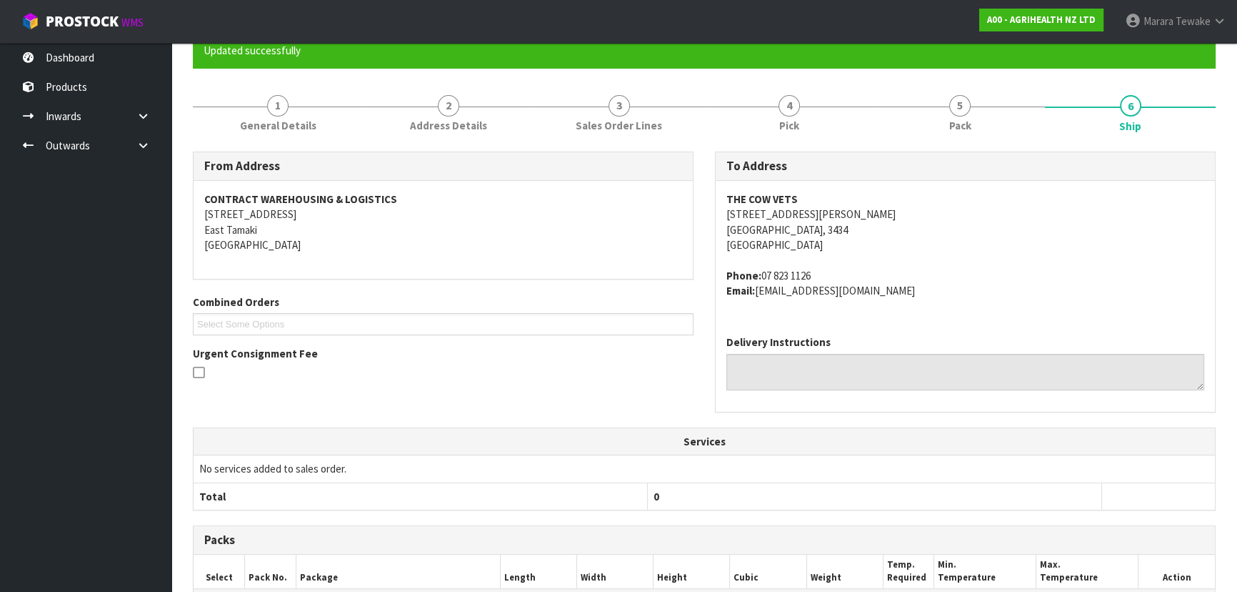
scroll to position [370, 0]
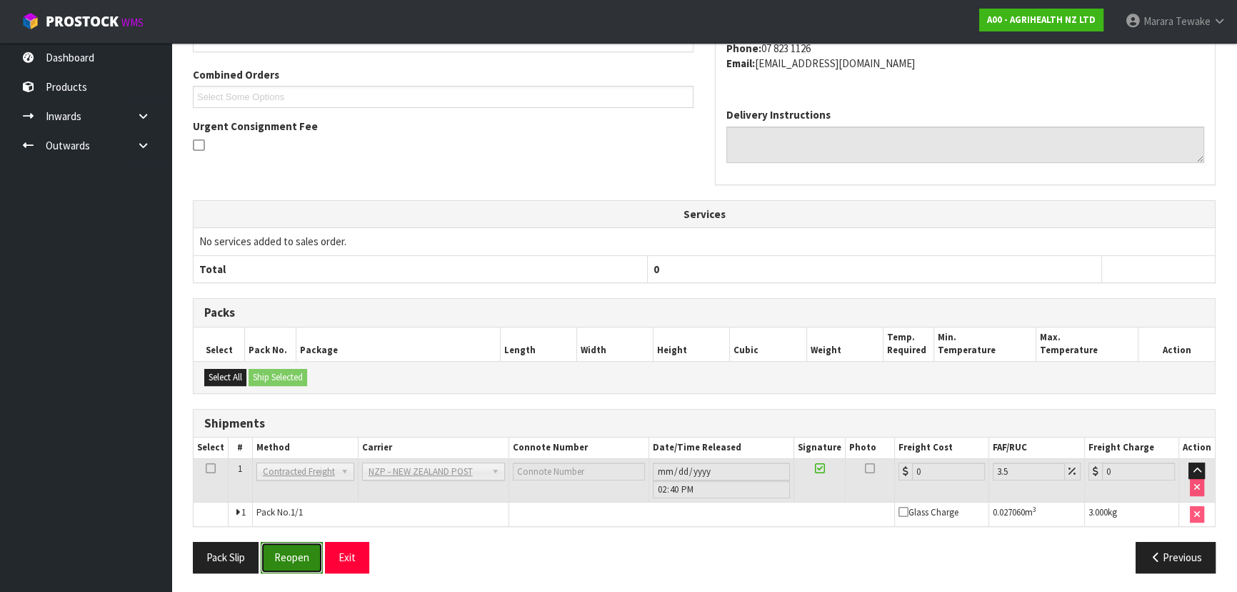
click at [290, 551] on button "Reopen" at bounding box center [292, 557] width 62 height 31
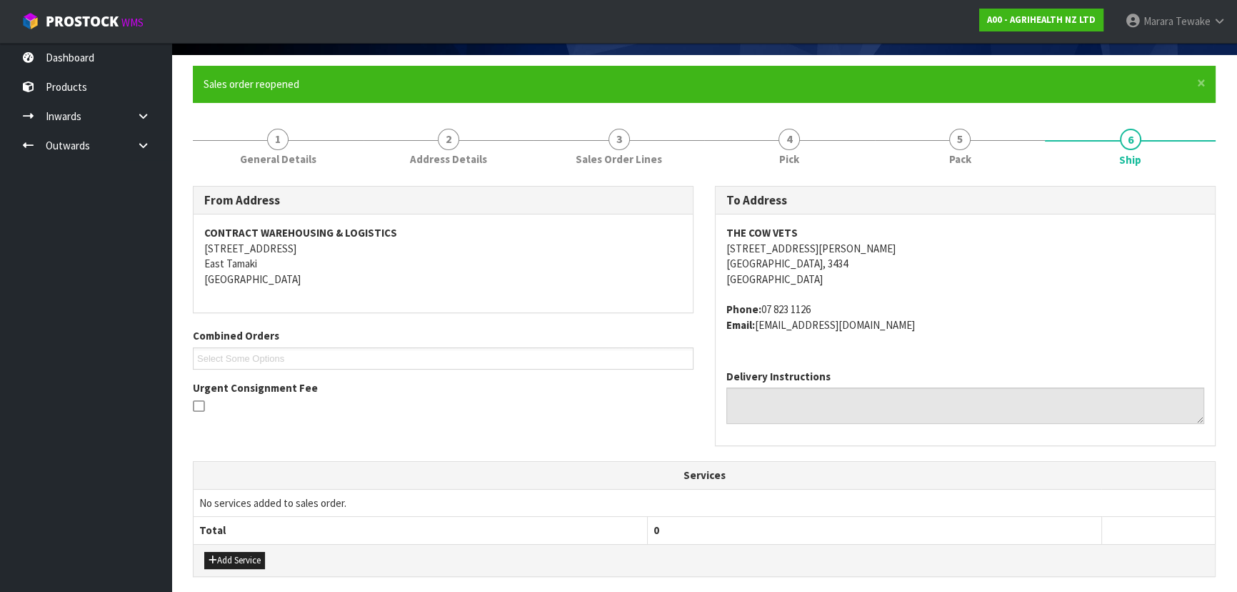
scroll to position [390, 0]
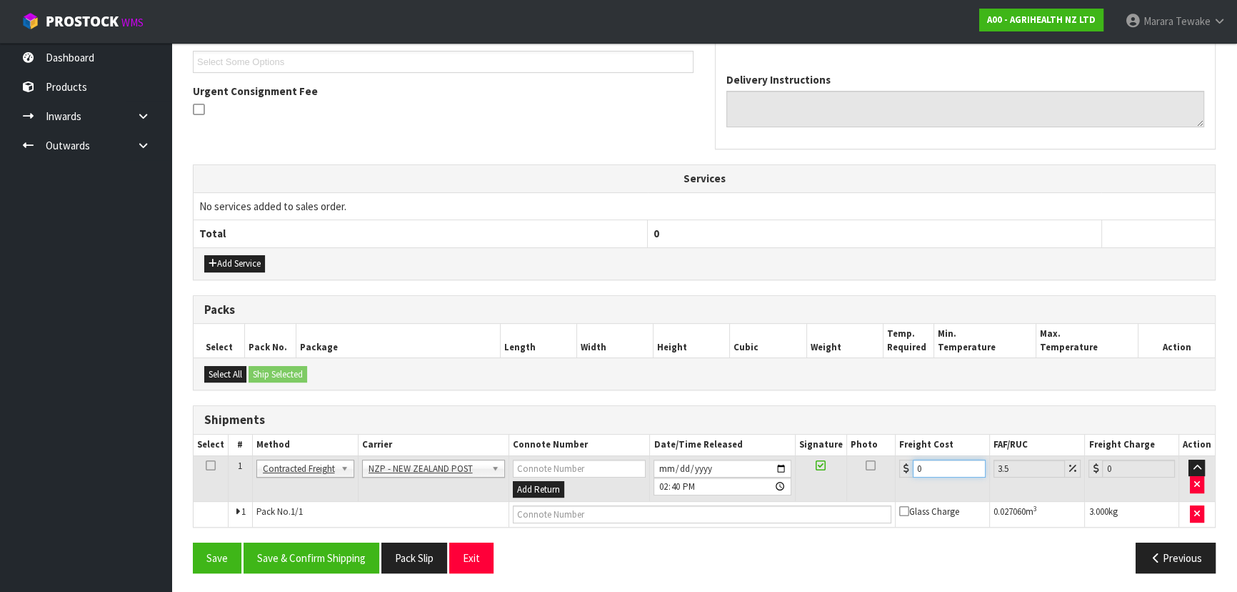
drag, startPoint x: 925, startPoint y: 466, endPoint x: 866, endPoint y: 424, distance: 72.2
click at [872, 444] on table "Select # Method Carrier Connote Number Date/Time Released Signature Photo Freig…" at bounding box center [705, 480] width 1022 height 92
type input "7"
type input "7.24"
type input "7.3"
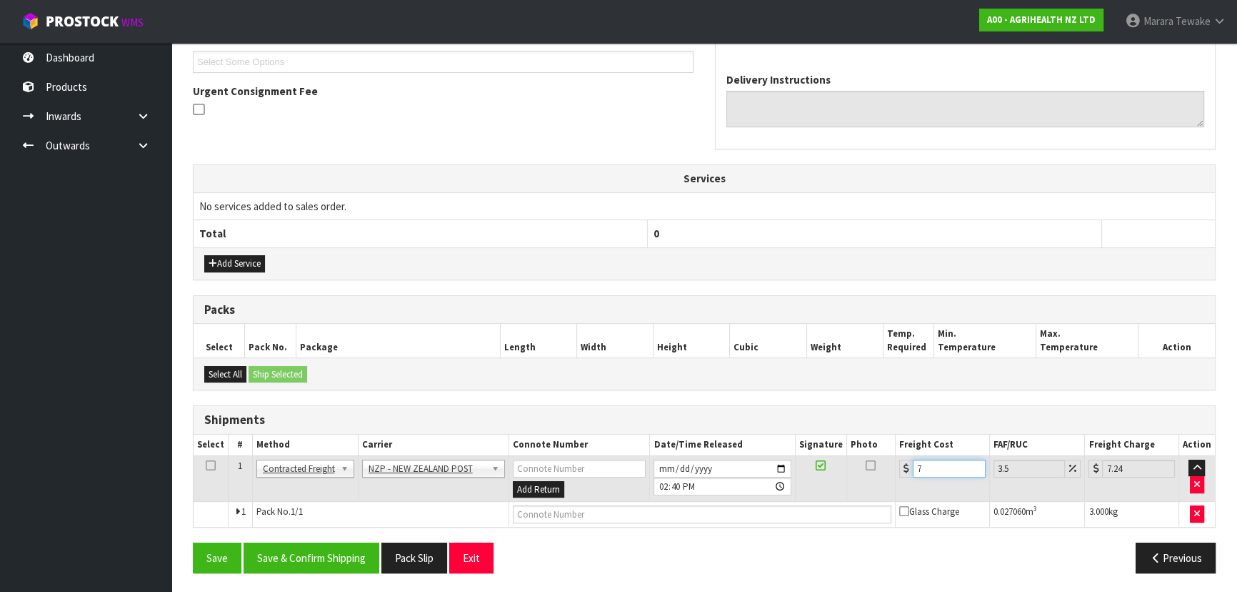
type input "7.56"
type input "7.31"
type input "7.57"
type input "7.31"
drag, startPoint x: 352, startPoint y: 557, endPoint x: 309, endPoint y: 546, distance: 45.1
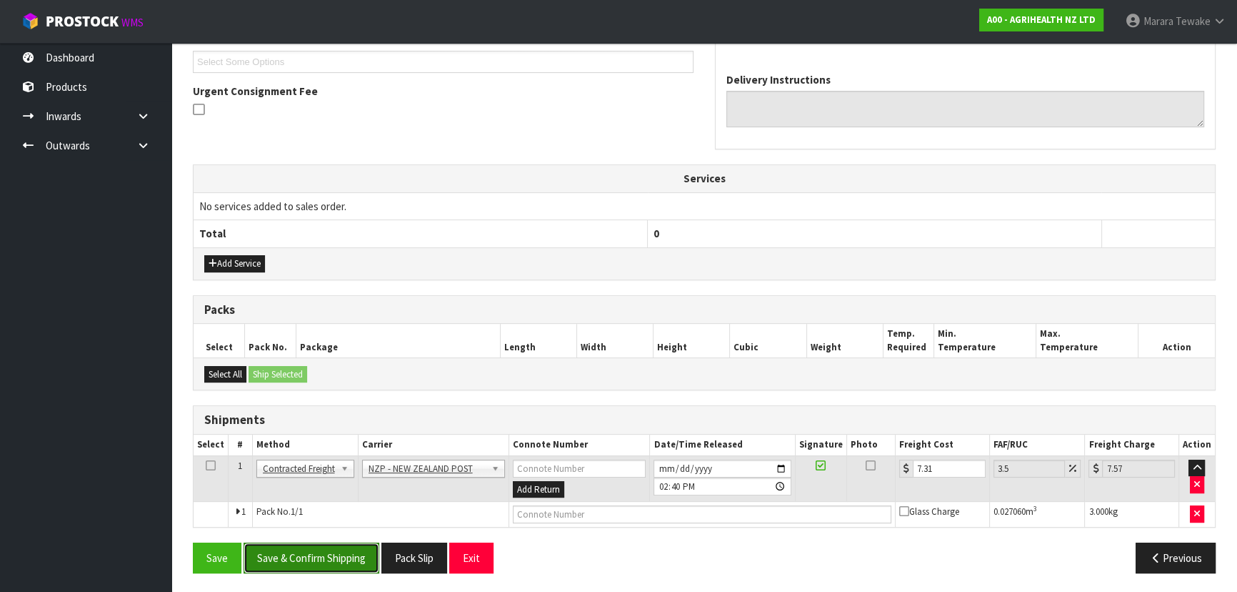
click at [351, 557] on button "Save & Confirm Shipping" at bounding box center [312, 557] width 136 height 31
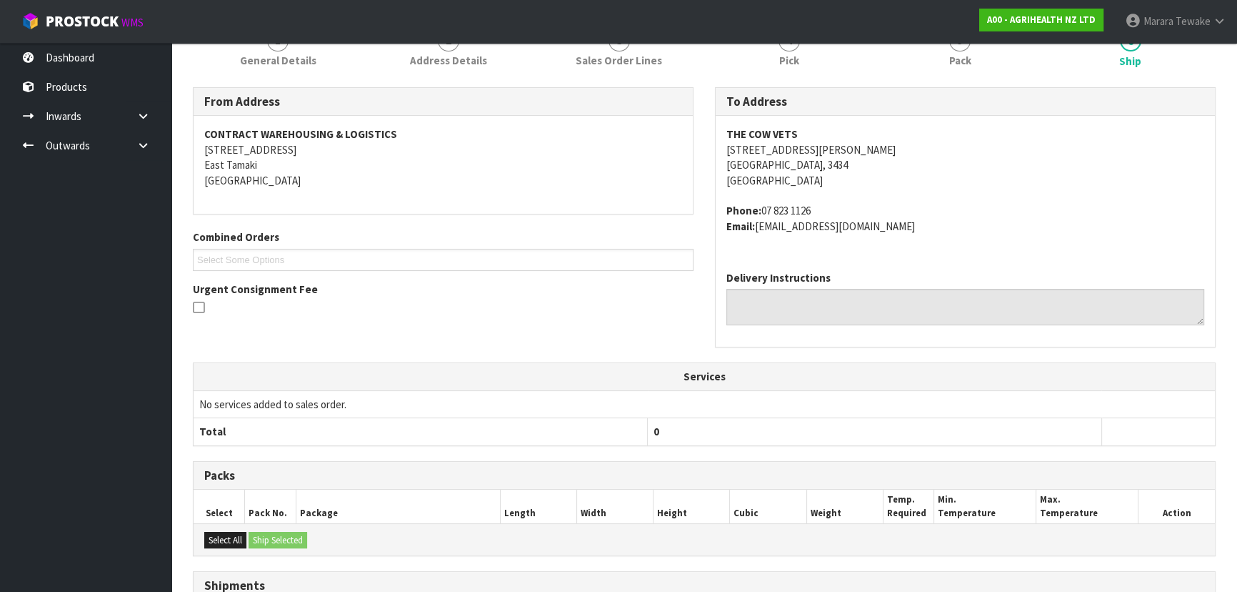
scroll to position [0, 0]
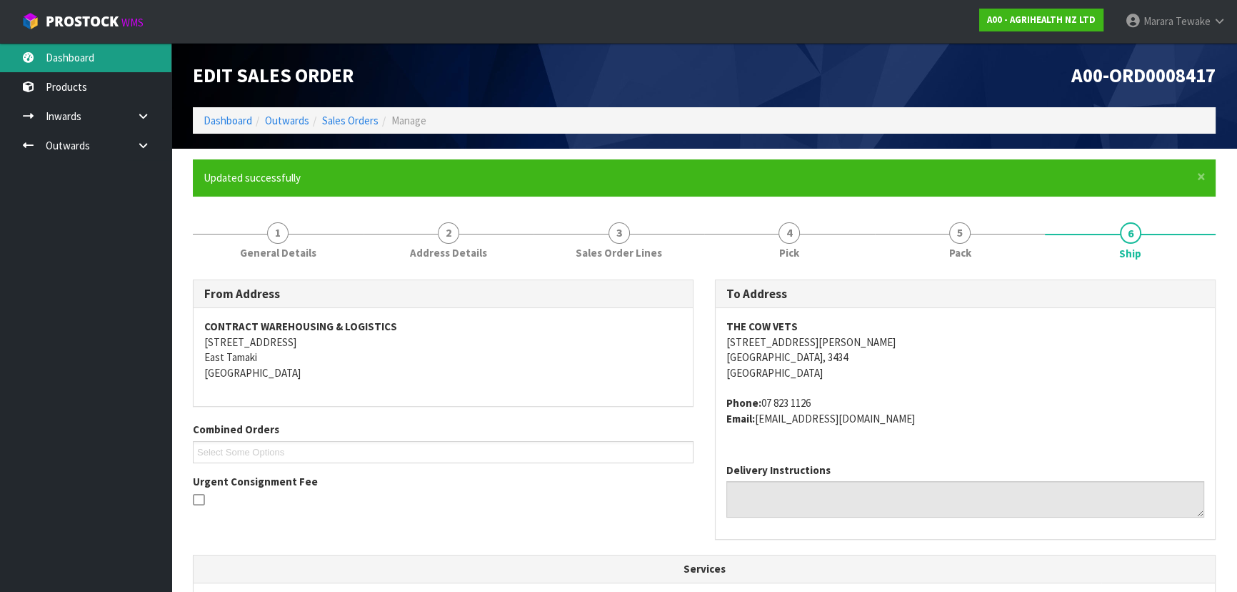
click at [127, 56] on link "Dashboard" at bounding box center [85, 57] width 171 height 29
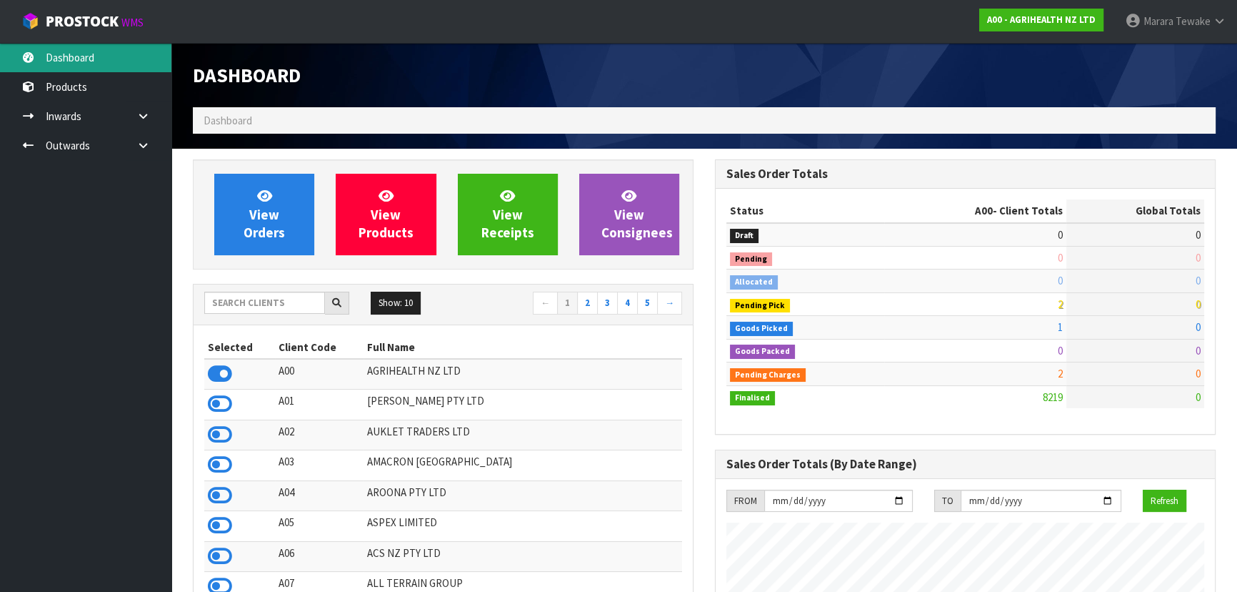
scroll to position [1080, 522]
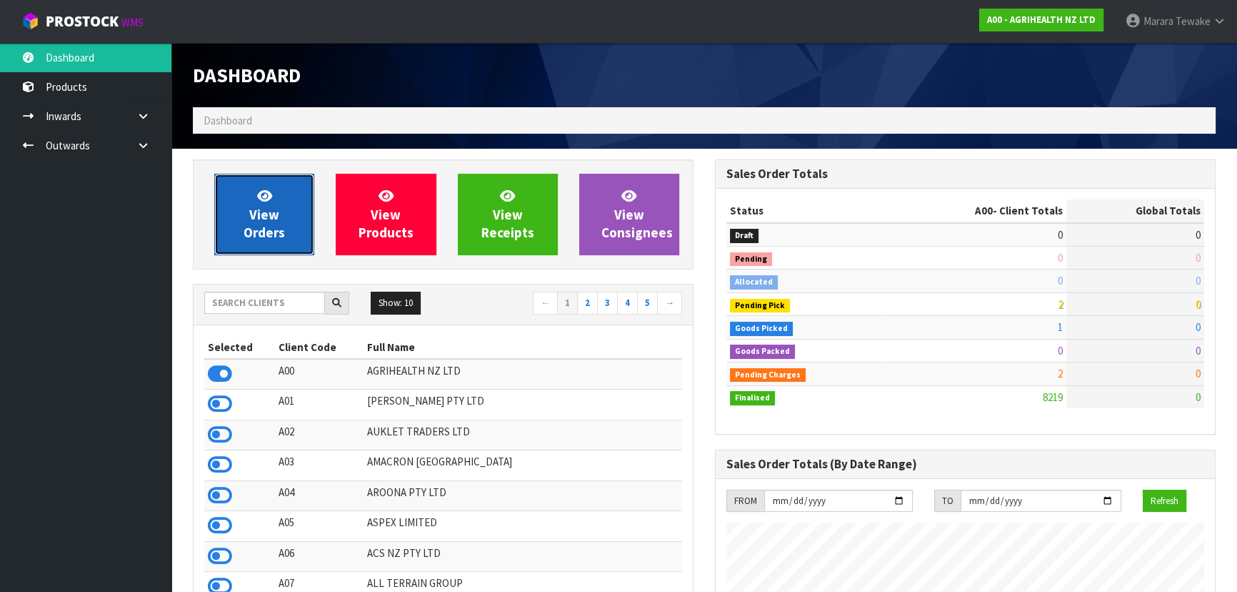
click at [272, 224] on span "View Orders" at bounding box center [264, 214] width 41 height 54
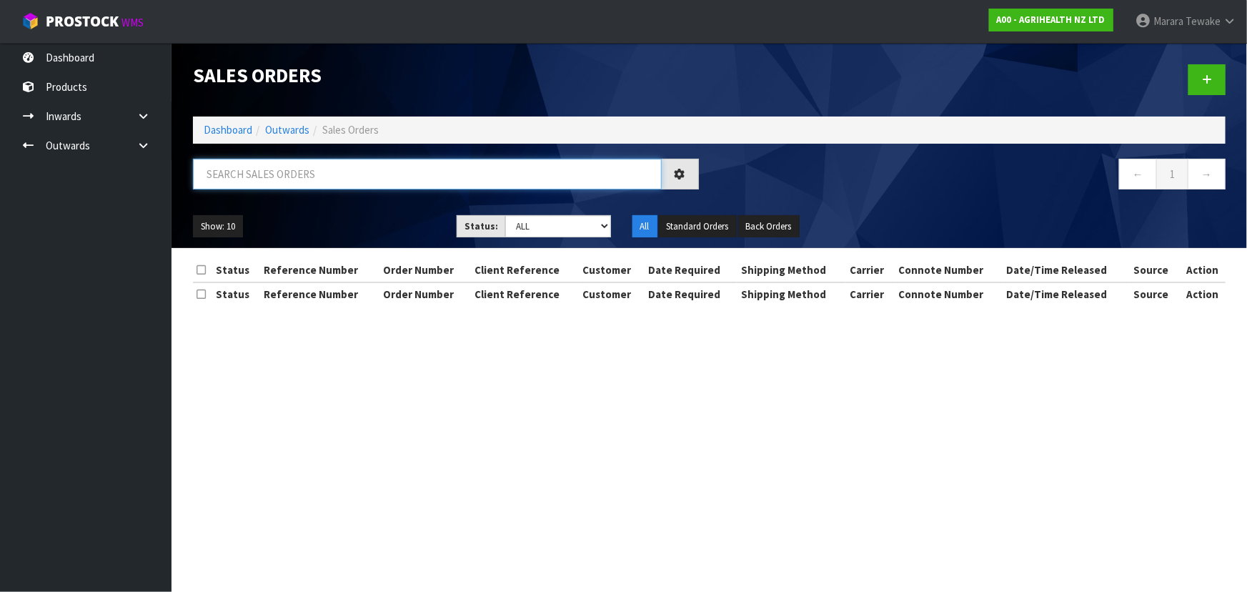
click at [337, 179] on input "text" at bounding box center [427, 174] width 469 height 31
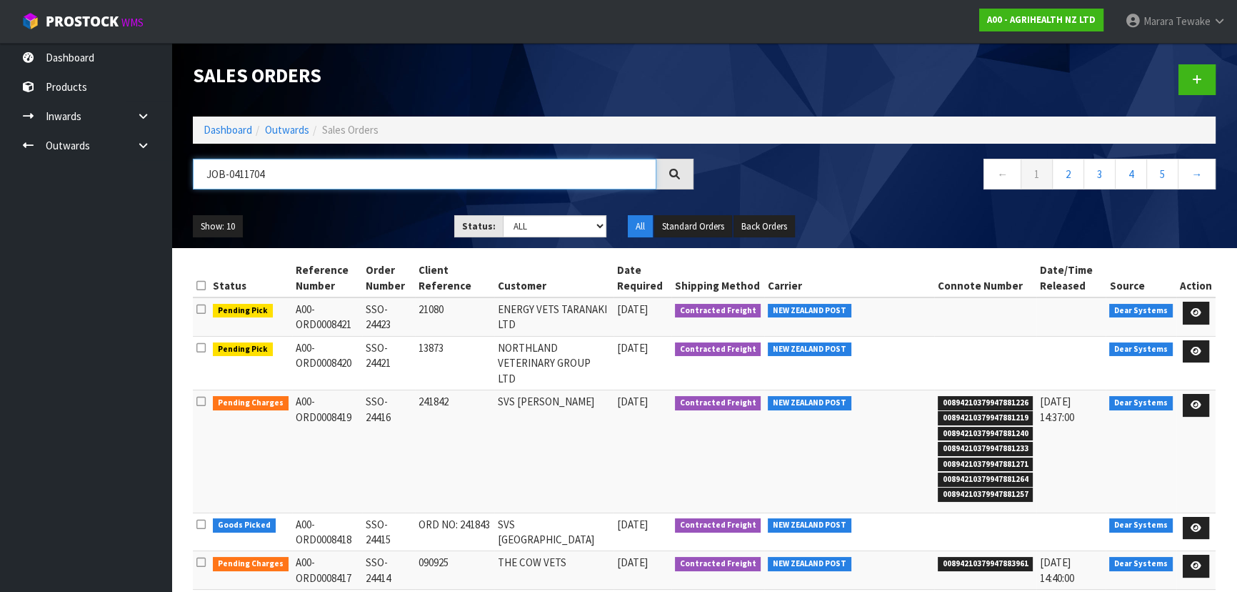
type input "JOB-0411704"
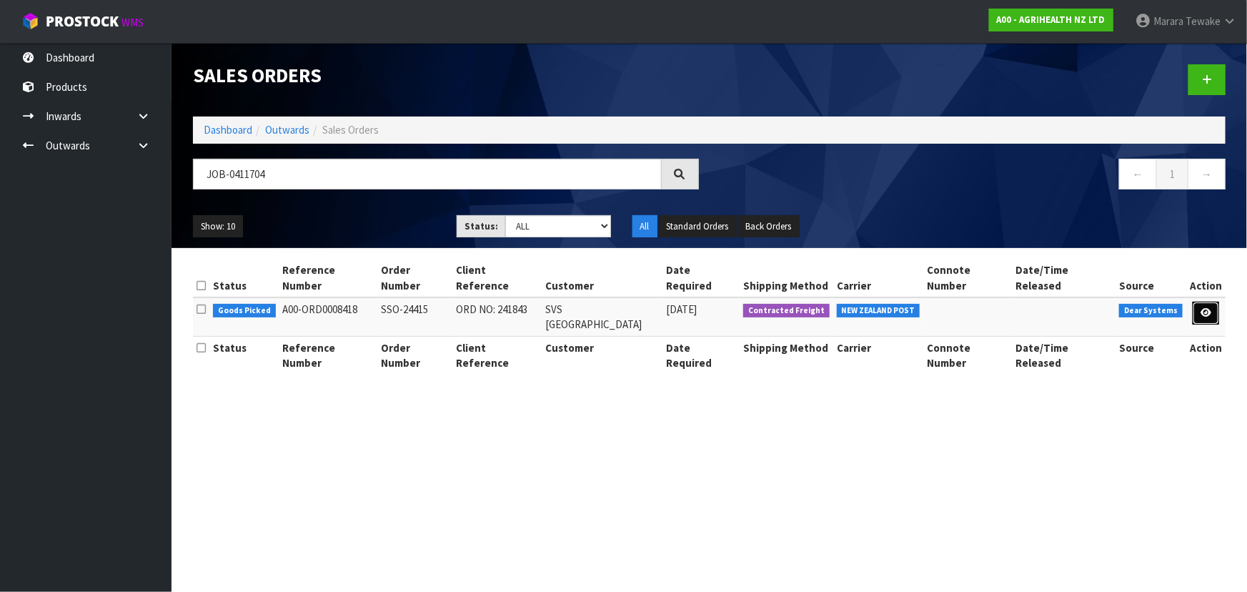
click at [1213, 307] on link at bounding box center [1205, 313] width 26 height 23
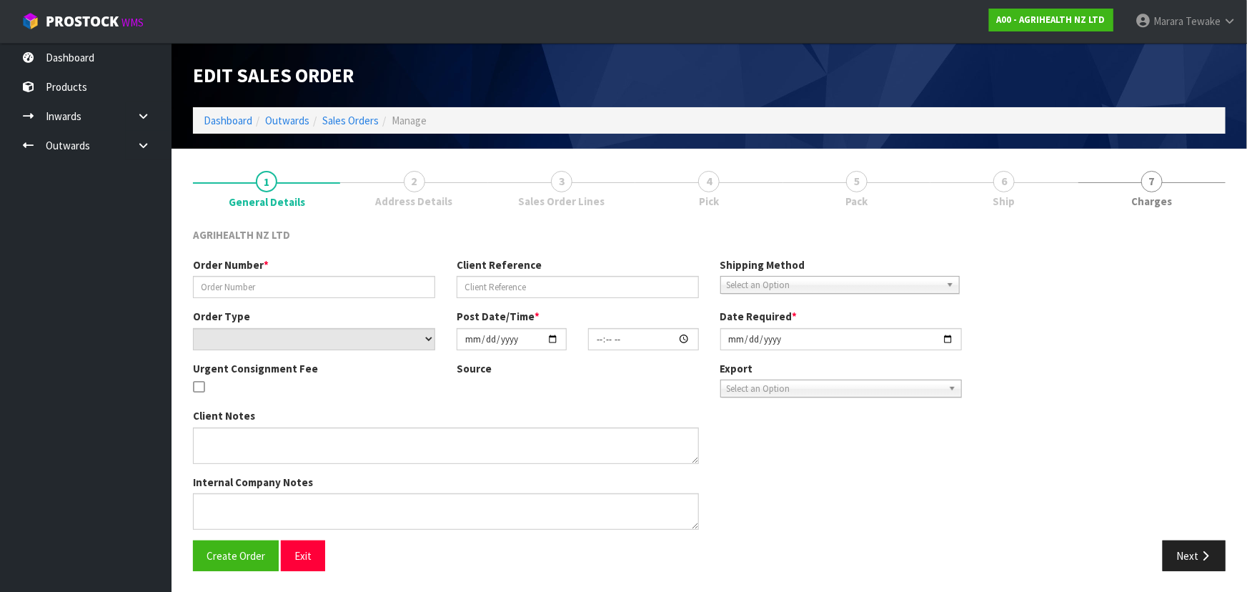
type input "SSO-24415"
type input "ORD NO: 241843"
select select "number:0"
type input "[DATE]"
type input "11:41:29.000"
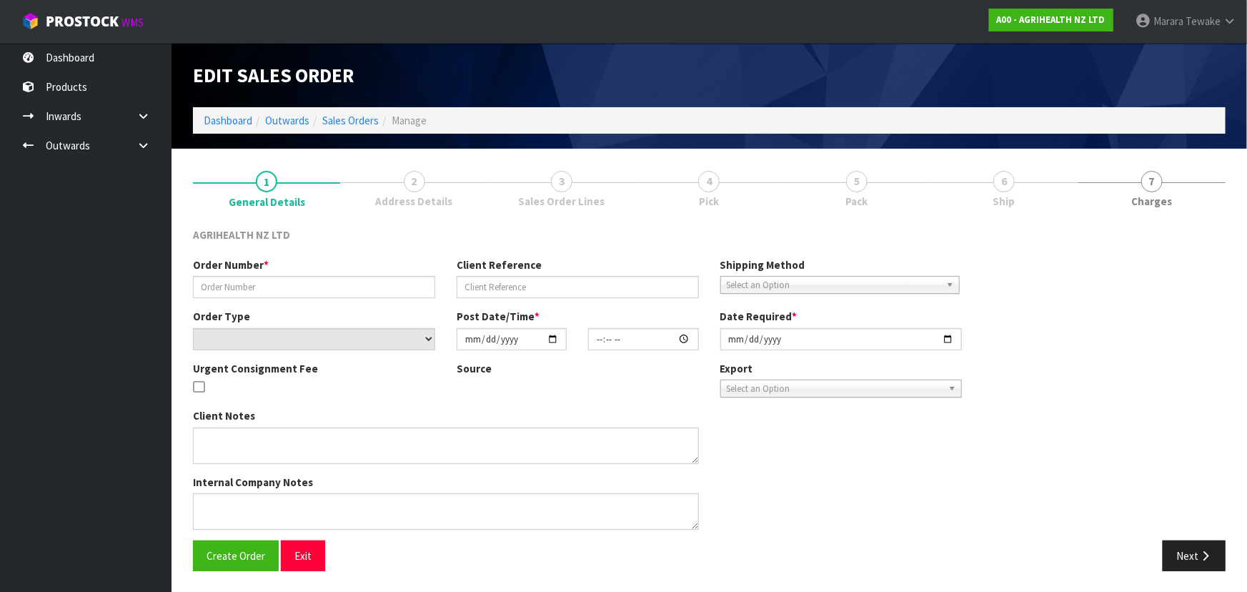
type input "[DATE]"
type textarea "SHIP BY: Overnight Courier Buyer: [PERSON_NAME]"
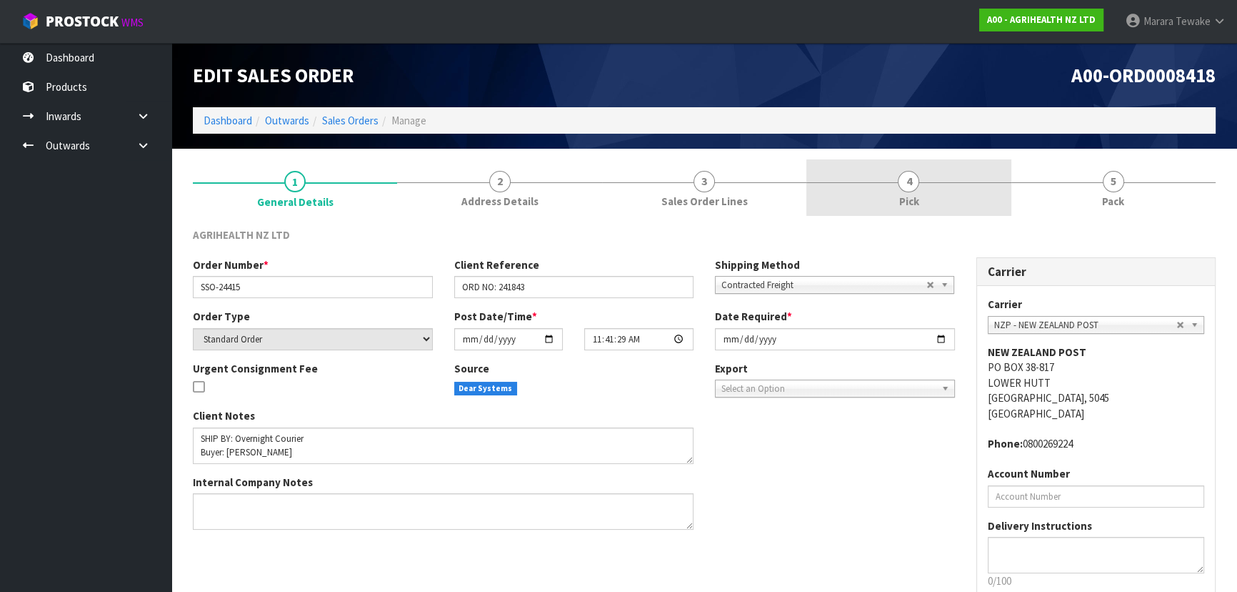
click at [945, 186] on link "4 Pick" at bounding box center [909, 187] width 204 height 56
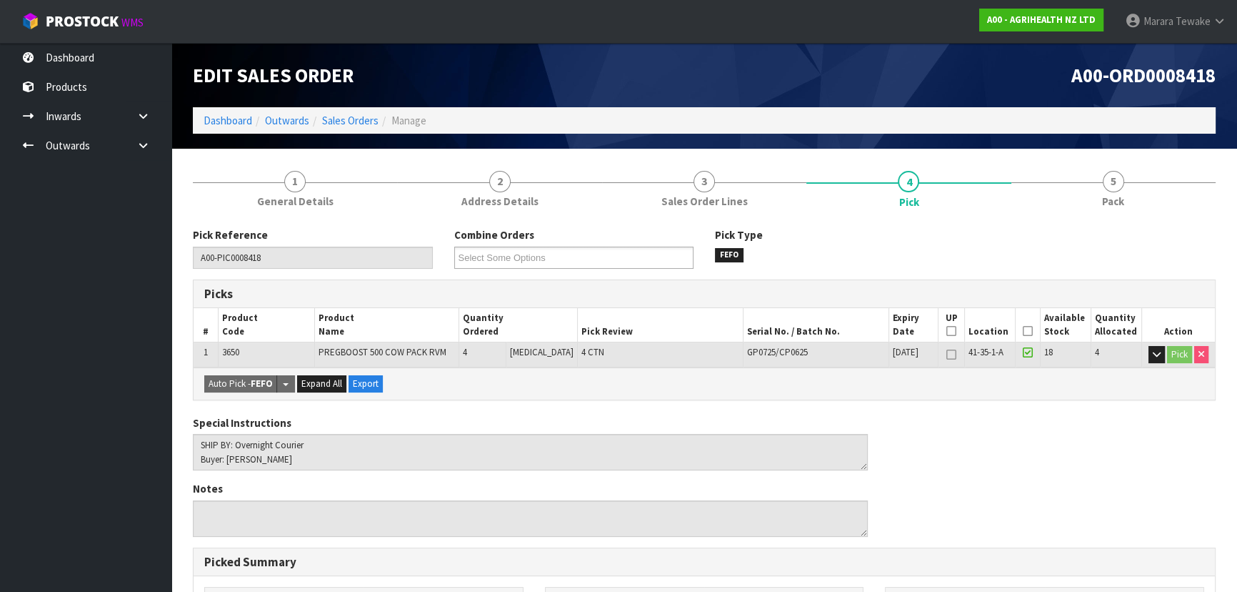
click at [1023, 332] on icon at bounding box center [1028, 331] width 10 height 1
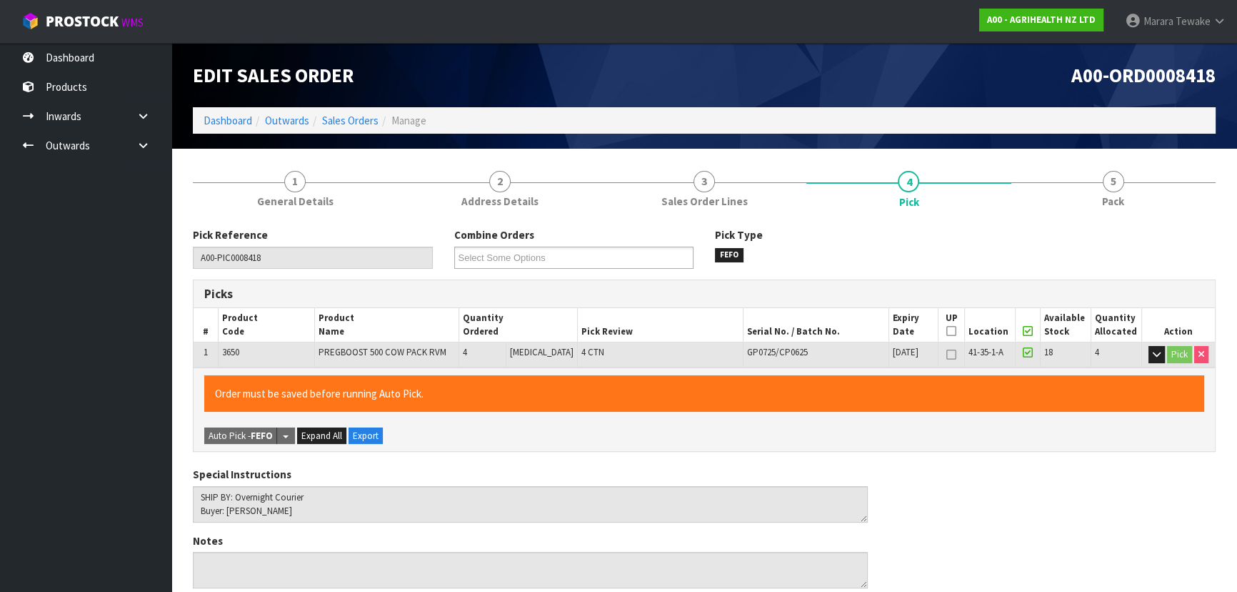
scroll to position [399, 0]
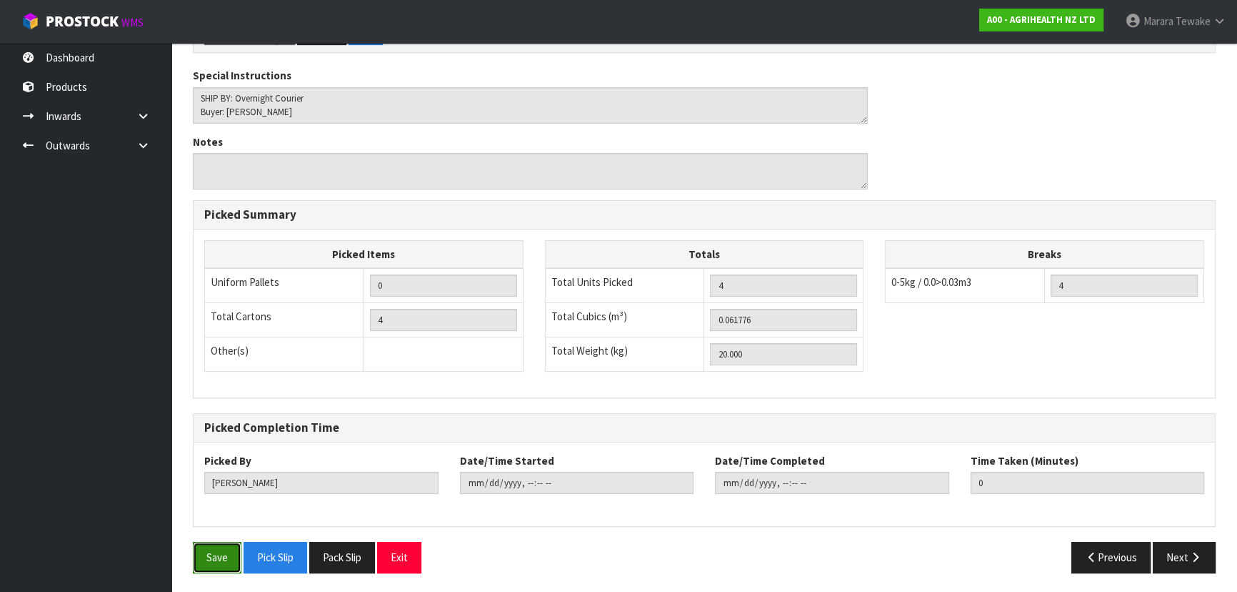
click at [224, 552] on button "Save" at bounding box center [217, 557] width 49 height 31
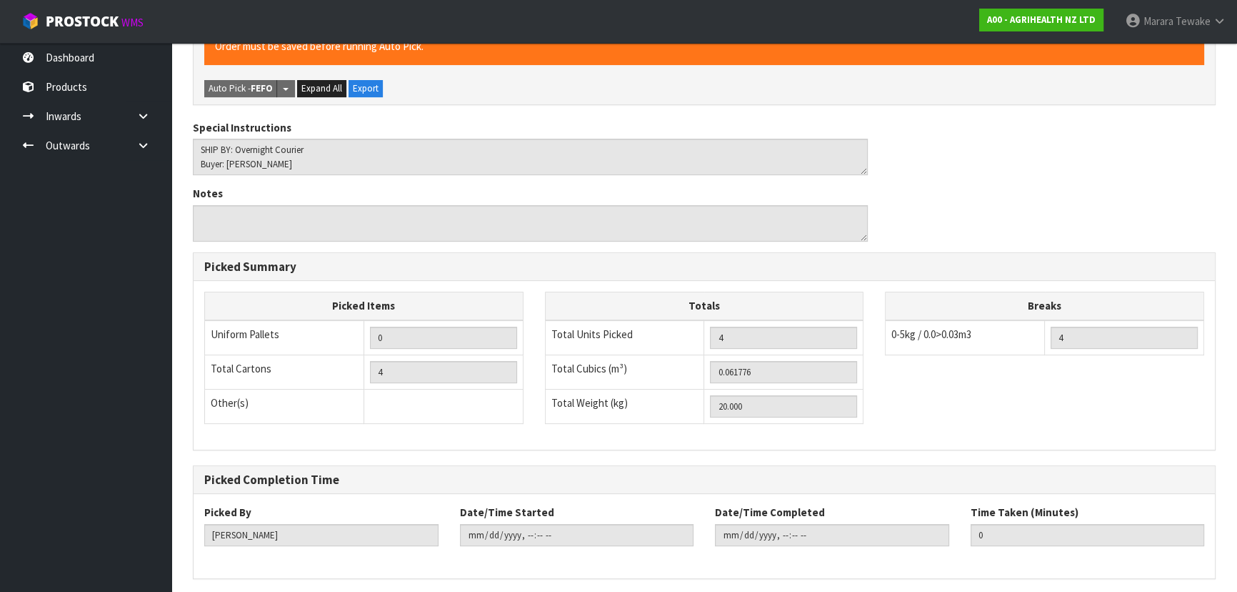
scroll to position [0, 0]
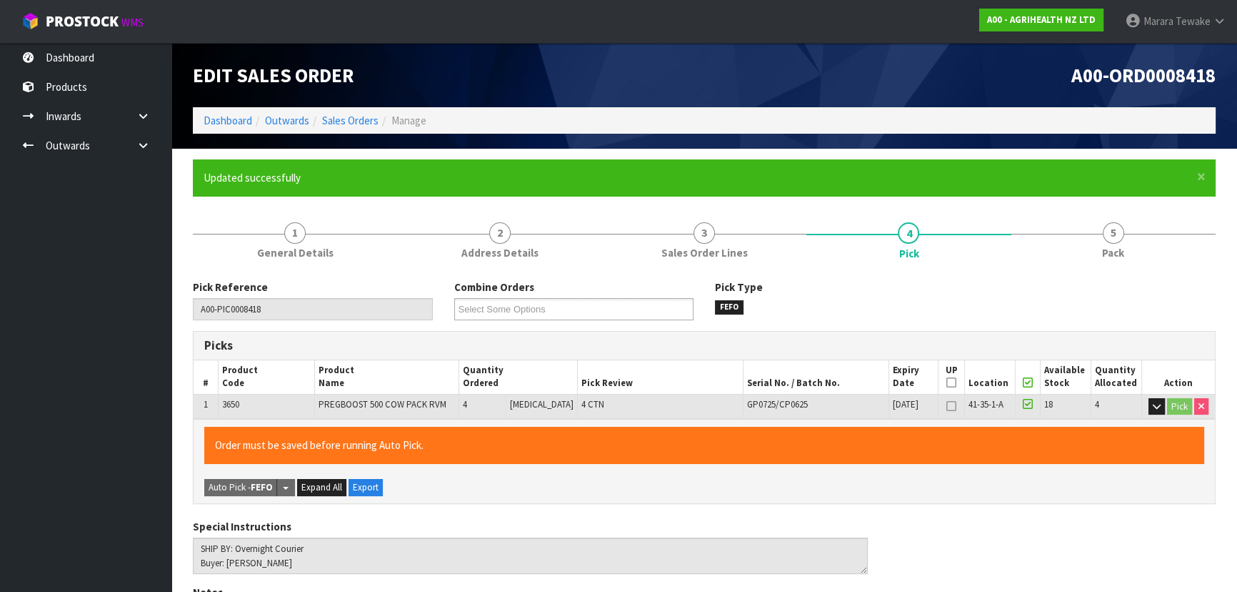
type input "[PERSON_NAME]"
type input "[DATE]T14:45:27"
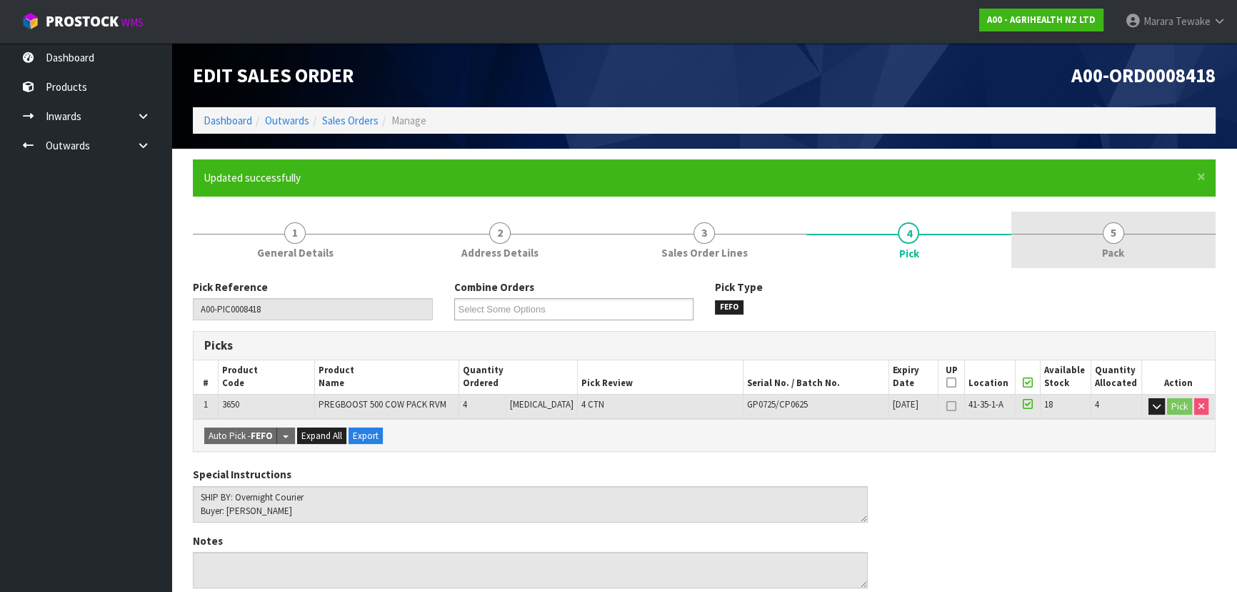
click at [1093, 252] on link "5 Pack" at bounding box center [1114, 239] width 204 height 56
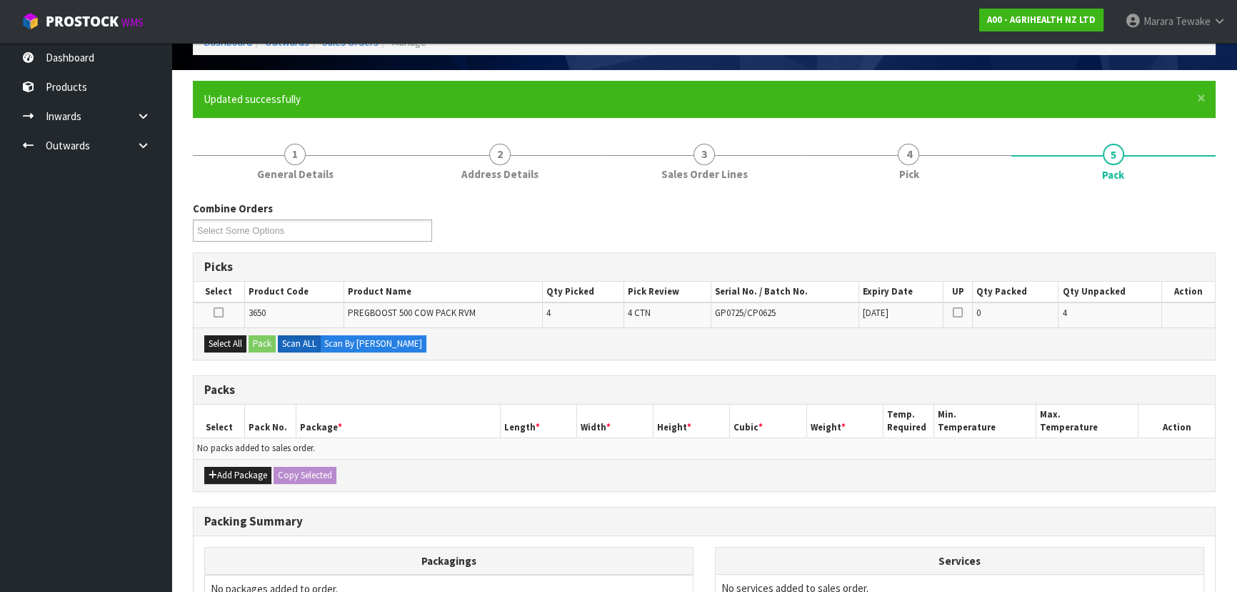
scroll to position [239, 0]
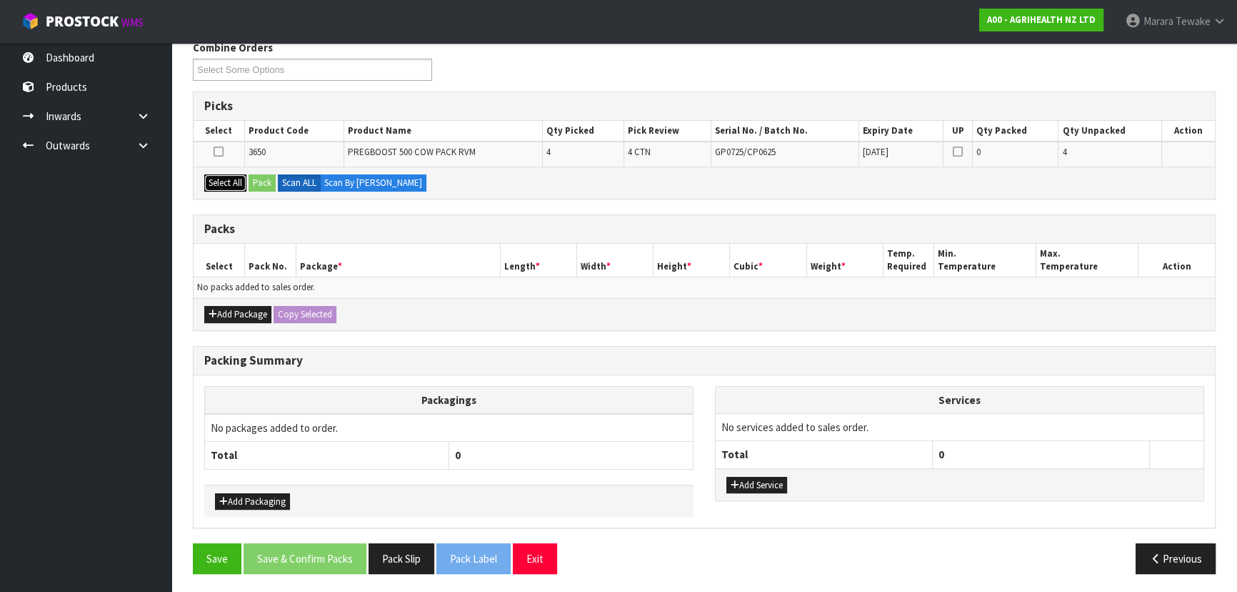
click at [224, 176] on button "Select All" at bounding box center [225, 182] width 42 height 17
click at [286, 179] on label "Scan ALL" at bounding box center [299, 182] width 43 height 17
click at [263, 178] on button "Pack" at bounding box center [262, 182] width 27 height 17
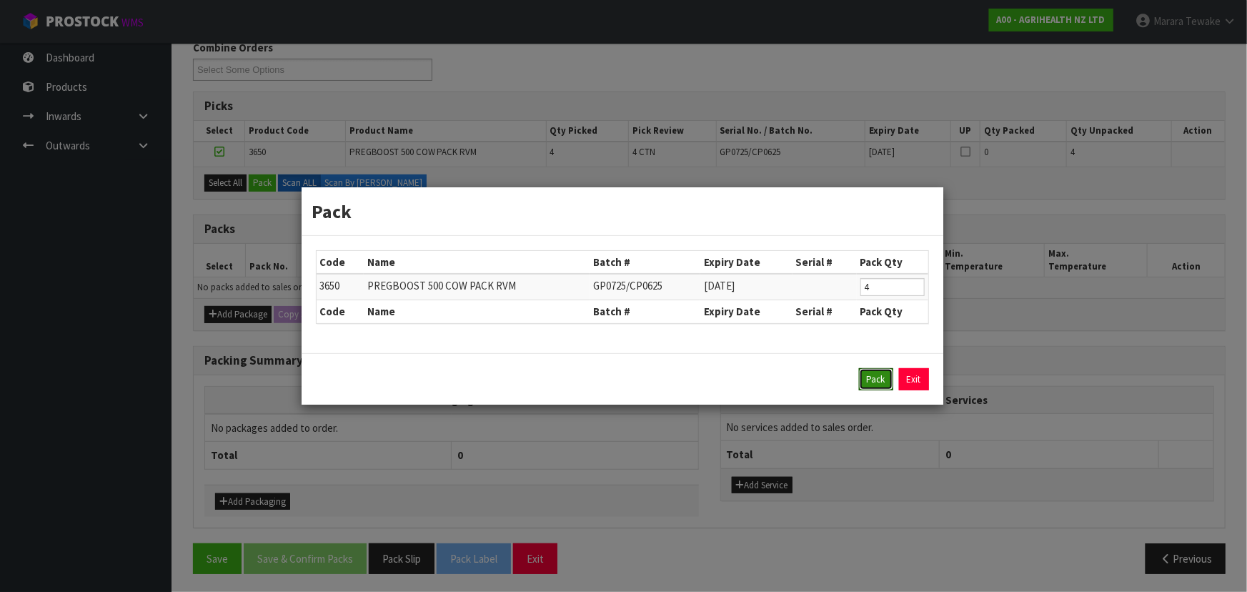
drag, startPoint x: 870, startPoint y: 379, endPoint x: 805, endPoint y: 379, distance: 65.7
click at [870, 376] on button "Pack" at bounding box center [876, 379] width 34 height 23
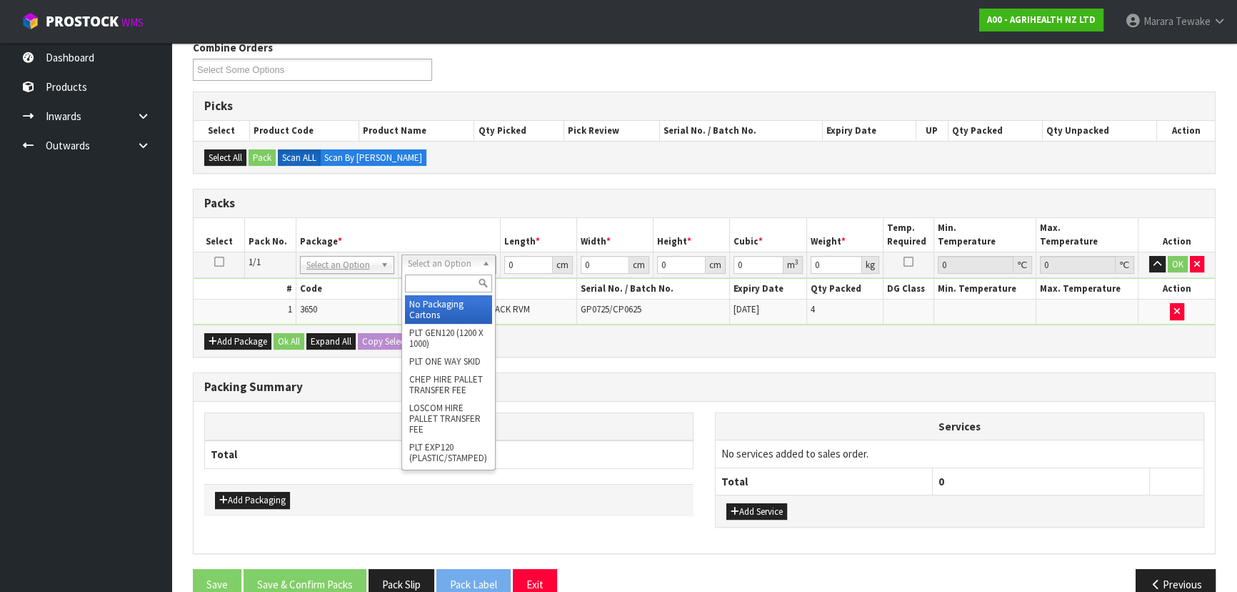
click at [449, 277] on input "text" at bounding box center [448, 283] width 87 height 18
type input "CTN9"
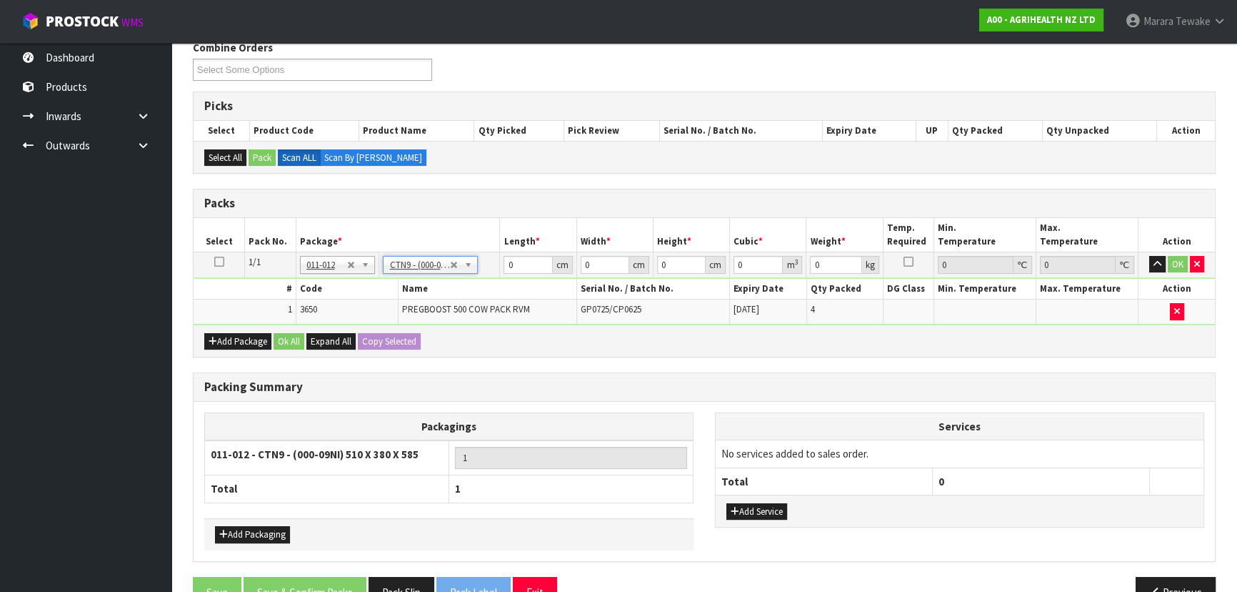
type input "51"
type input "38"
type input "58.5"
type input "0.113373"
type input "20.2"
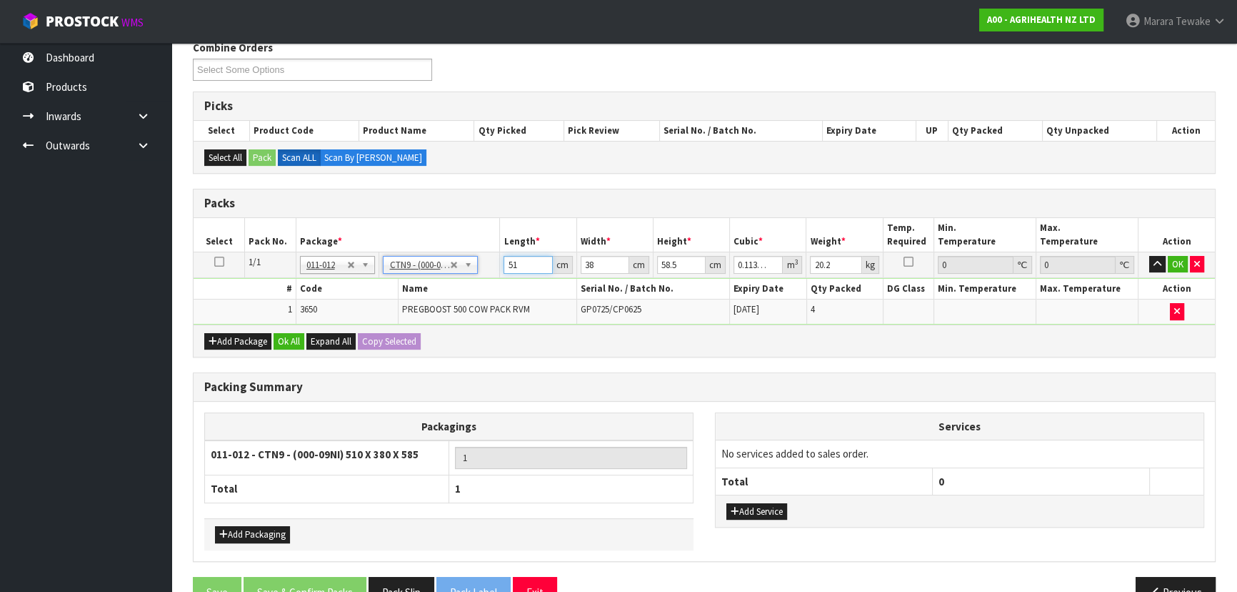
drag, startPoint x: 518, startPoint y: 265, endPoint x: 479, endPoint y: 226, distance: 55.6
click at [481, 233] on table "Select Pack No. Package * Length * Width * Height * Cubic * Weight * Temp. Requ…" at bounding box center [705, 271] width 1022 height 106
type input "5"
type input "0.011115"
type input "52"
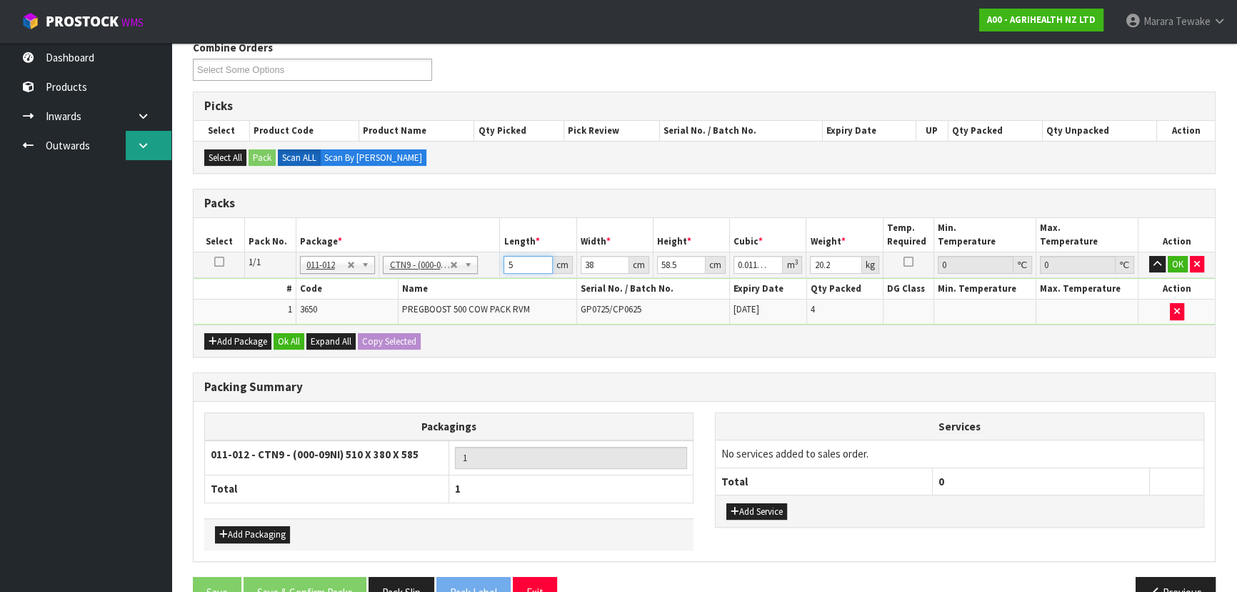
type input "0.115596"
type input "52"
type input "3"
type input "0.009126"
type input "39"
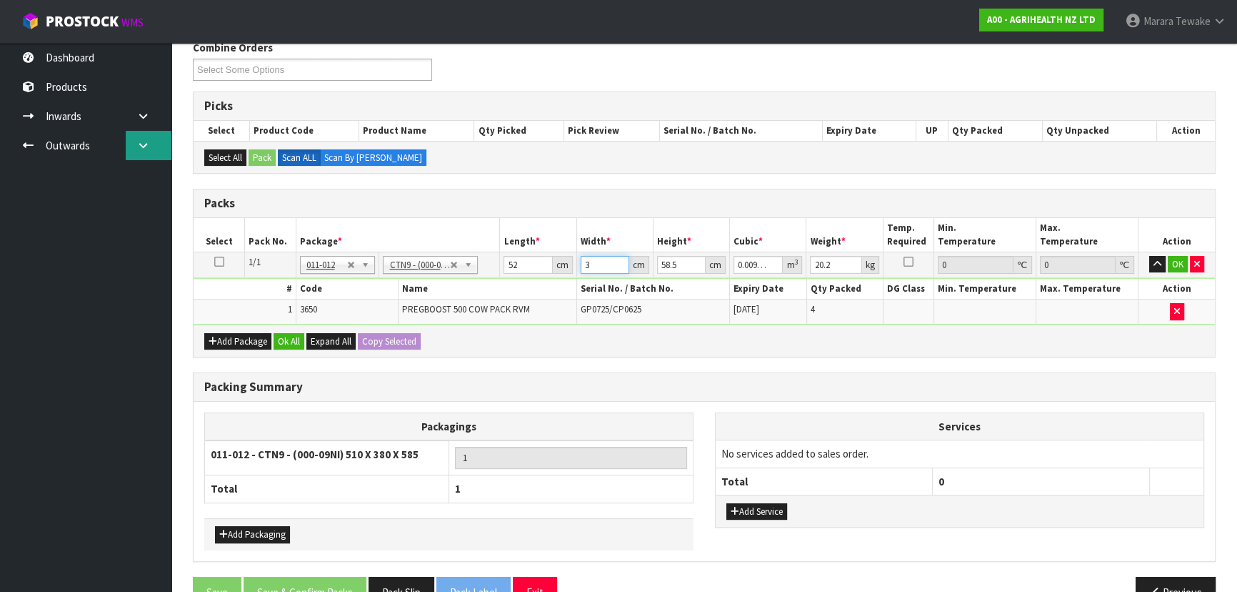
type input "0.118638"
type input "39"
type input "5"
type input "0.01014"
type input "56"
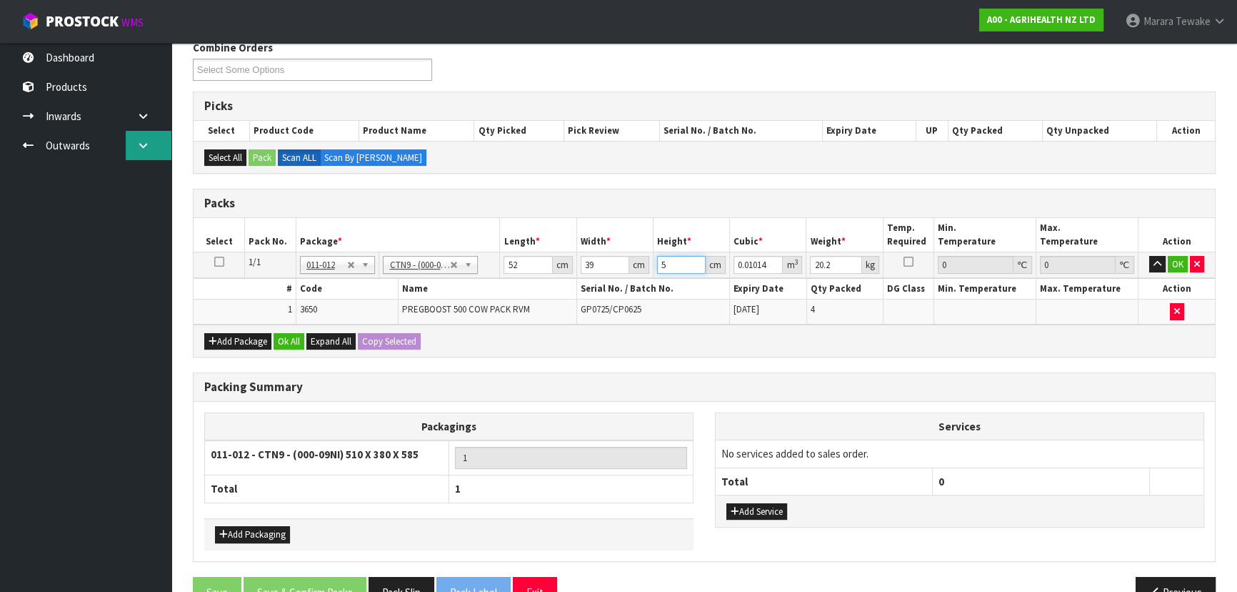
type input "0.113568"
type input "56"
type input "21"
click at [1150, 256] on button "button" at bounding box center [1158, 264] width 16 height 17
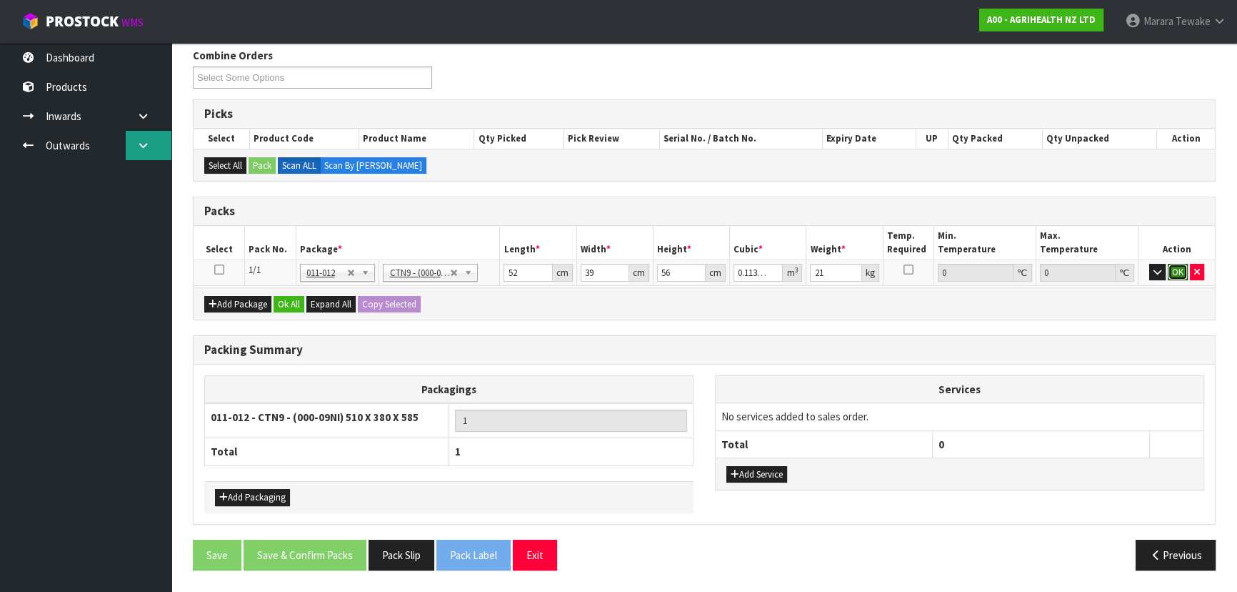
click button "OK" at bounding box center [1178, 272] width 20 height 17
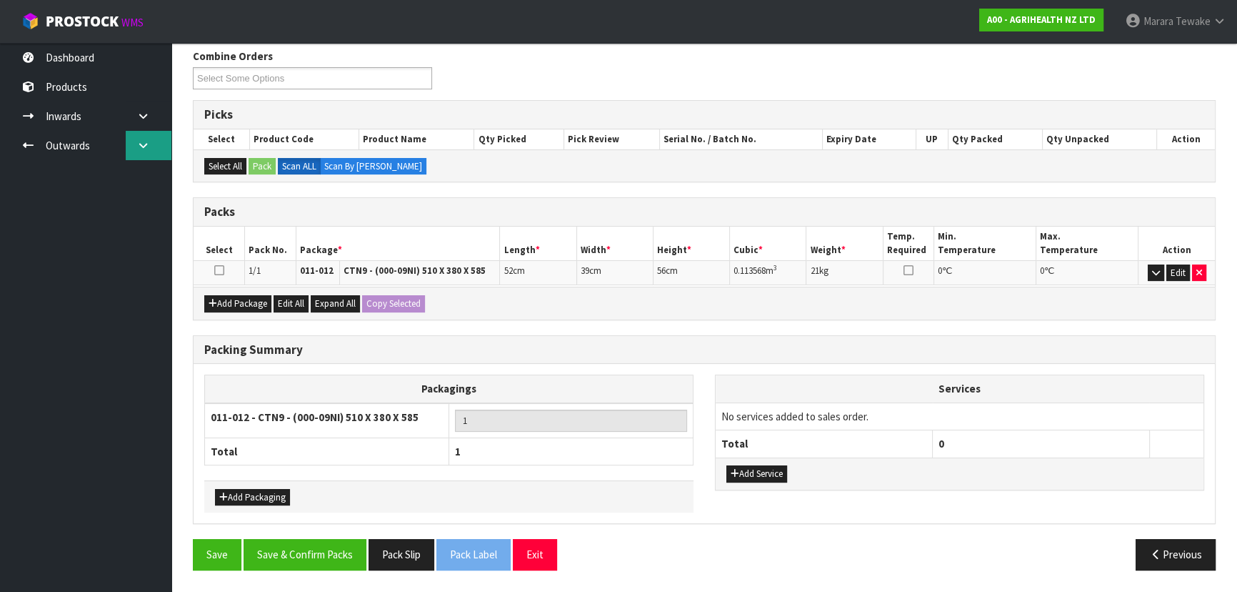
scroll to position [226, 0]
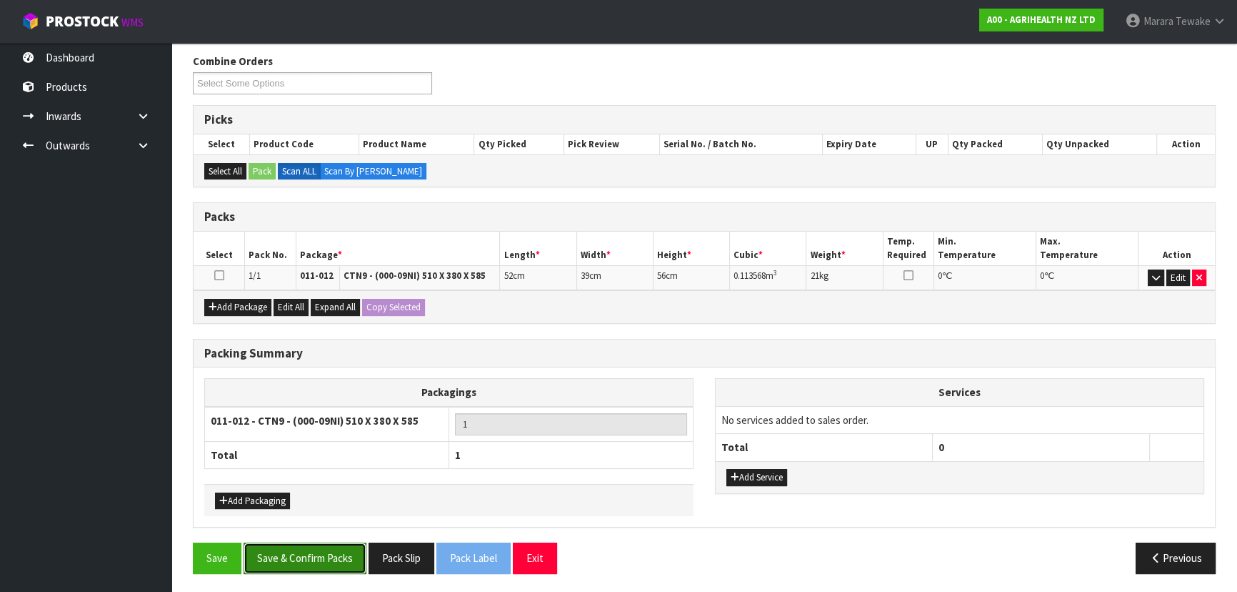
click at [306, 550] on button "Save & Confirm Packs" at bounding box center [305, 557] width 123 height 31
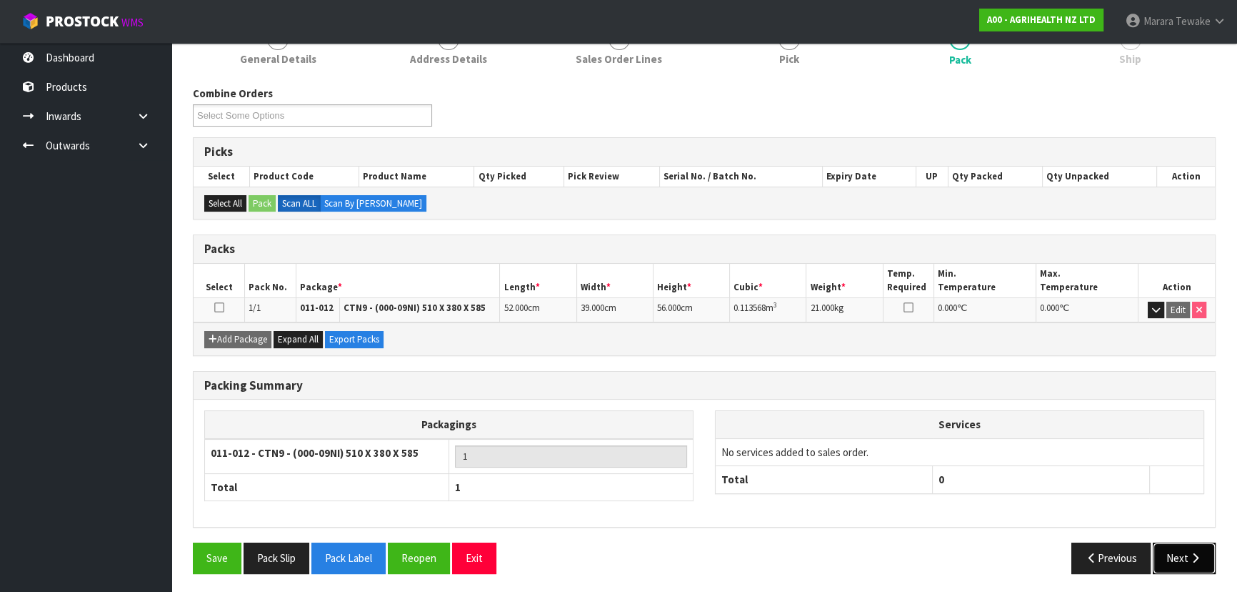
click at [1176, 550] on button "Next" at bounding box center [1184, 557] width 63 height 31
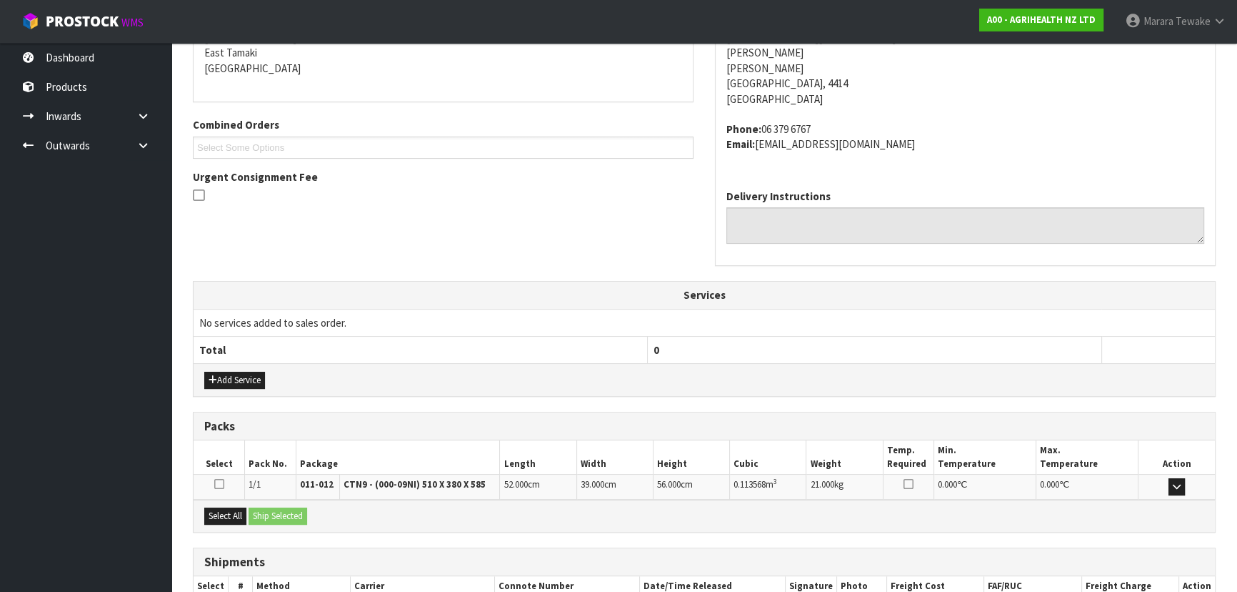
scroll to position [395, 0]
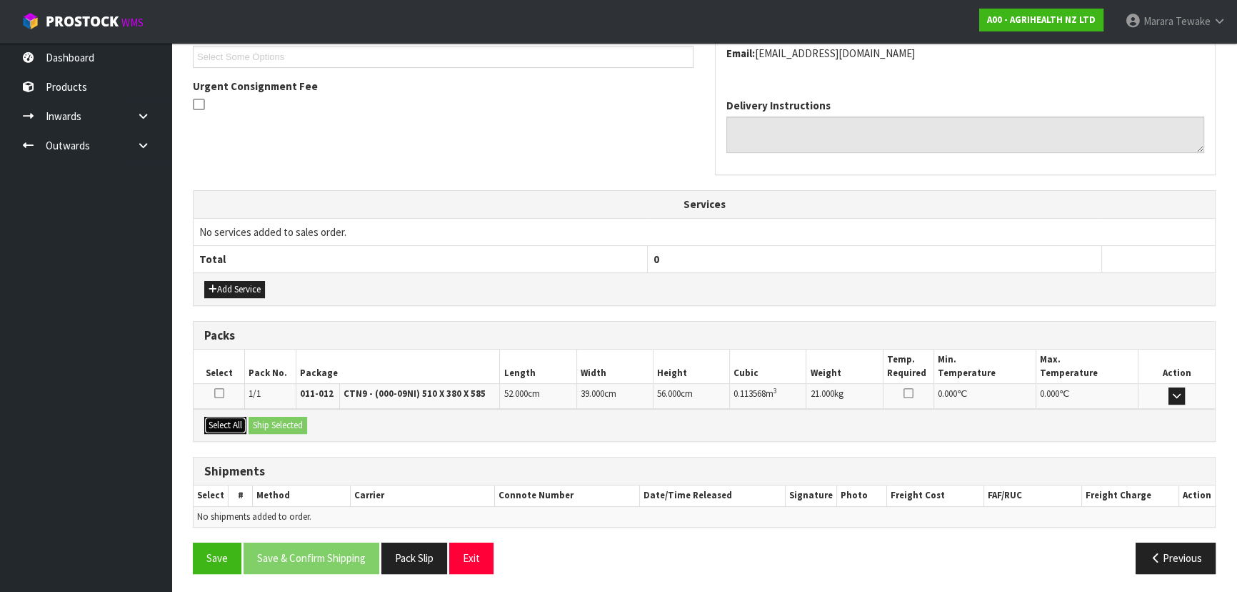
click at [234, 423] on button "Select All" at bounding box center [225, 425] width 42 height 17
click at [279, 424] on button "Ship Selected" at bounding box center [278, 425] width 59 height 17
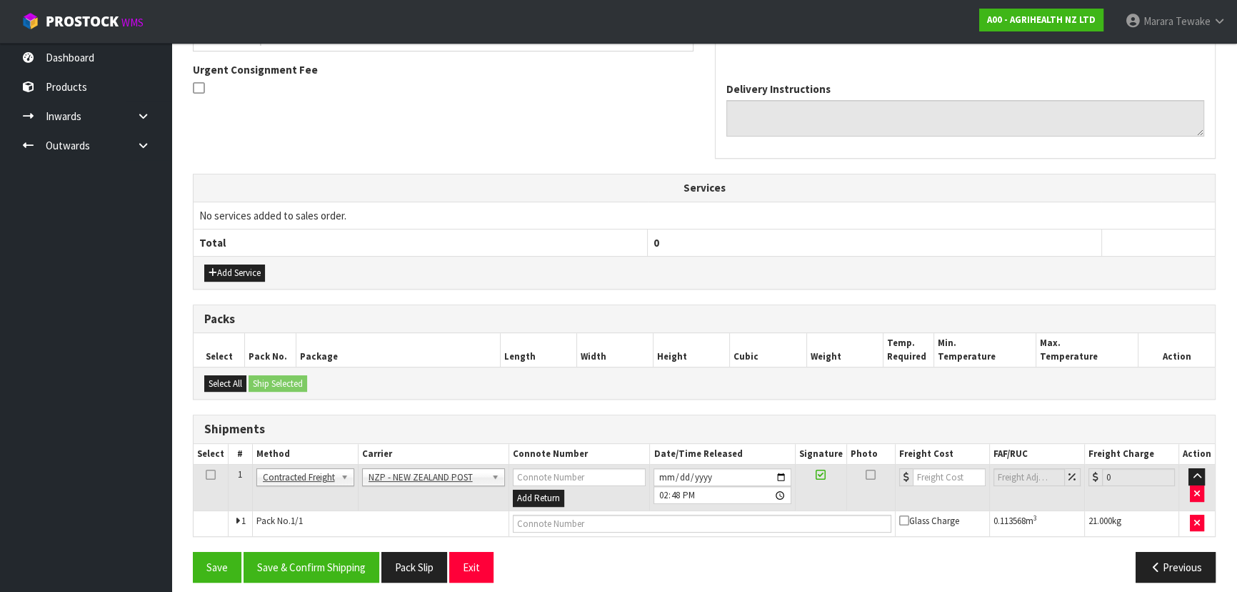
scroll to position [421, 0]
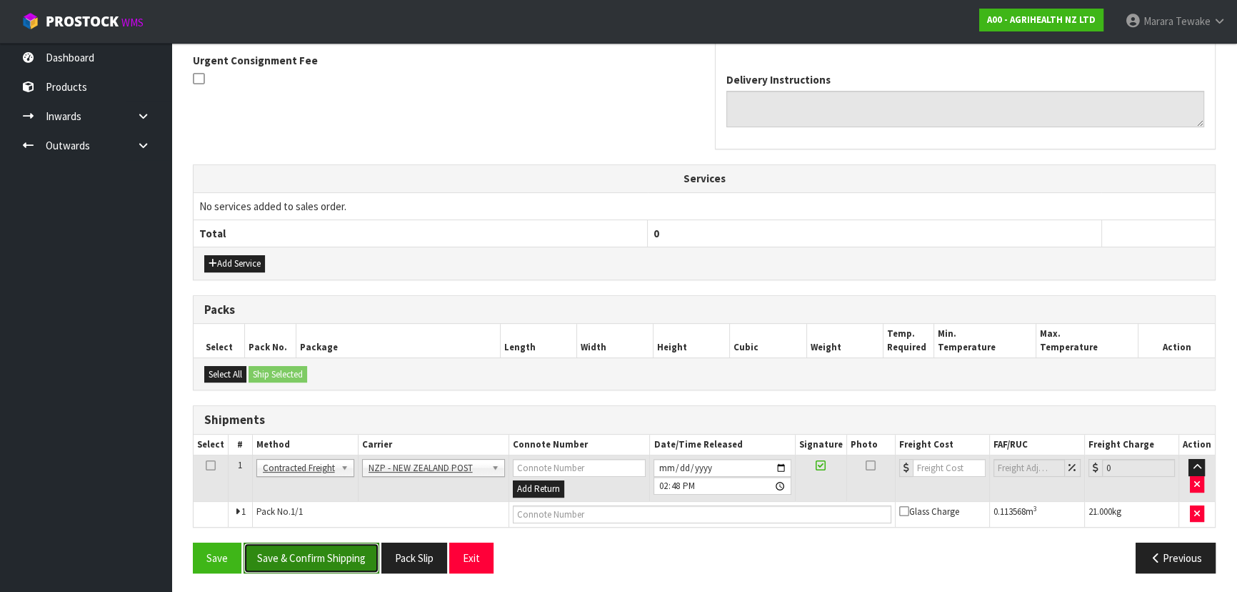
drag, startPoint x: 351, startPoint y: 564, endPoint x: 340, endPoint y: 559, distance: 12.1
click at [349, 562] on button "Save & Confirm Shipping" at bounding box center [312, 557] width 136 height 31
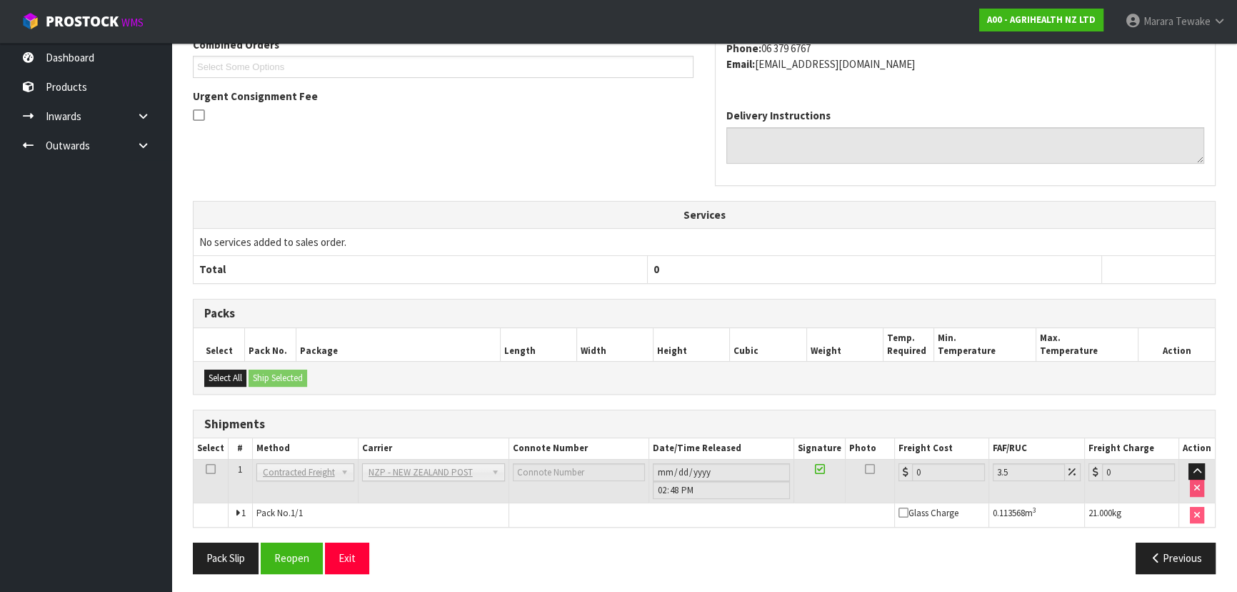
scroll to position [401, 0]
click at [295, 557] on button "Reopen" at bounding box center [292, 557] width 62 height 31
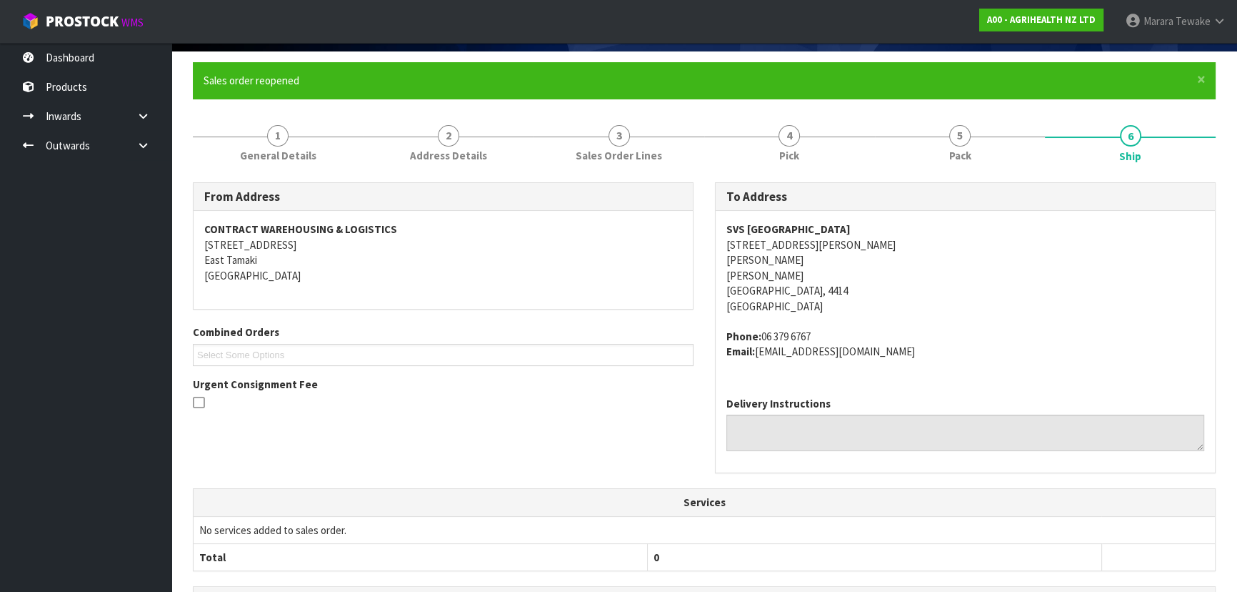
scroll to position [386, 0]
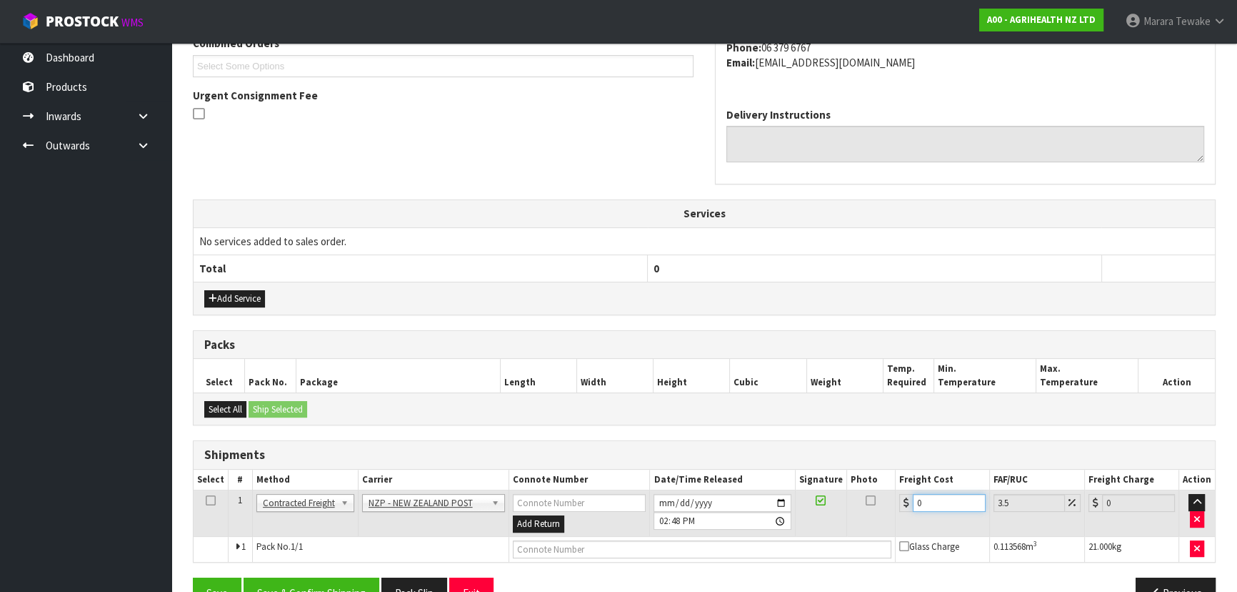
drag, startPoint x: 938, startPoint y: 502, endPoint x: 867, endPoint y: 479, distance: 74.8
click at [872, 485] on table "Select # Method Carrier Connote Number Date/Time Released Signature Photo Freig…" at bounding box center [705, 515] width 1022 height 92
type input "1"
type input "1.03"
type input "19"
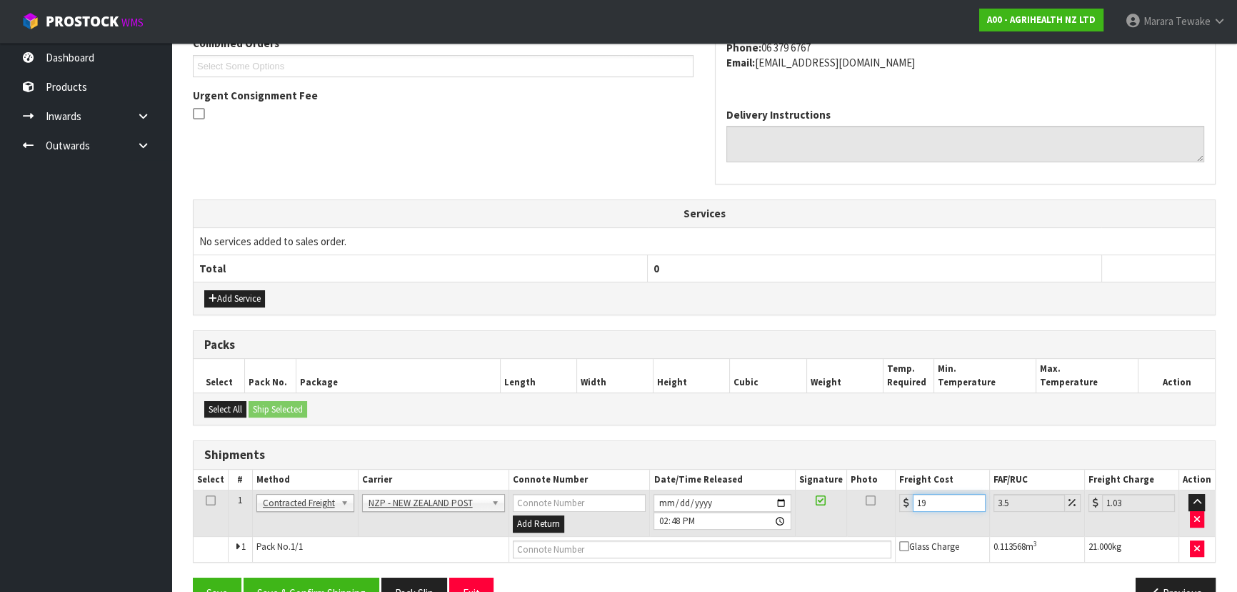
type input "19.66"
type input "19.02"
type input "19.69"
type input "19.02"
click at [290, 582] on button "Save & Confirm Shipping" at bounding box center [312, 592] width 136 height 31
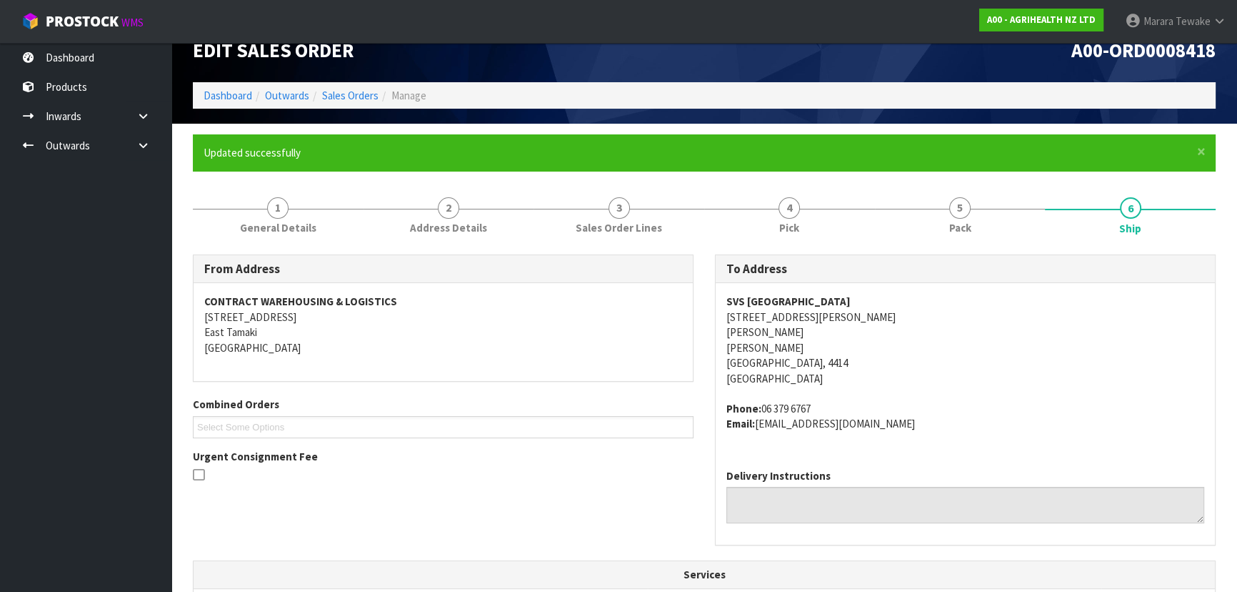
scroll to position [6, 0]
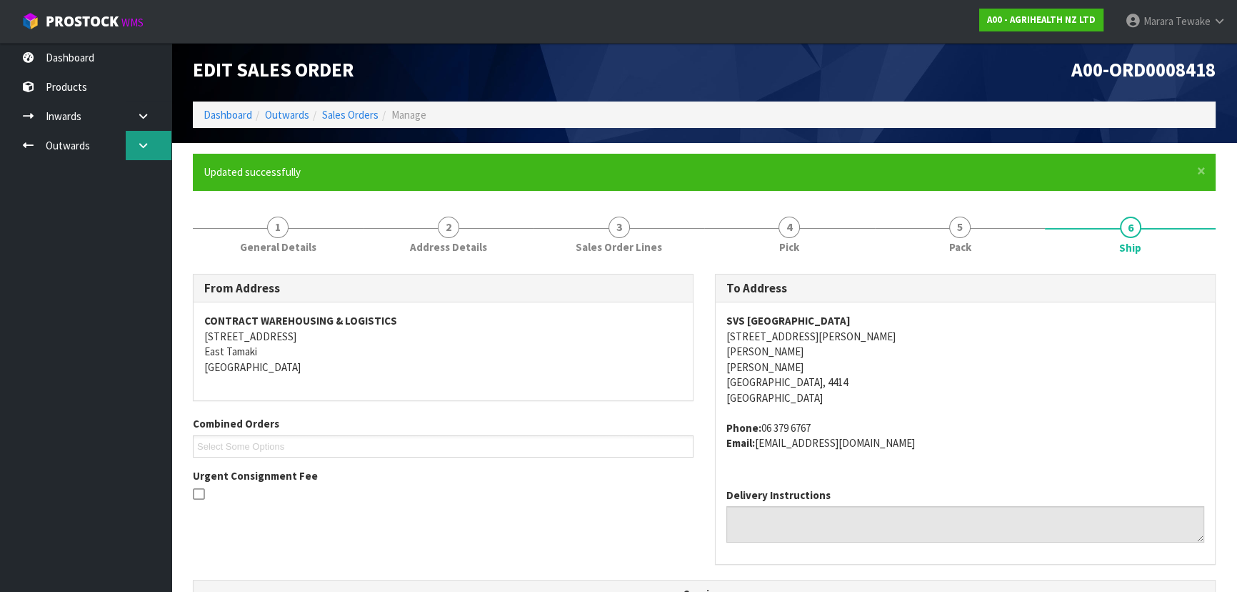
click at [139, 145] on icon at bounding box center [143, 145] width 14 height 11
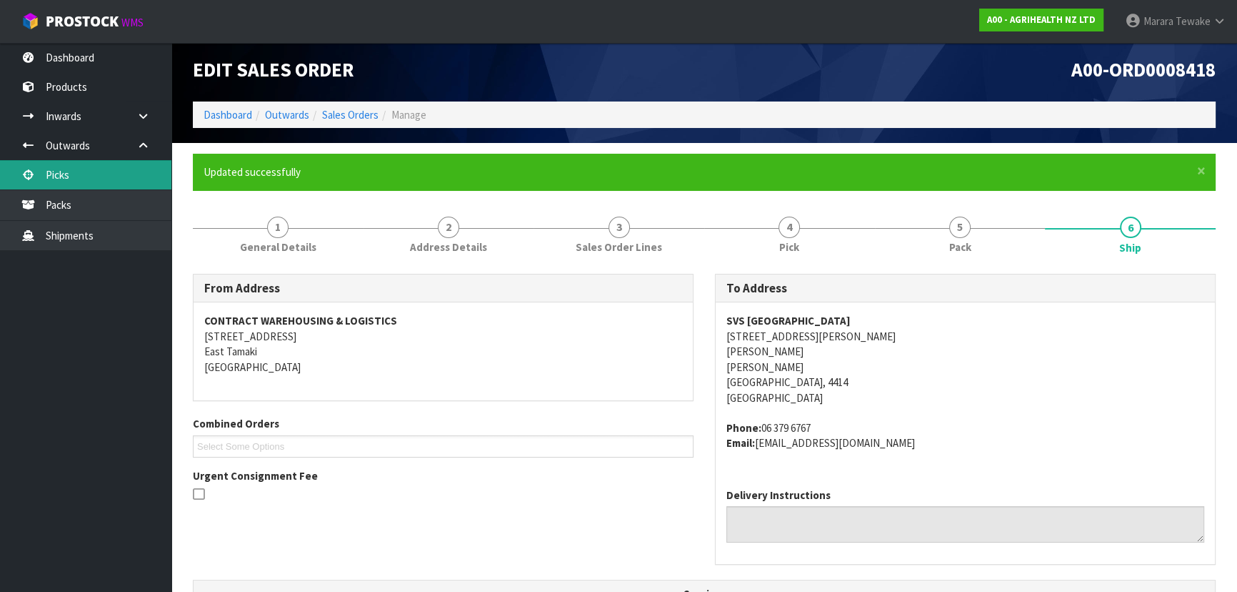
click at [116, 162] on link "Picks" at bounding box center [85, 174] width 171 height 29
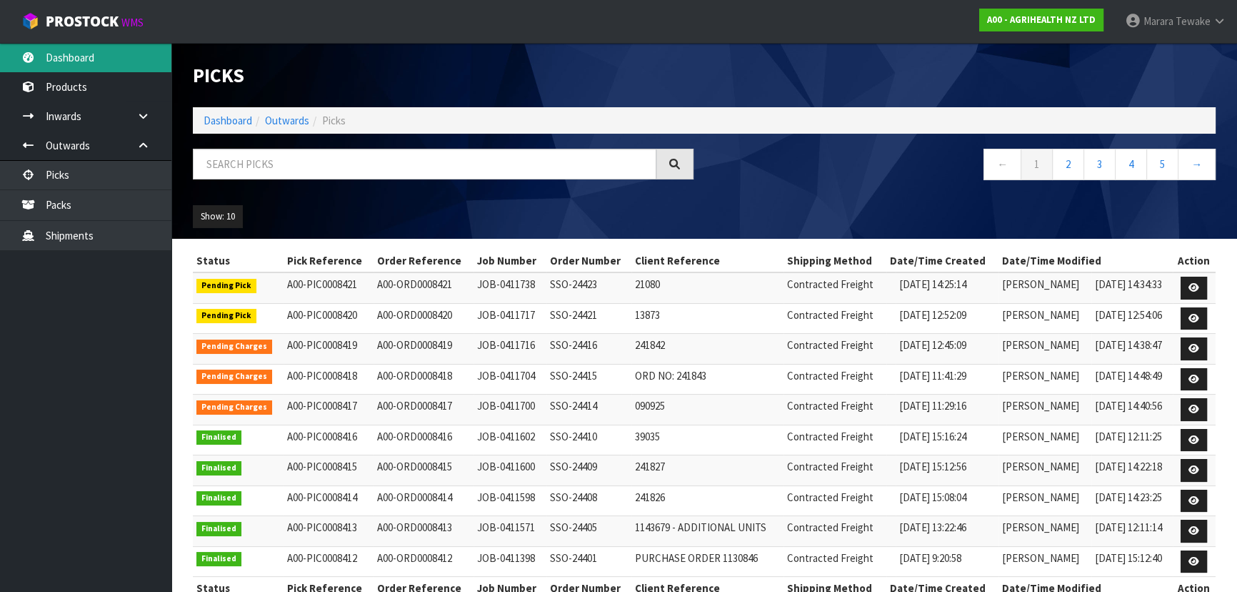
click at [132, 60] on link "Dashboard" at bounding box center [85, 57] width 171 height 29
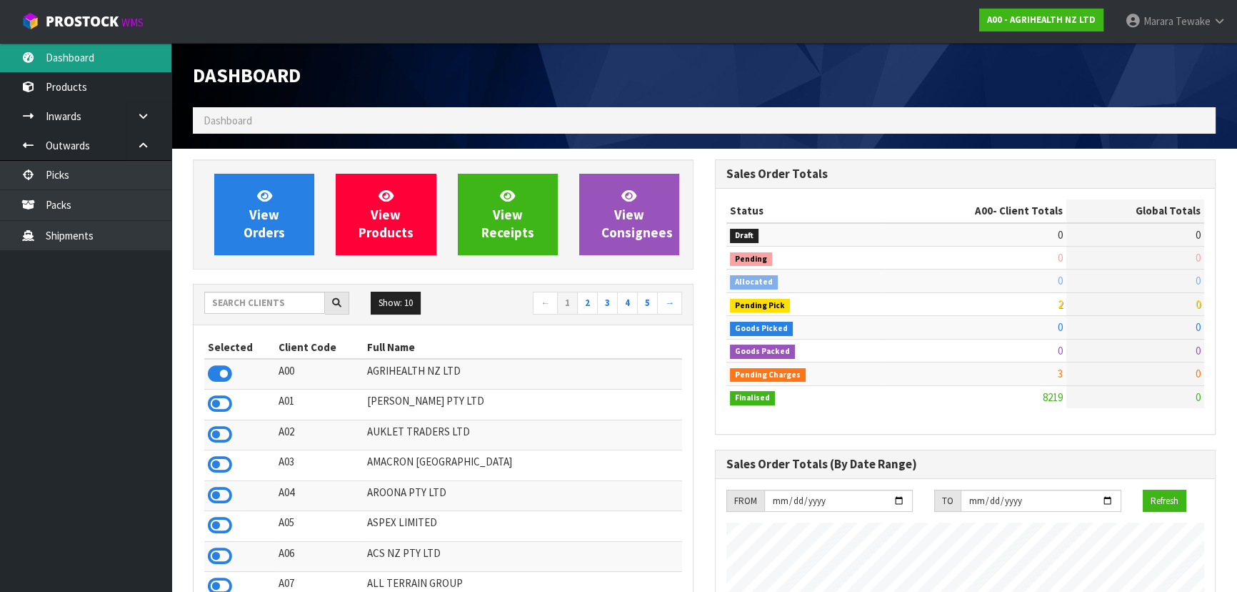
scroll to position [1080, 522]
click at [289, 294] on input "text" at bounding box center [264, 303] width 121 height 22
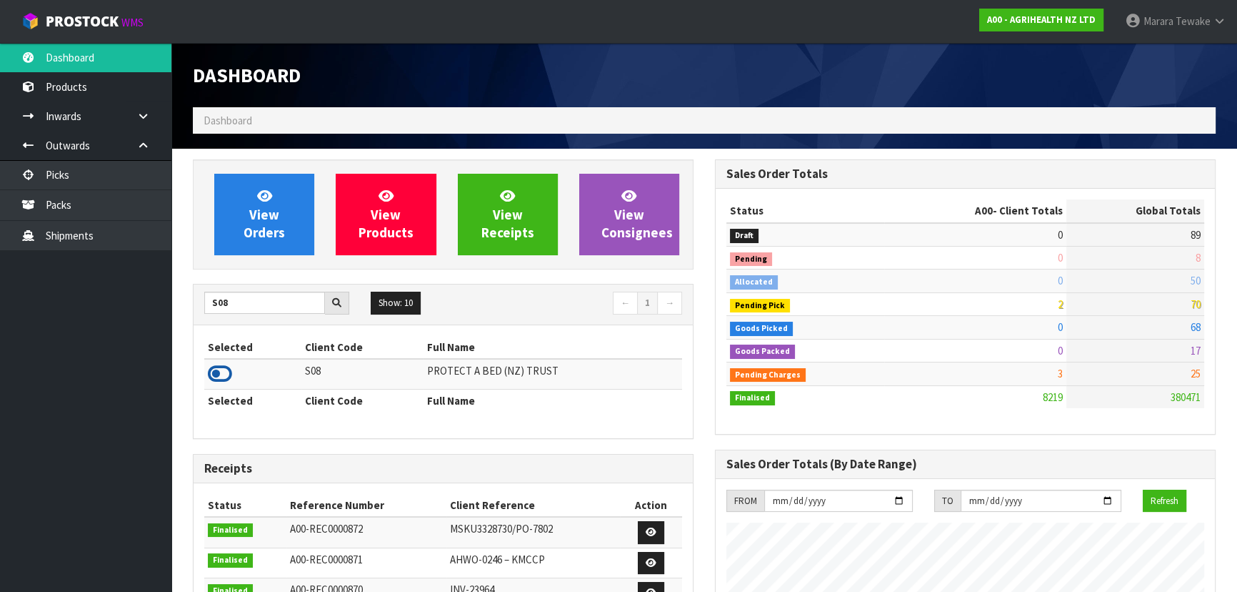
click at [208, 373] on icon at bounding box center [220, 373] width 24 height 21
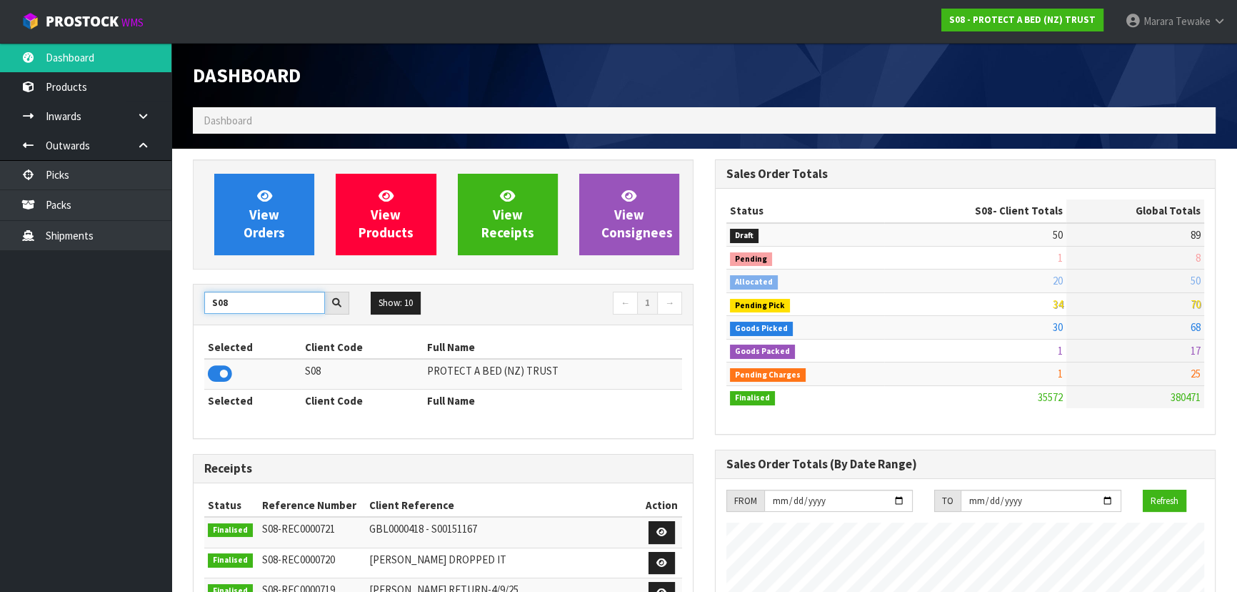
drag, startPoint x: 224, startPoint y: 305, endPoint x: 207, endPoint y: 304, distance: 17.2
click at [207, 304] on input "S08" at bounding box center [264, 303] width 121 height 22
drag, startPoint x: 250, startPoint y: 306, endPoint x: 214, endPoint y: 300, distance: 36.2
click at [219, 303] on input "S08" at bounding box center [264, 303] width 121 height 22
type input "S"
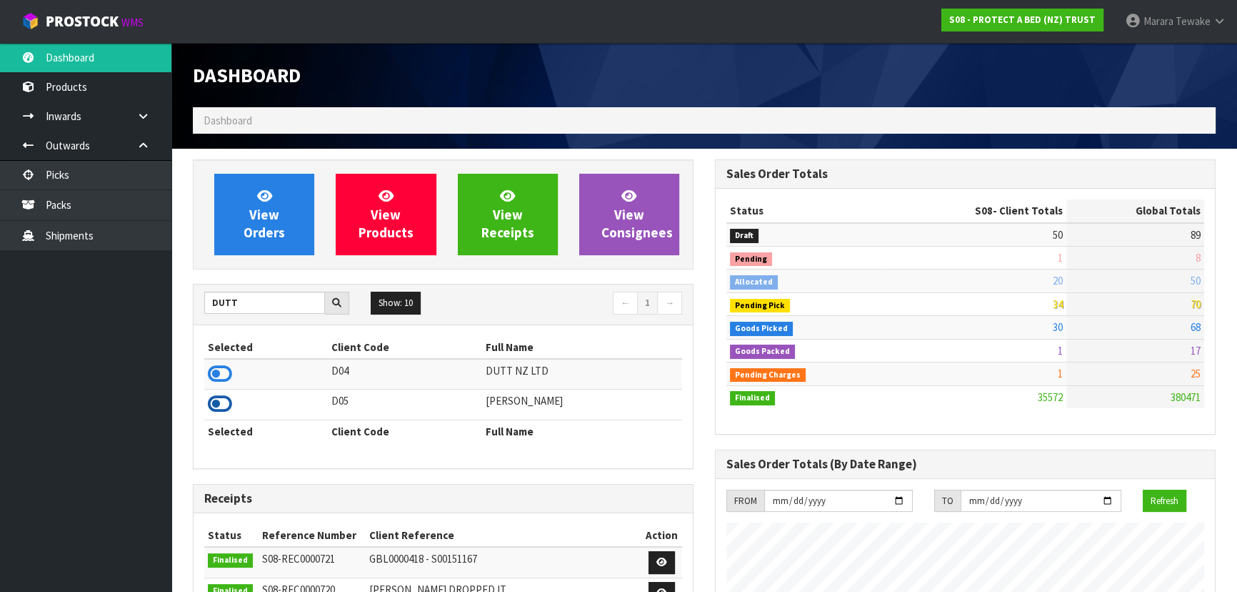
click at [221, 399] on icon at bounding box center [220, 403] width 24 height 21
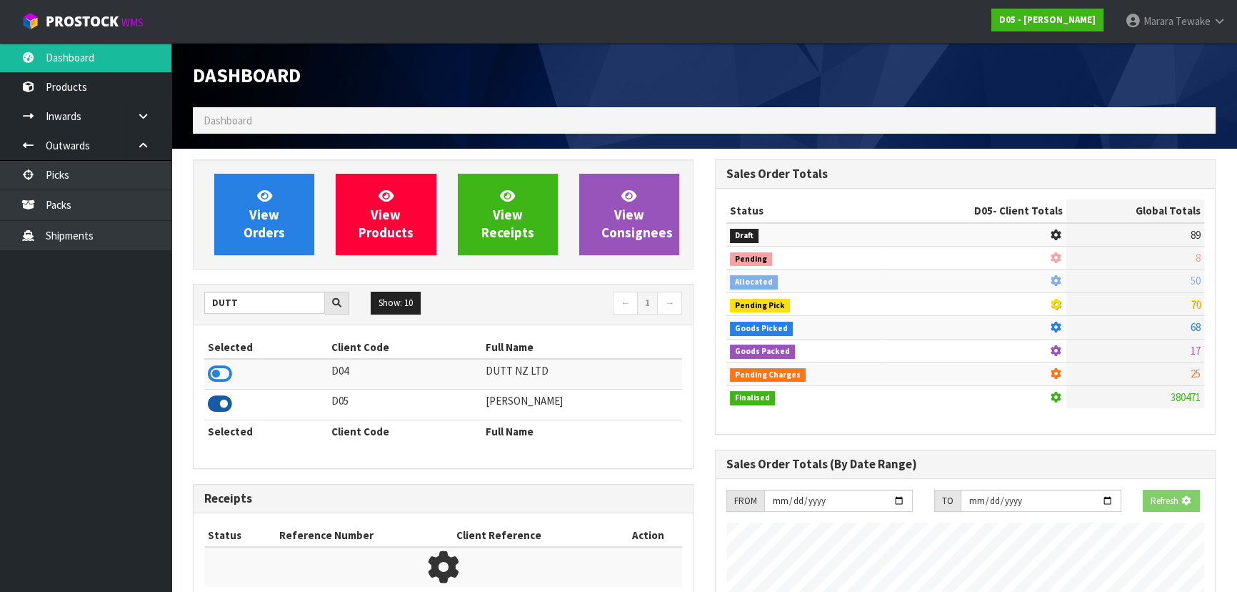
scroll to position [1187, 522]
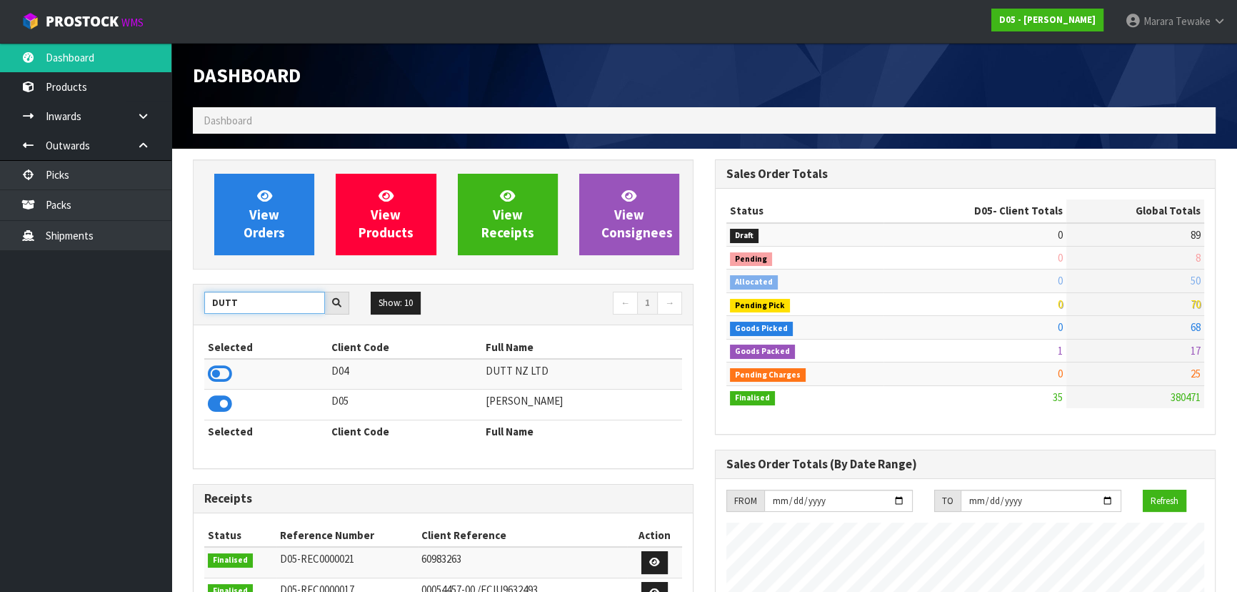
drag, startPoint x: 254, startPoint y: 299, endPoint x: 166, endPoint y: 294, distance: 87.3
click at [167, 295] on body "Toggle navigation ProStock WMS D05 - [PERSON_NAME] Marara Tewake Logout Dashboa…" at bounding box center [618, 296] width 1237 height 592
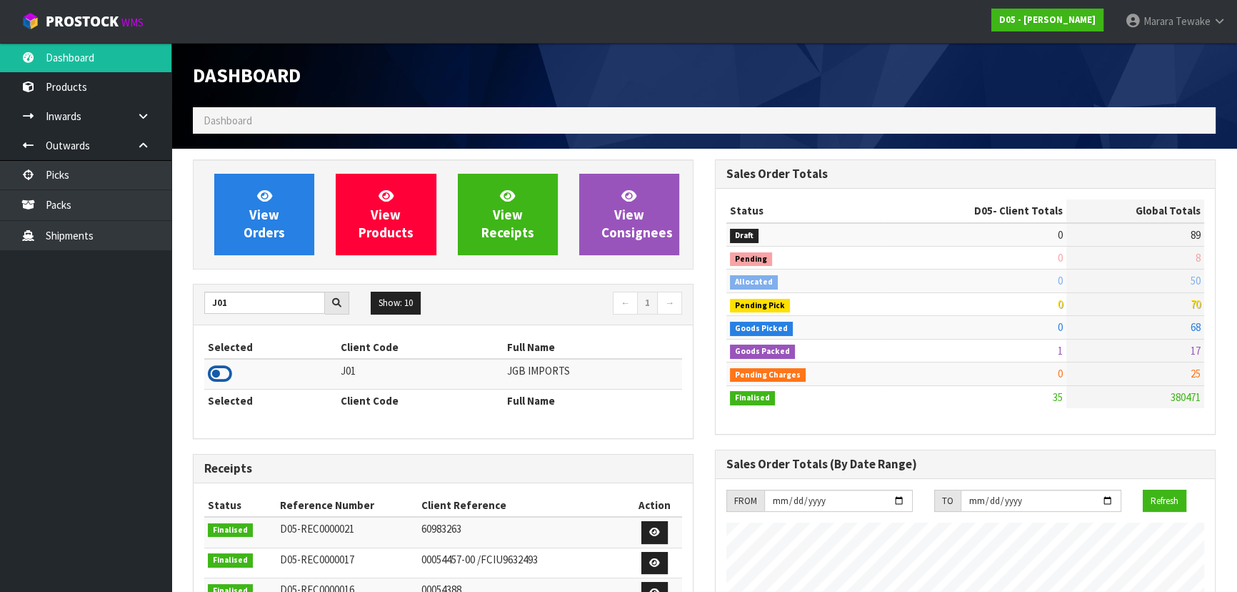
click at [221, 374] on icon at bounding box center [220, 373] width 24 height 21
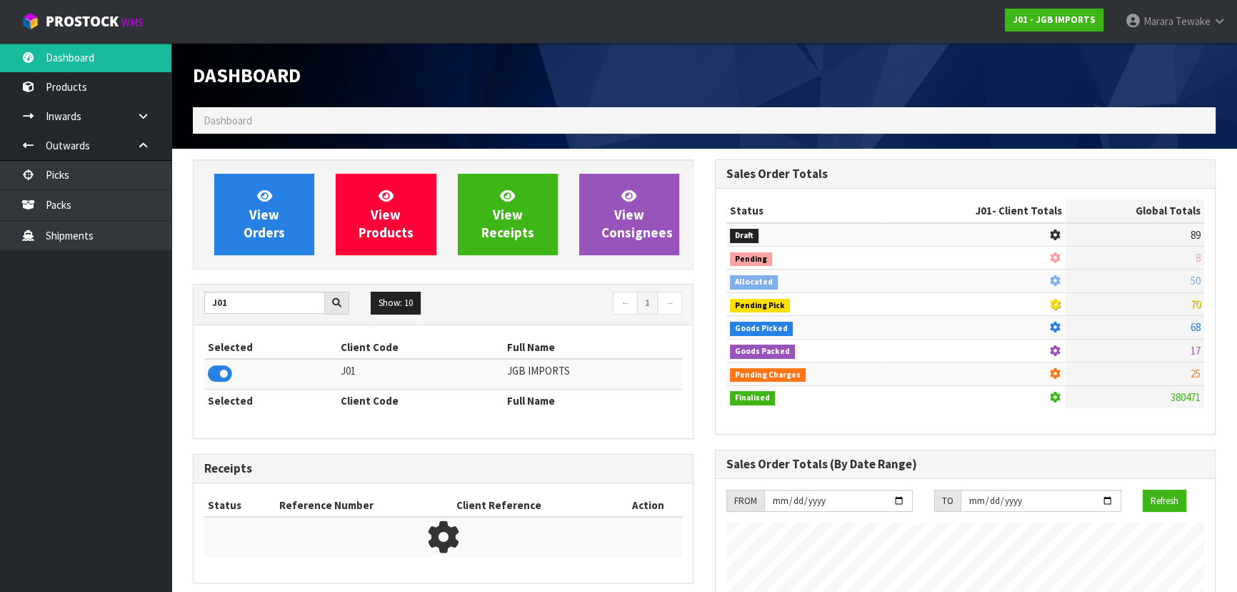
scroll to position [1080, 522]
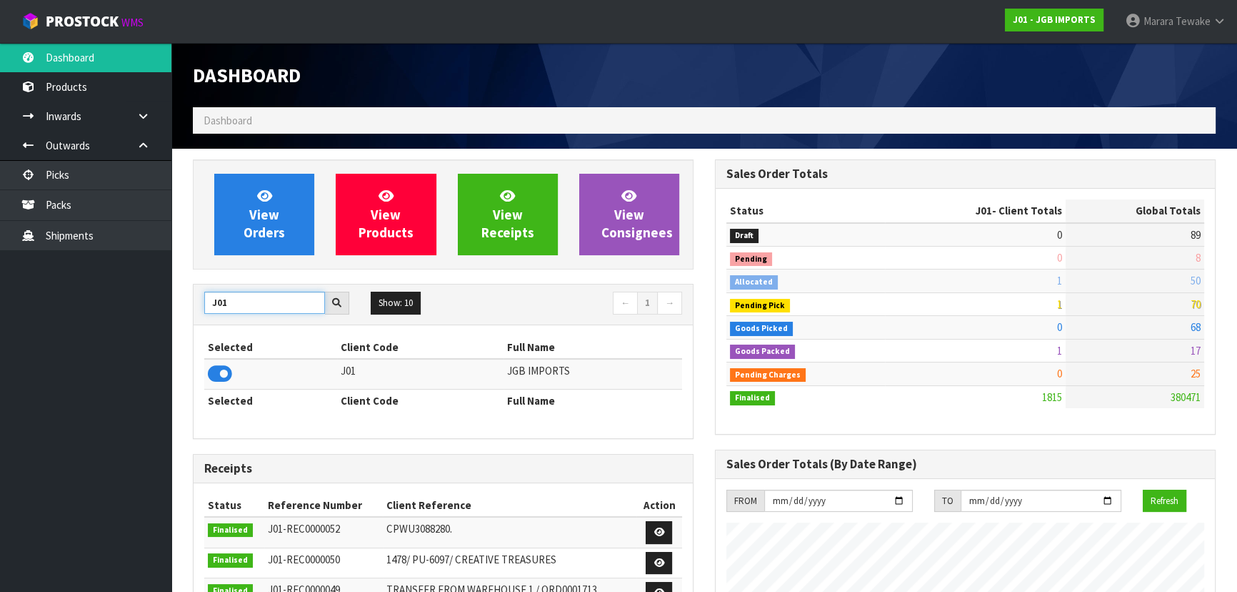
drag, startPoint x: 253, startPoint y: 310, endPoint x: 178, endPoint y: 289, distance: 78.0
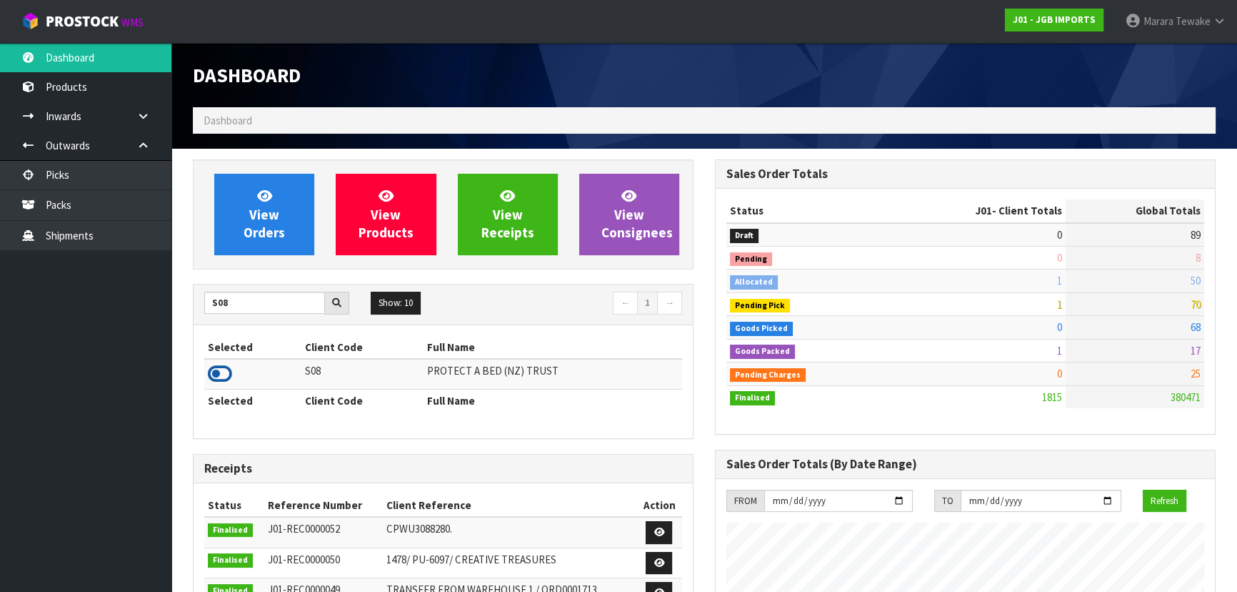
click at [225, 376] on icon at bounding box center [220, 373] width 24 height 21
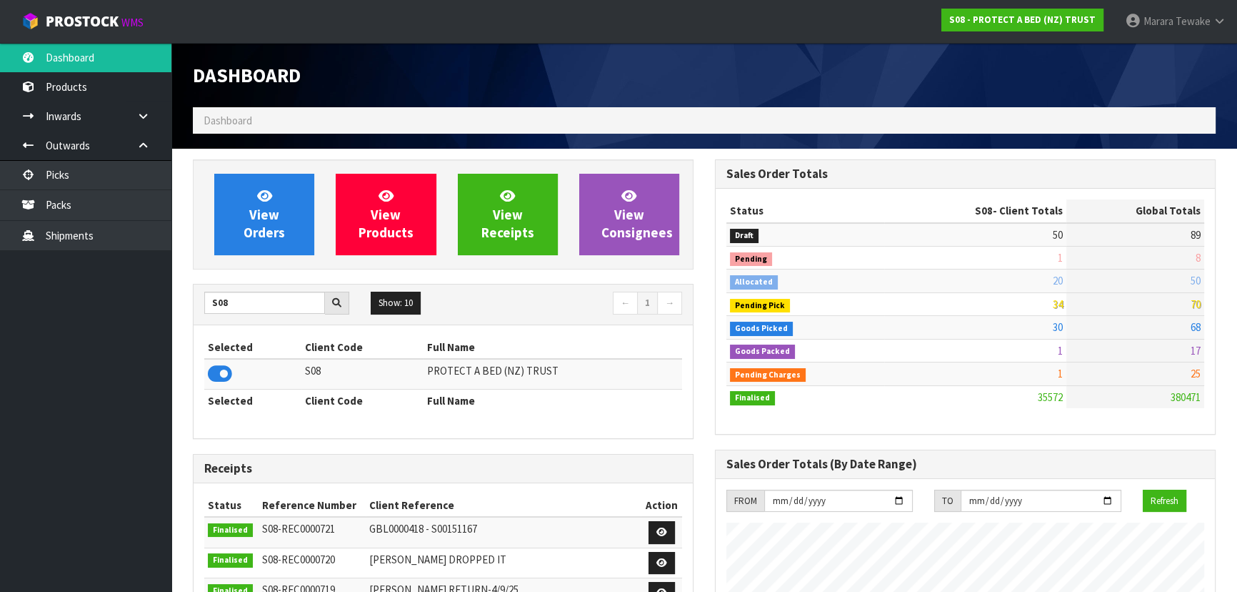
click at [238, 294] on div "S08 Show: 10 5 10 25 50 ← 1 →" at bounding box center [443, 304] width 499 height 40
drag, startPoint x: 238, startPoint y: 297, endPoint x: 187, endPoint y: 286, distance: 52.0
click at [187, 286] on div "View Orders View Products View Receipts View Consignees S08 Show: 10 5 10 25 50…" at bounding box center [443, 574] width 522 height 830
click at [218, 374] on icon at bounding box center [220, 373] width 24 height 21
drag, startPoint x: 236, startPoint y: 302, endPoint x: 196, endPoint y: 294, distance: 40.9
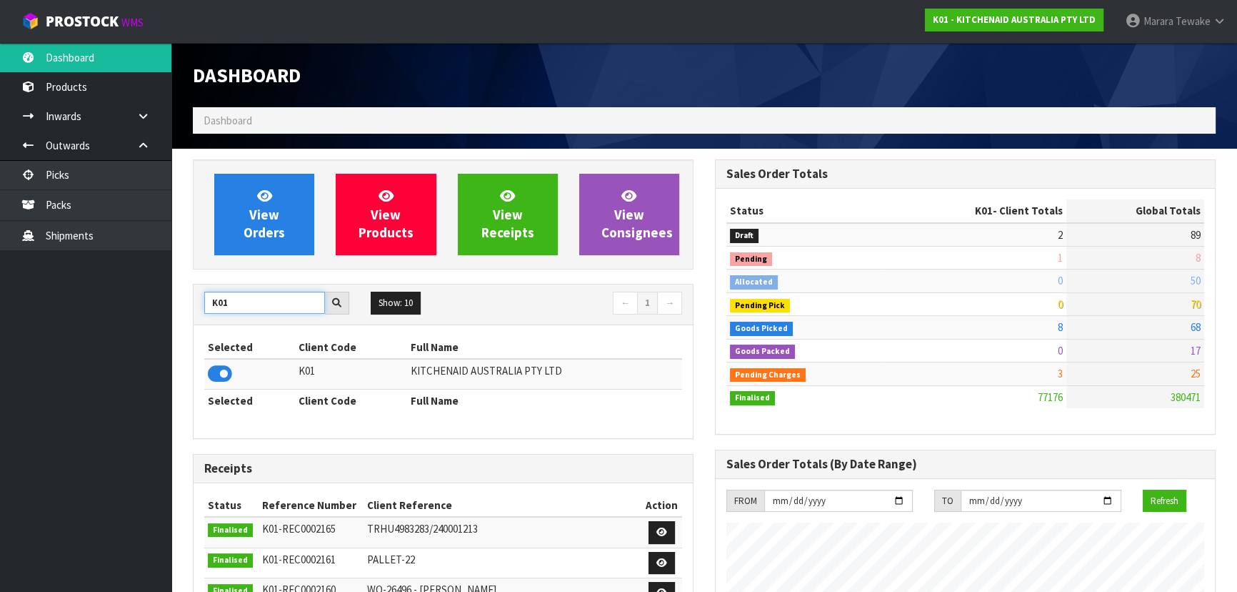
click at [200, 294] on div "K01" at bounding box center [277, 303] width 166 height 23
type input "C11"
click at [213, 383] on icon at bounding box center [220, 373] width 24 height 21
drag, startPoint x: 245, startPoint y: 300, endPoint x: 198, endPoint y: 289, distance: 48.5
click at [198, 289] on div "C11 Show: 10 5 10 25 50 ← 1 →" at bounding box center [443, 304] width 499 height 40
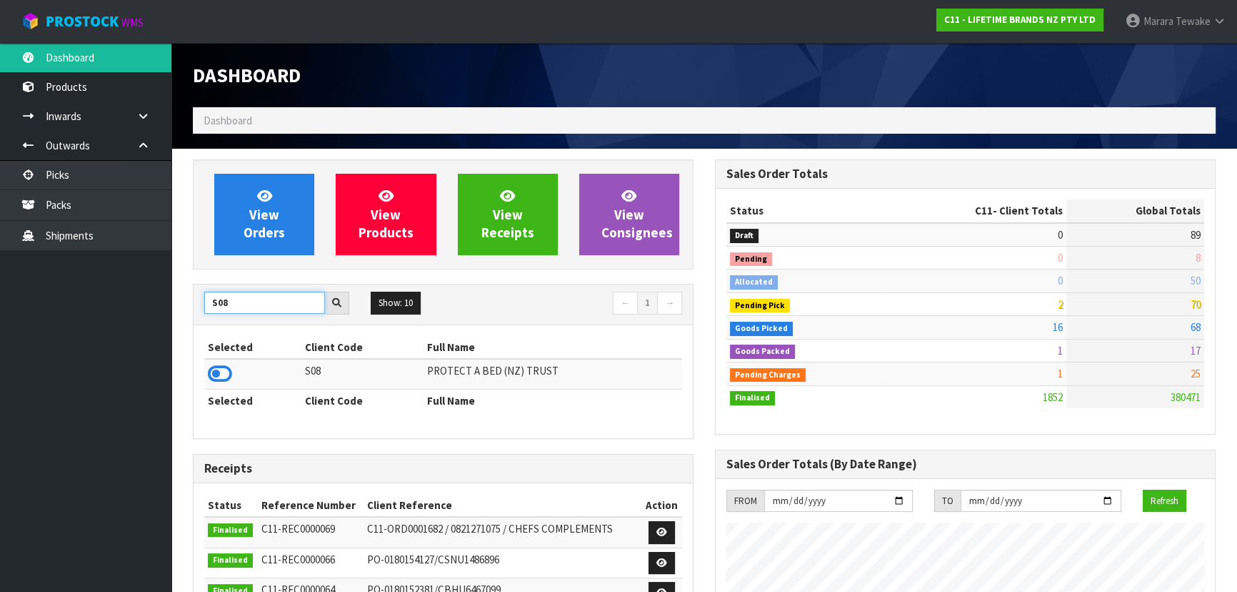
type input "S08"
click at [226, 376] on icon at bounding box center [220, 373] width 24 height 21
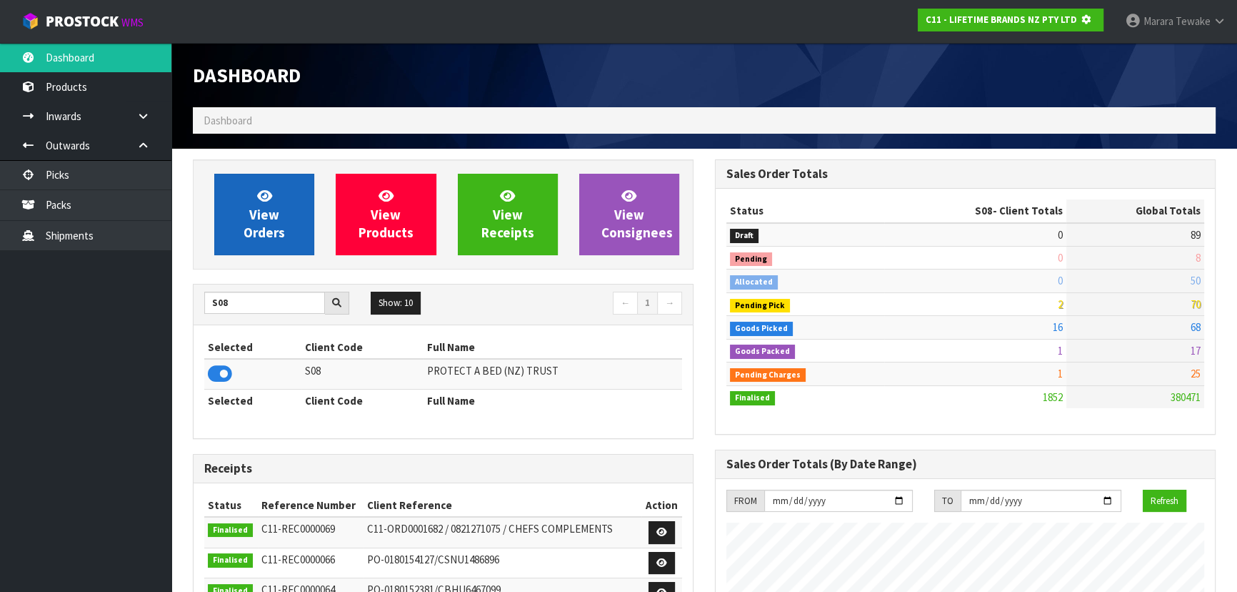
scroll to position [713598, 713965]
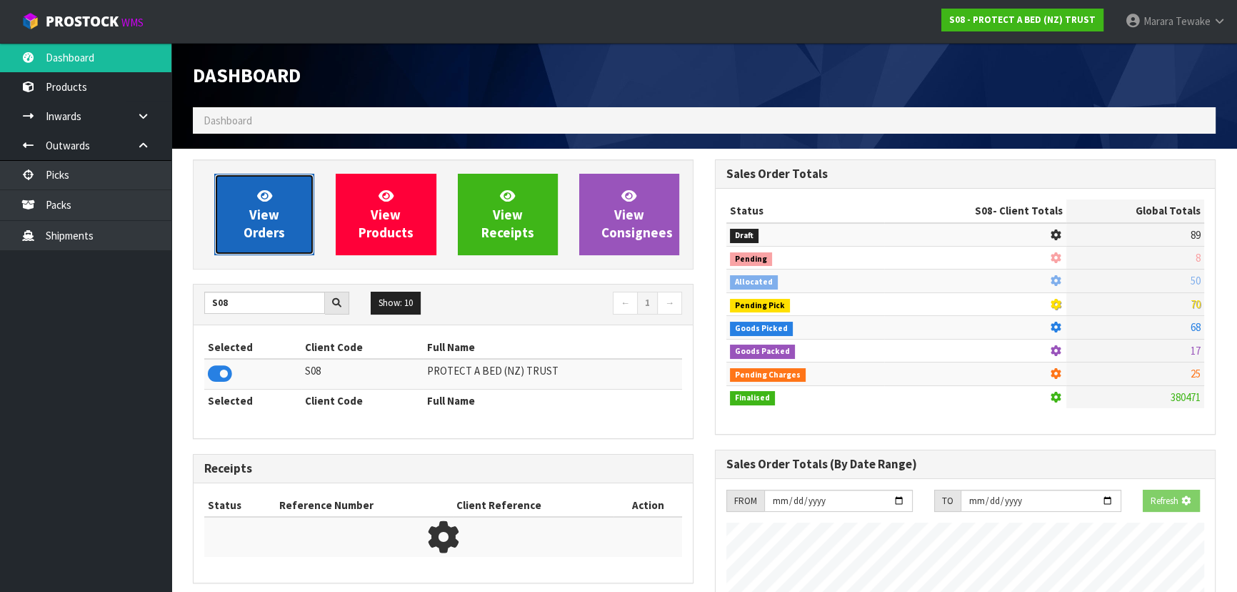
click at [264, 205] on span "View Orders" at bounding box center [264, 214] width 41 height 54
